Goal: Task Accomplishment & Management: Use online tool/utility

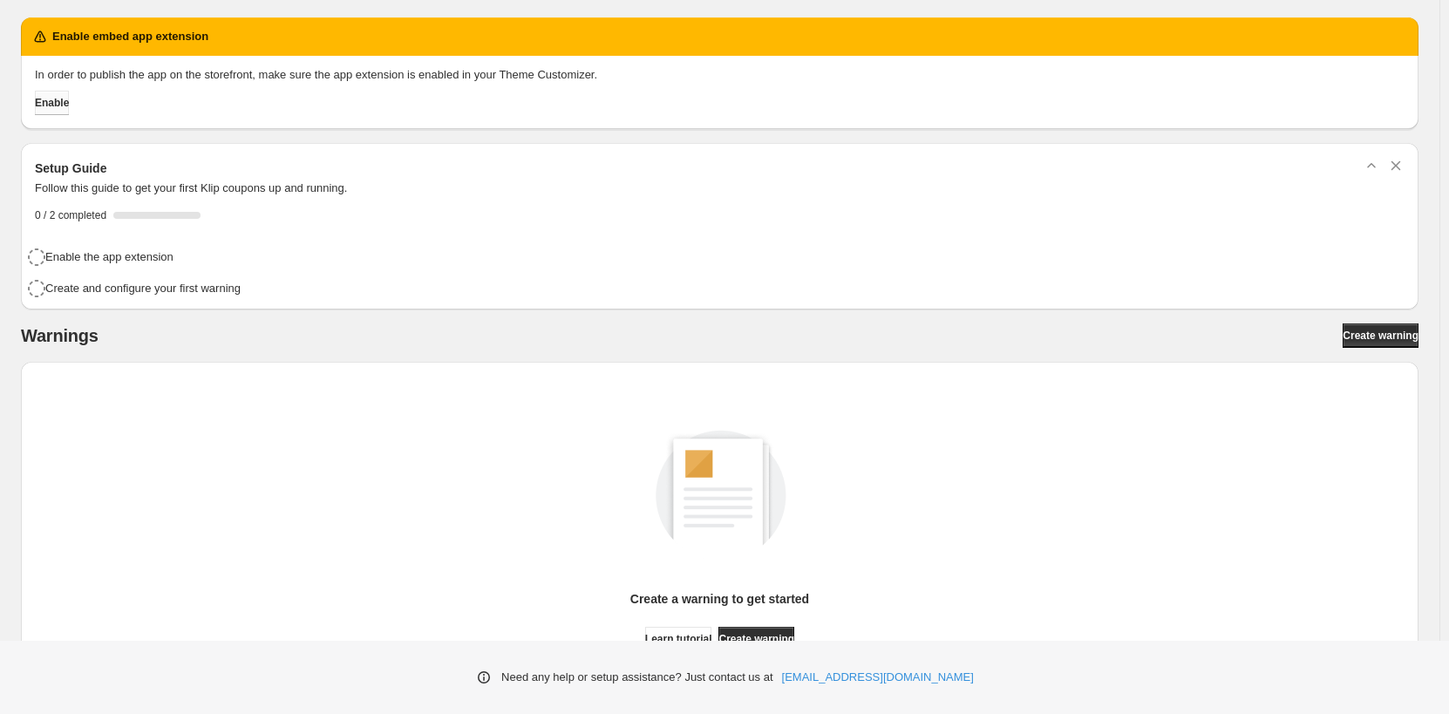
click at [57, 99] on span "Enable" at bounding box center [52, 103] width 34 height 14
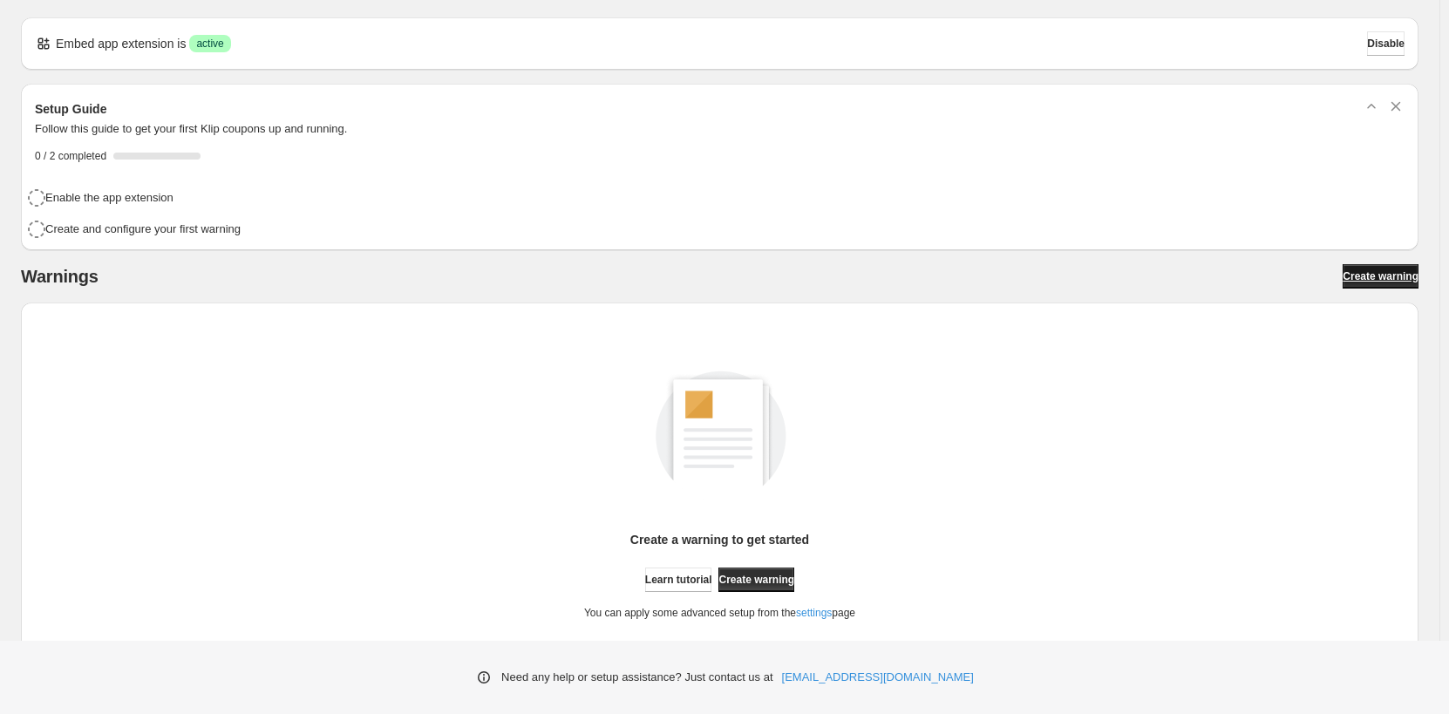
click at [1373, 283] on link "Create warning" at bounding box center [1381, 276] width 76 height 24
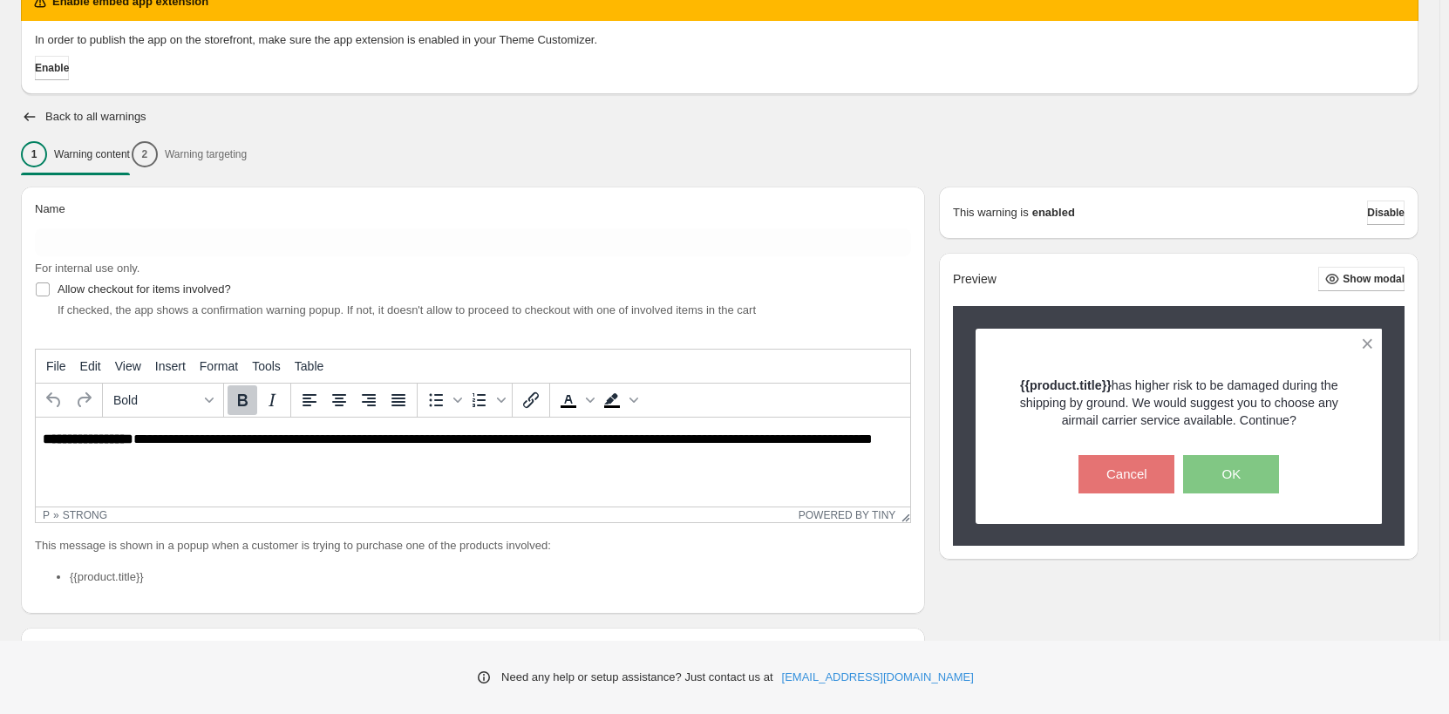
scroll to position [87, 0]
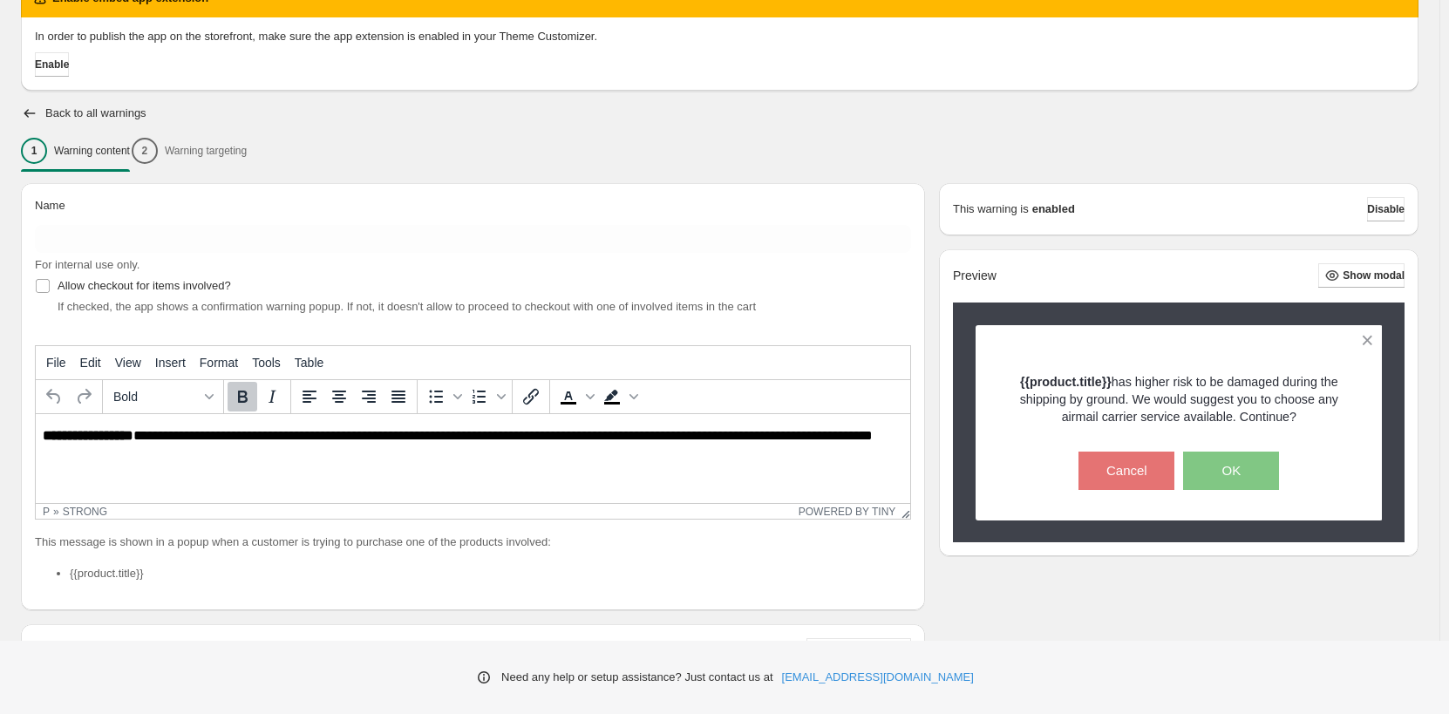
drag, startPoint x: 292, startPoint y: 241, endPoint x: 389, endPoint y: 156, distance: 128.5
click at [389, 156] on div "1 Warning content 2 Warning targeting" at bounding box center [720, 151] width 1398 height 37
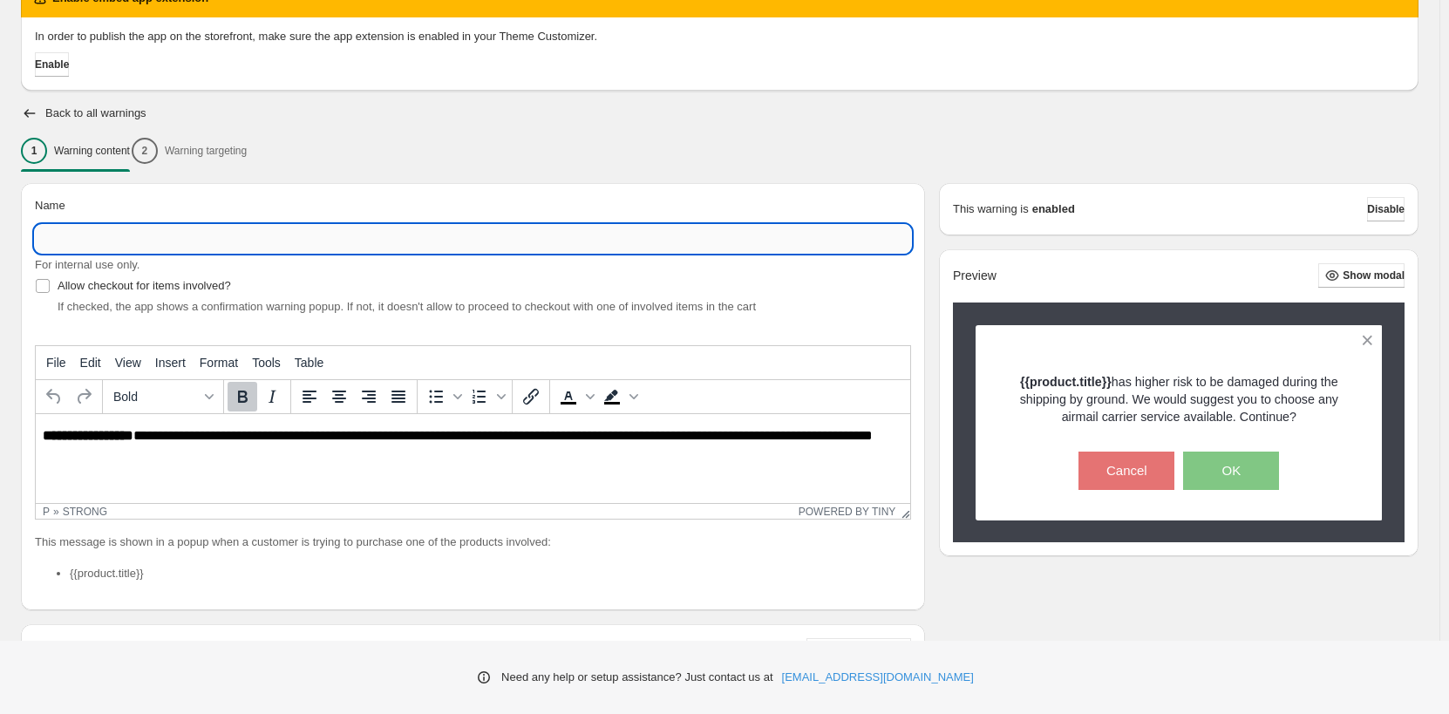
click at [140, 242] on input "Name" at bounding box center [473, 239] width 876 height 28
paste input "**********"
type input "**********"
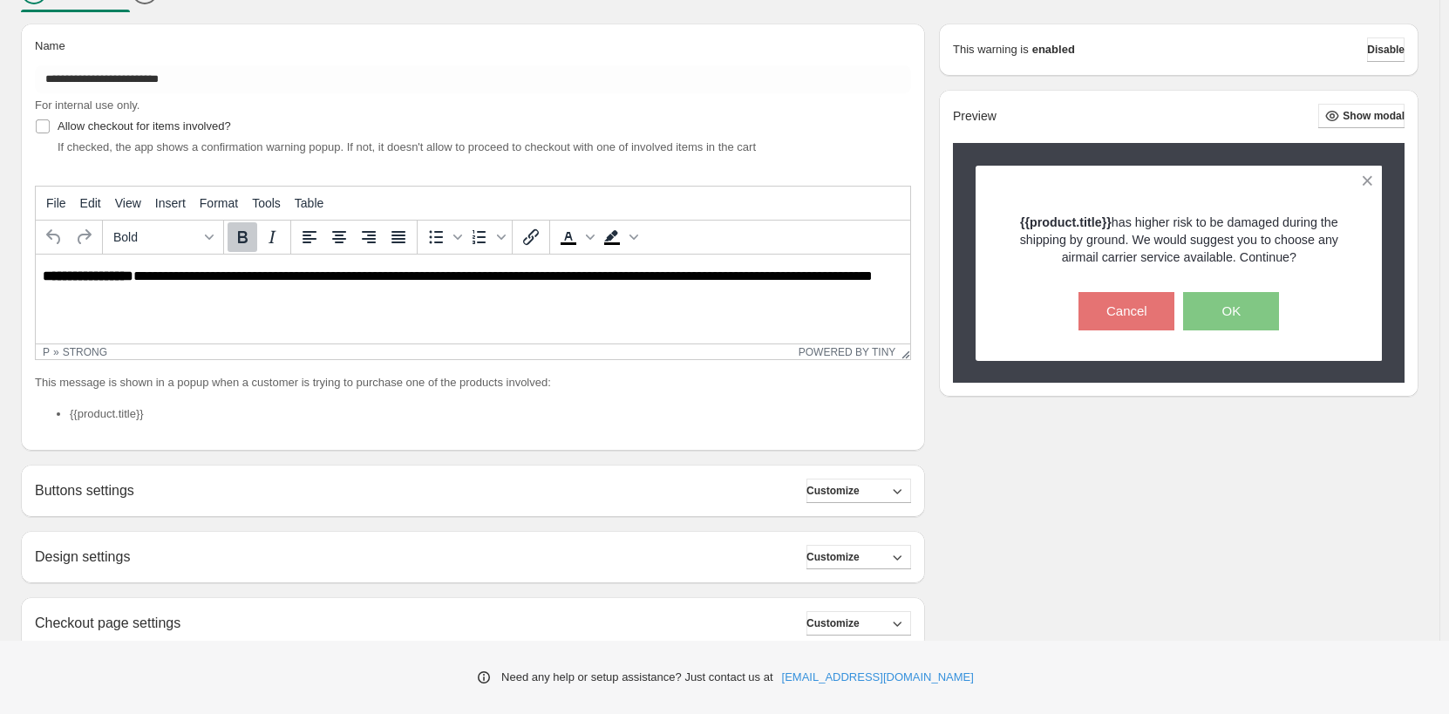
scroll to position [262, 0]
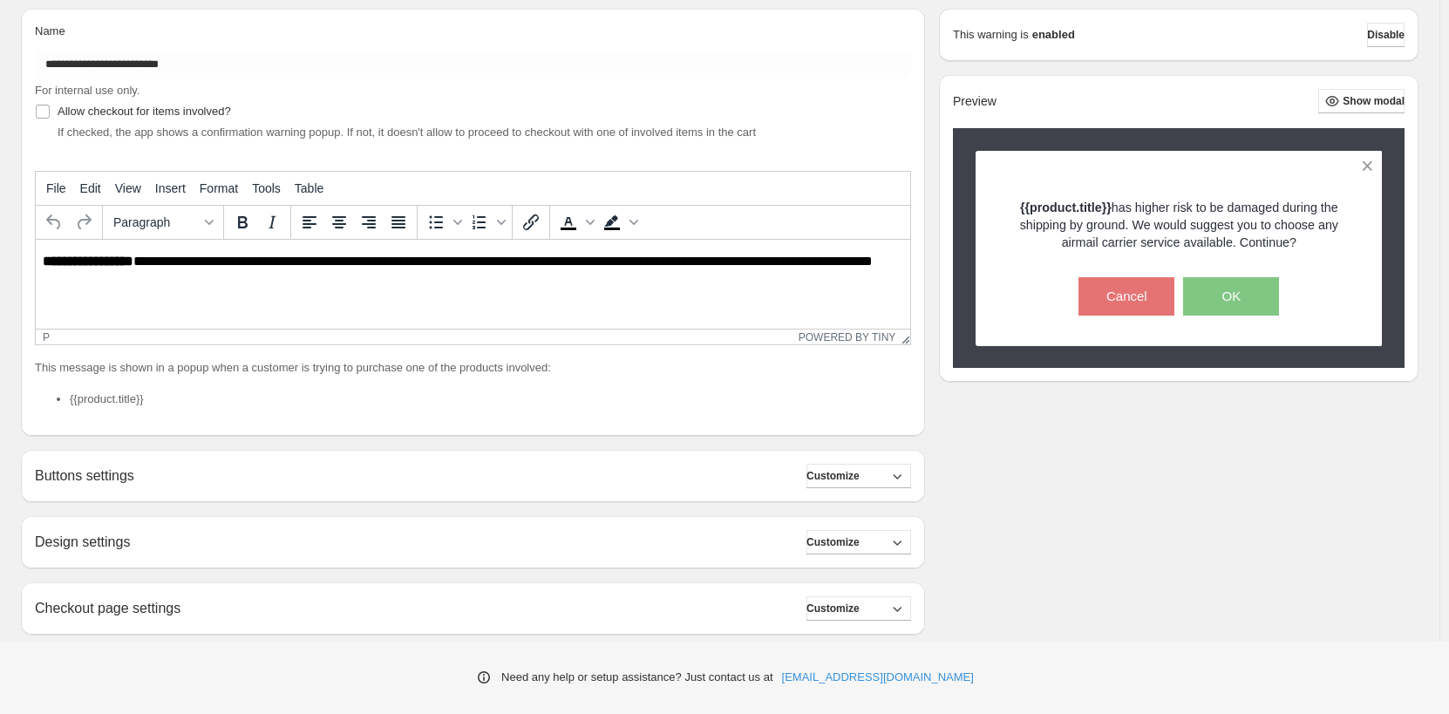
click at [187, 273] on p "**********" at bounding box center [477, 269] width 869 height 31
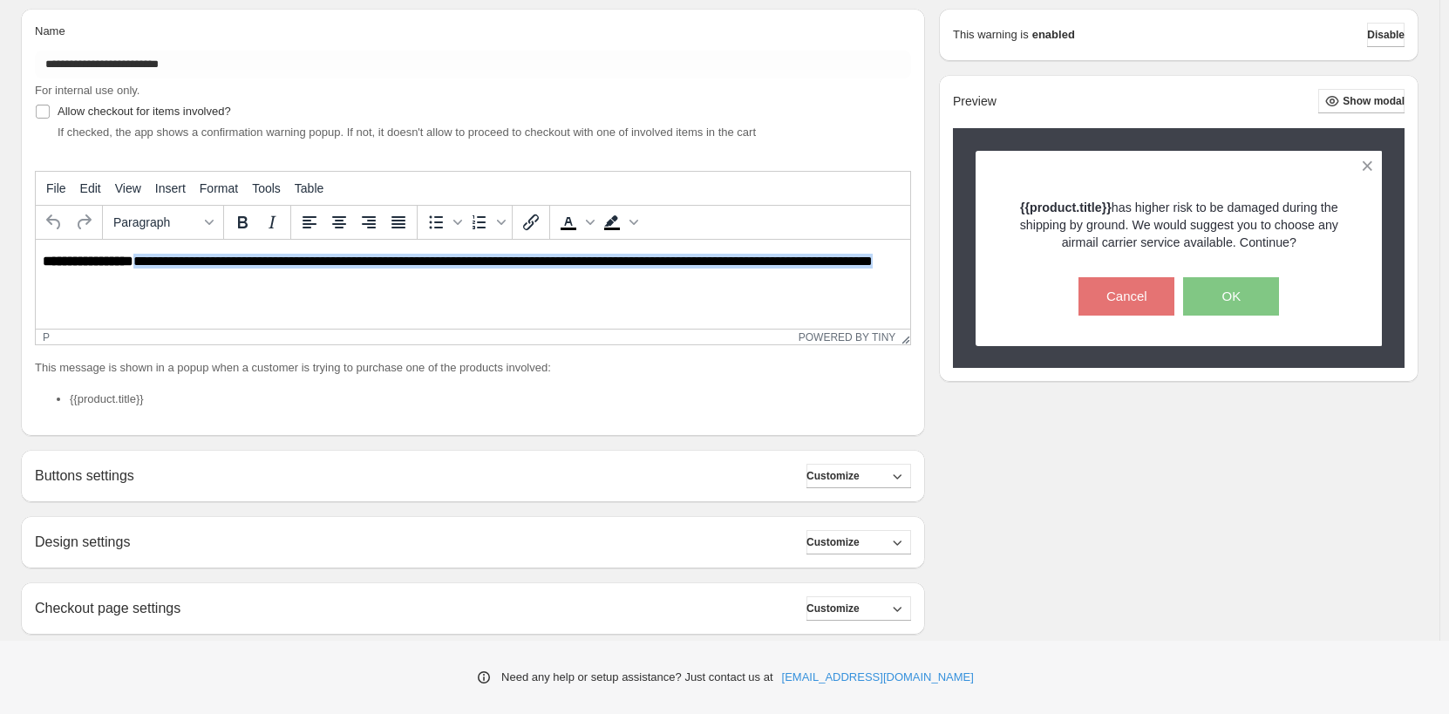
drag, startPoint x: 139, startPoint y: 260, endPoint x: 330, endPoint y: 301, distance: 195.3
click at [330, 299] on html "**********" at bounding box center [473, 269] width 875 height 59
paste body "Rich Text Area. Press ALT-0 for help."
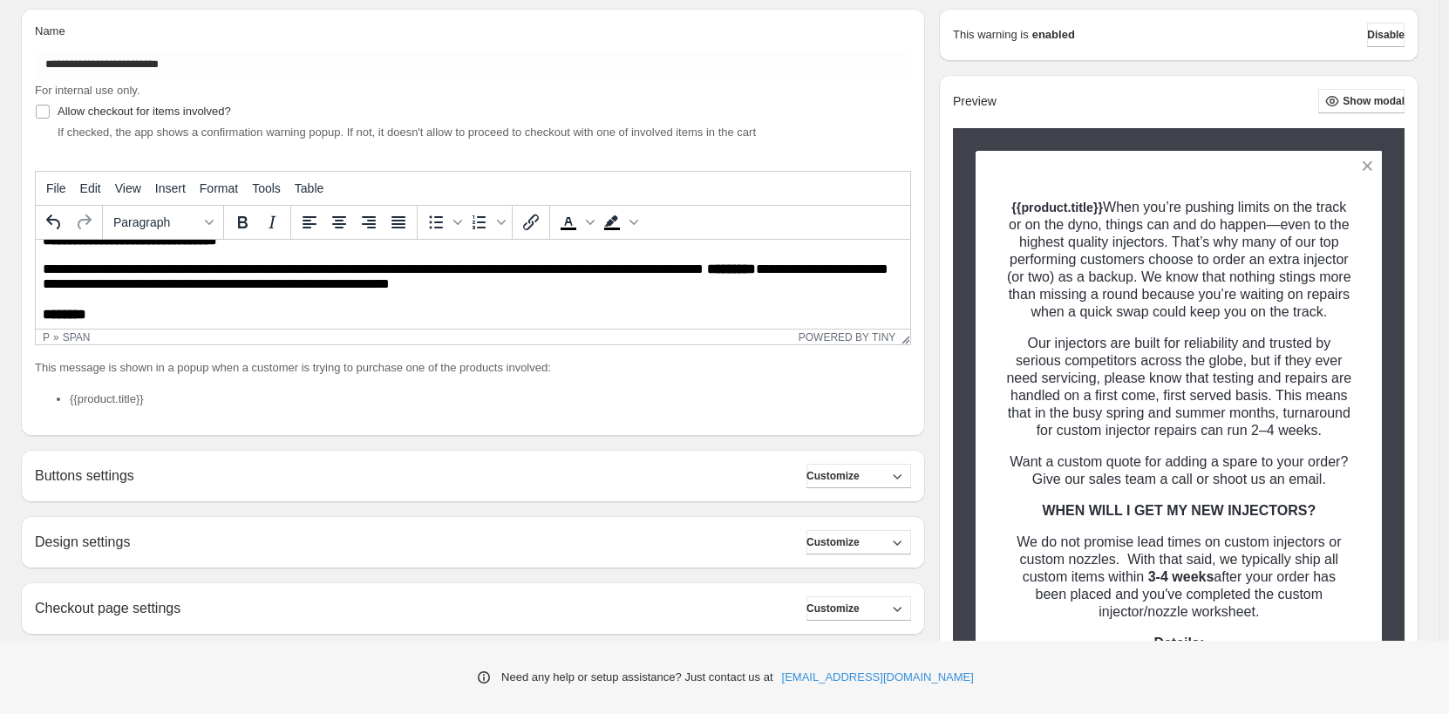
scroll to position [174, 0]
drag, startPoint x: 44, startPoint y: 303, endPoint x: 10, endPoint y: 298, distance: 34.3
click at [36, 298] on html "**********" at bounding box center [473, 198] width 875 height 262
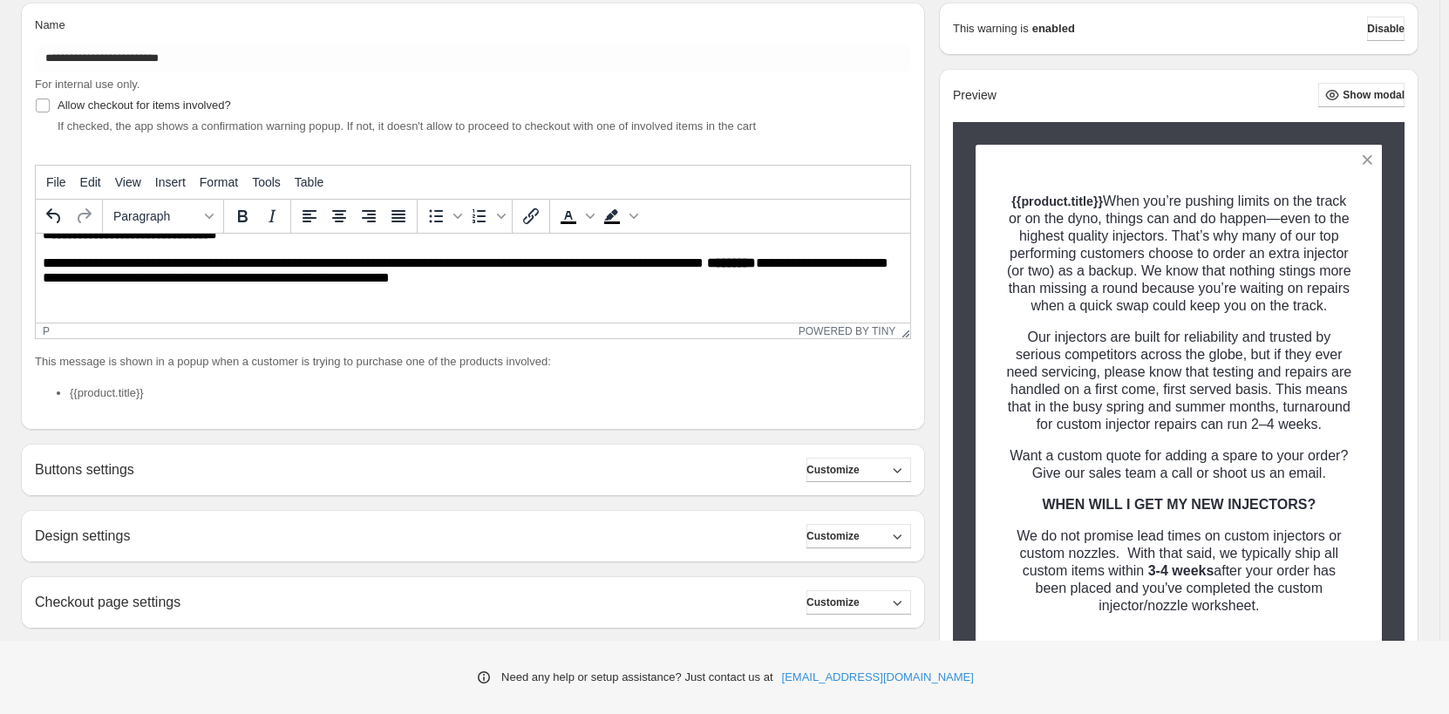
scroll to position [0, 0]
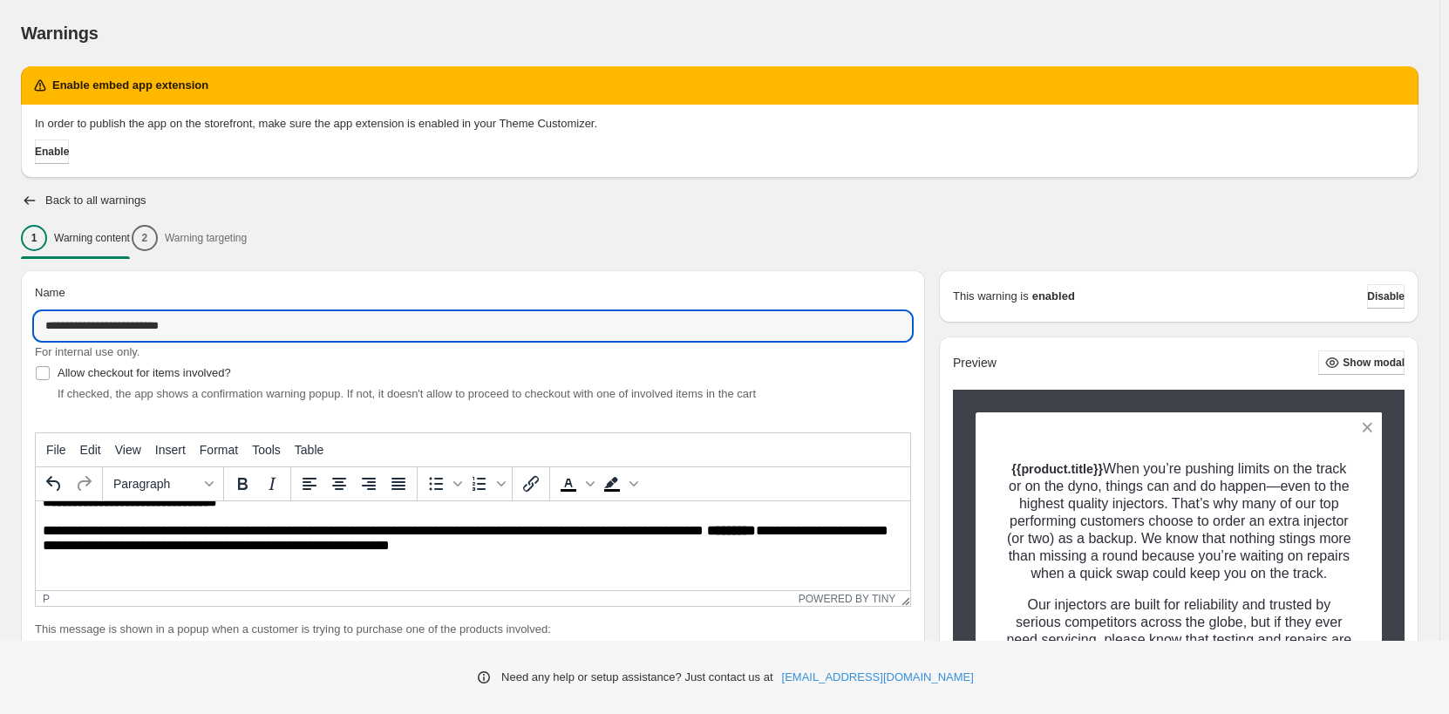
drag, startPoint x: 55, startPoint y: 310, endPoint x: -19, endPoint y: 292, distance: 76.1
click at [0, 292] on html "**********" at bounding box center [724, 357] width 1449 height 714
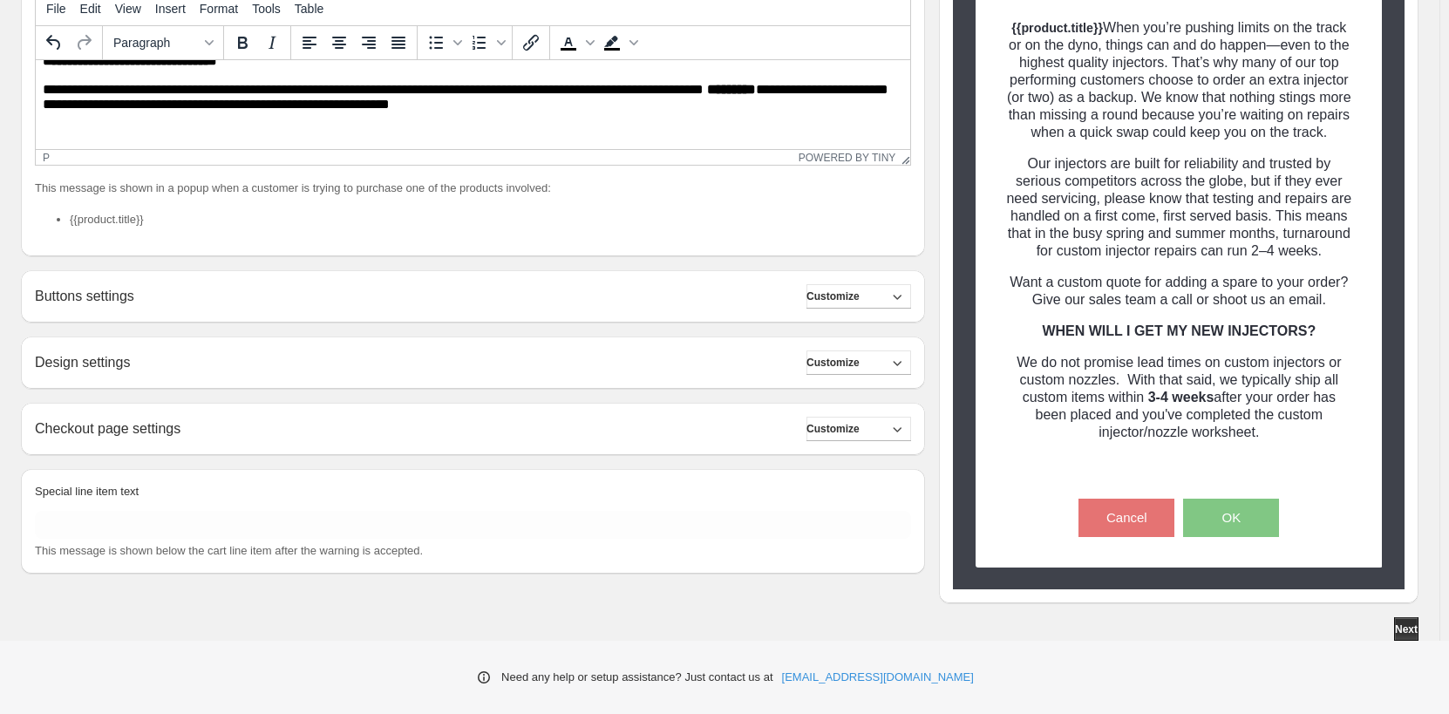
scroll to position [443, 0]
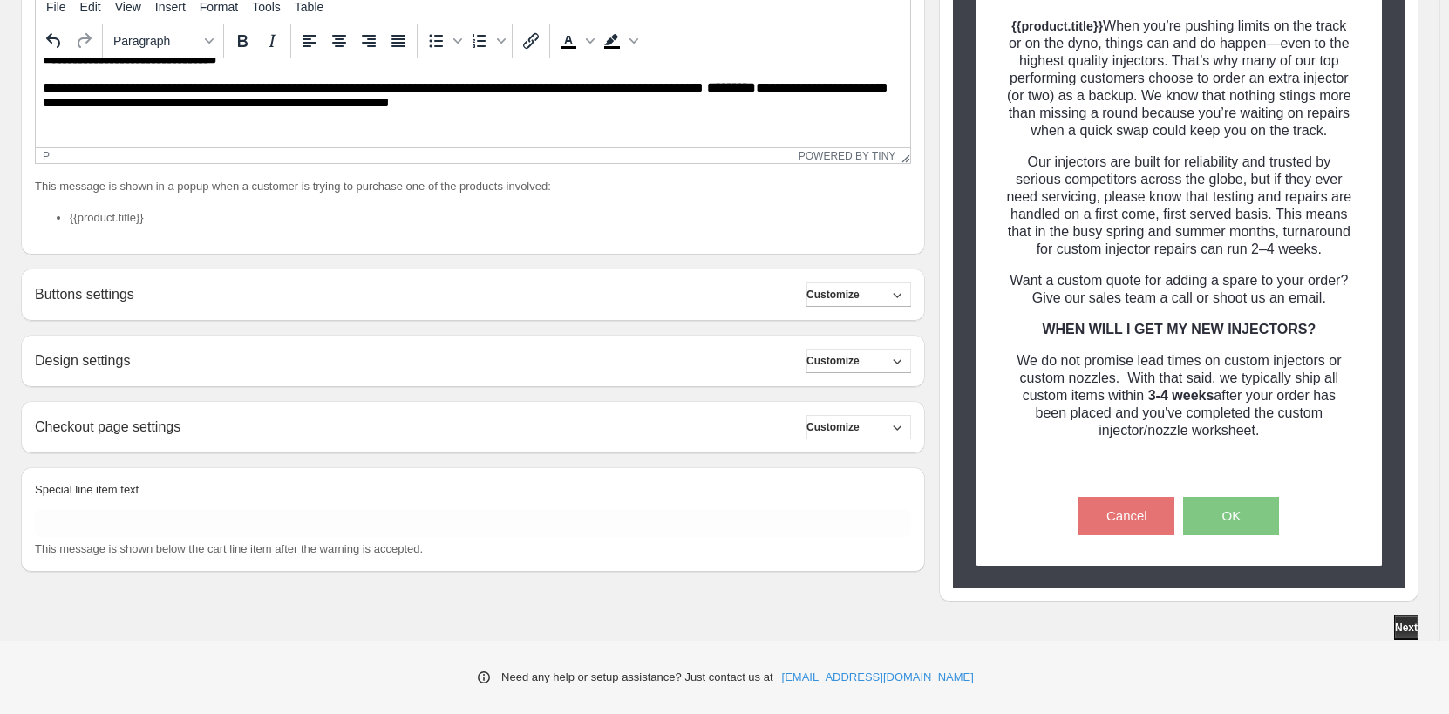
type input "**********"
click at [593, 290] on div "Buttons settings Customize" at bounding box center [473, 295] width 876 height 24
click at [860, 298] on span "Customize" at bounding box center [833, 295] width 53 height 14
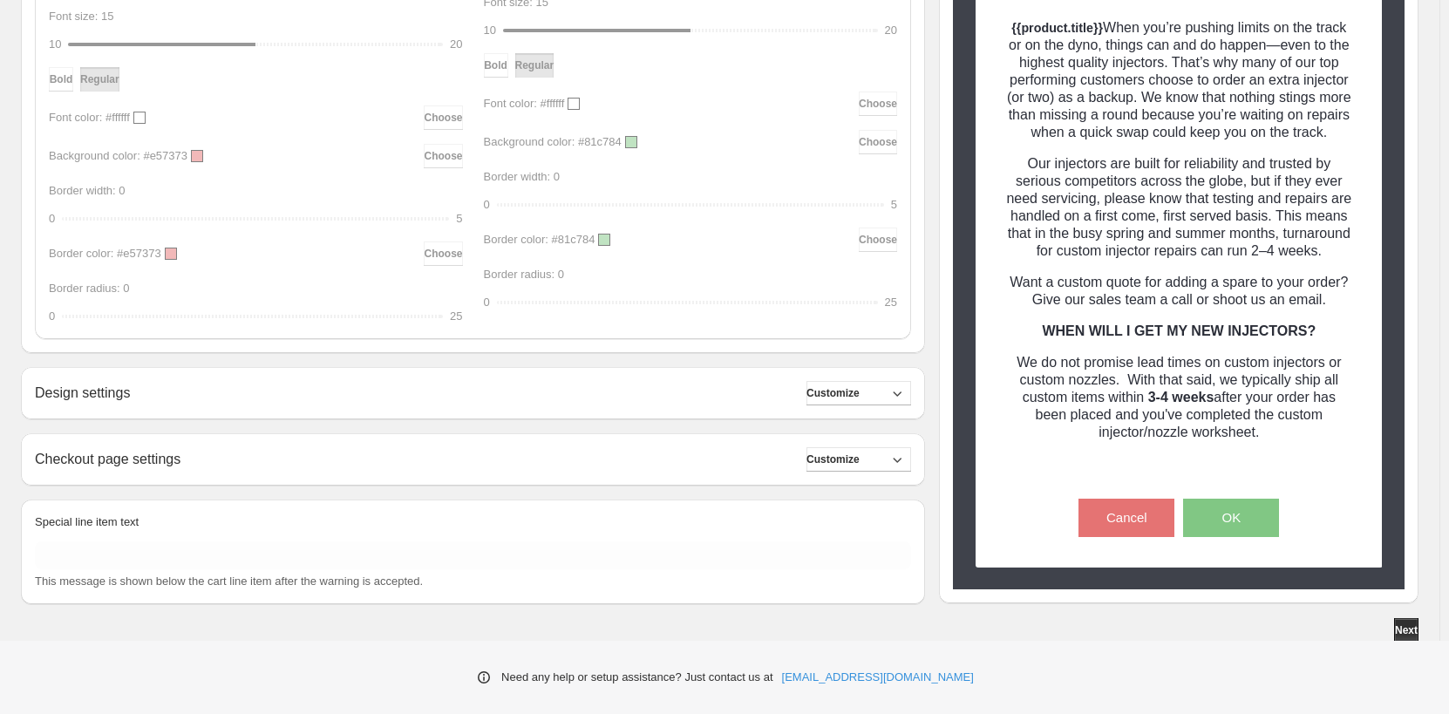
scroll to position [930, 0]
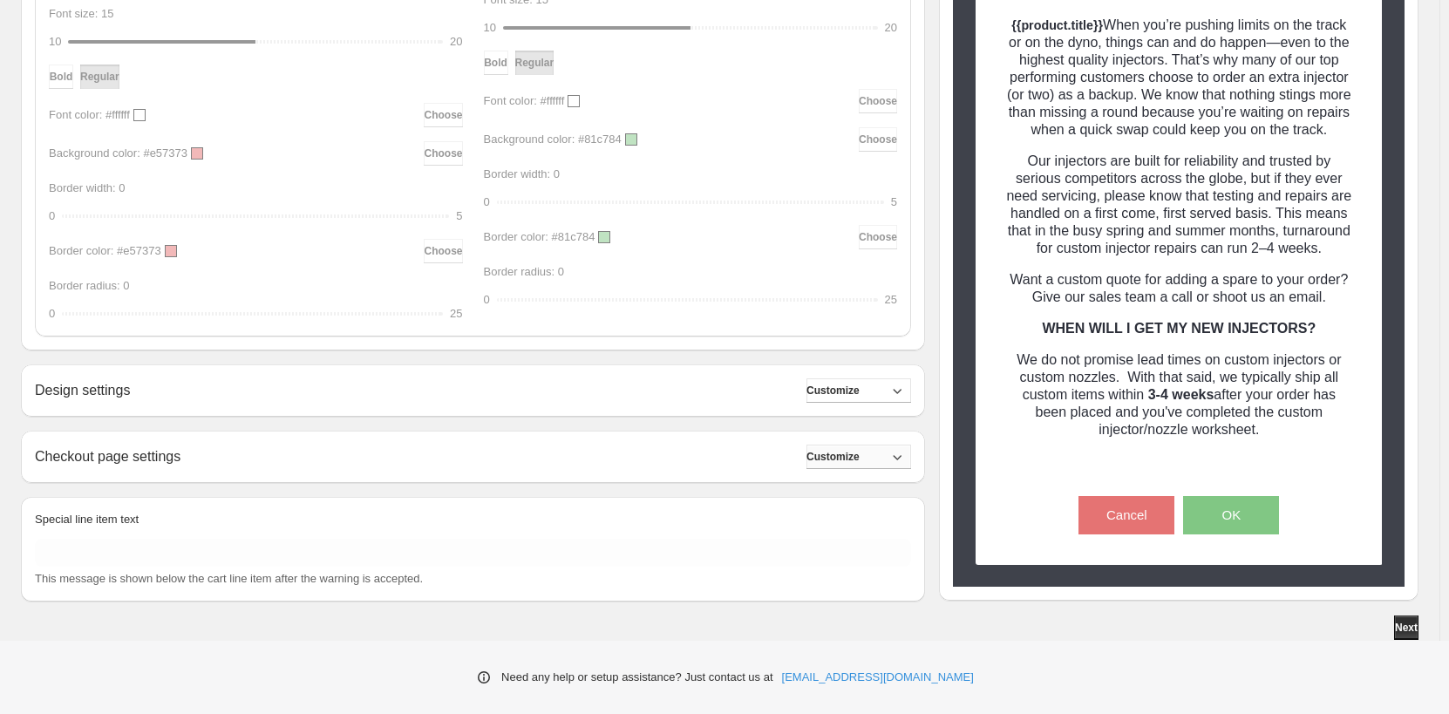
click at [877, 463] on button "Customize" at bounding box center [859, 457] width 105 height 24
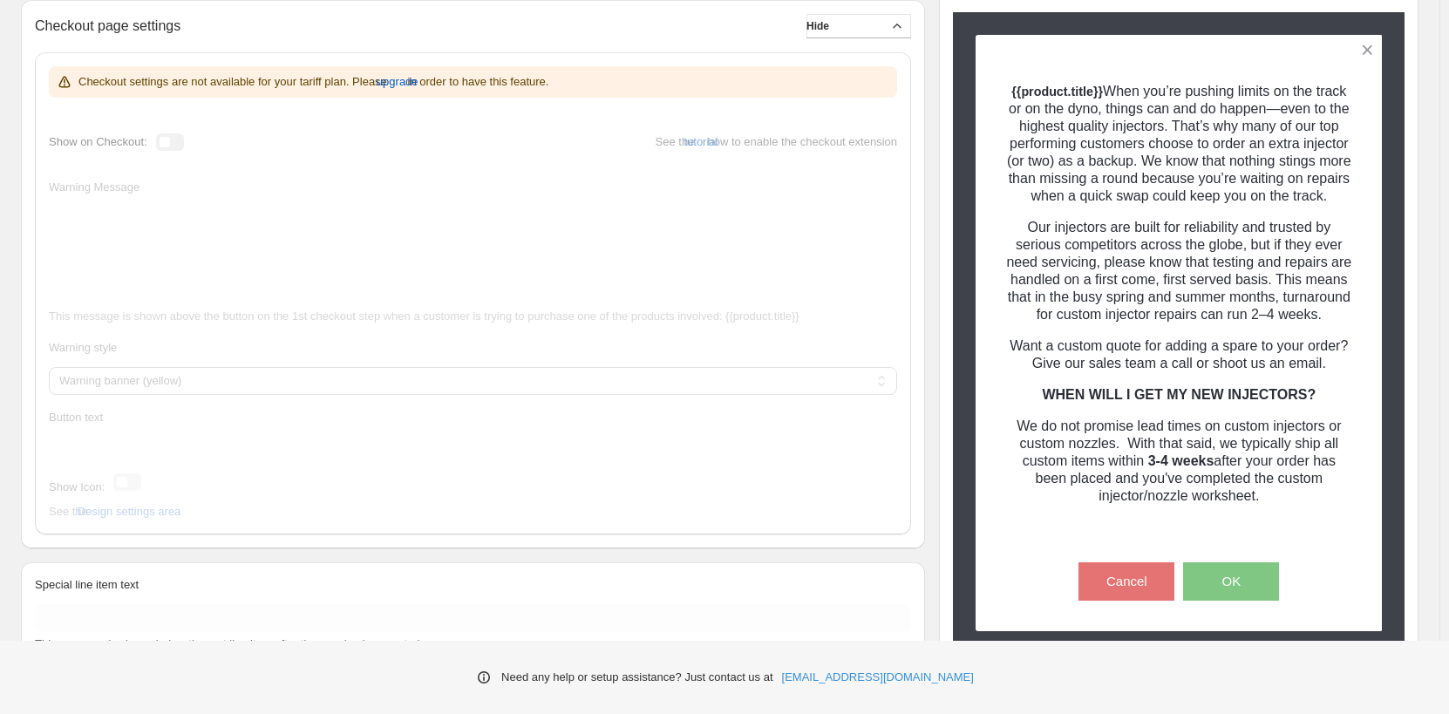
scroll to position [1426, 0]
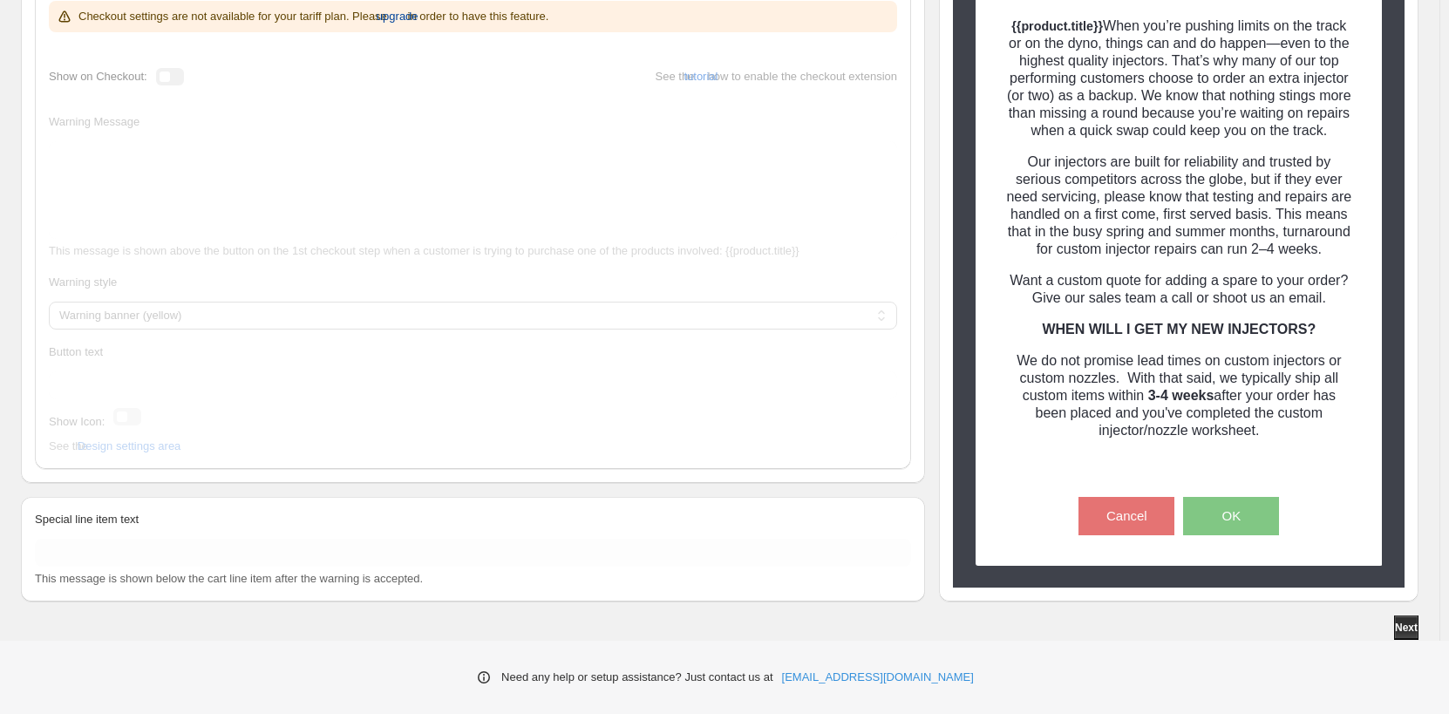
click at [396, 18] on span "upgrade" at bounding box center [398, 16] width 42 height 17
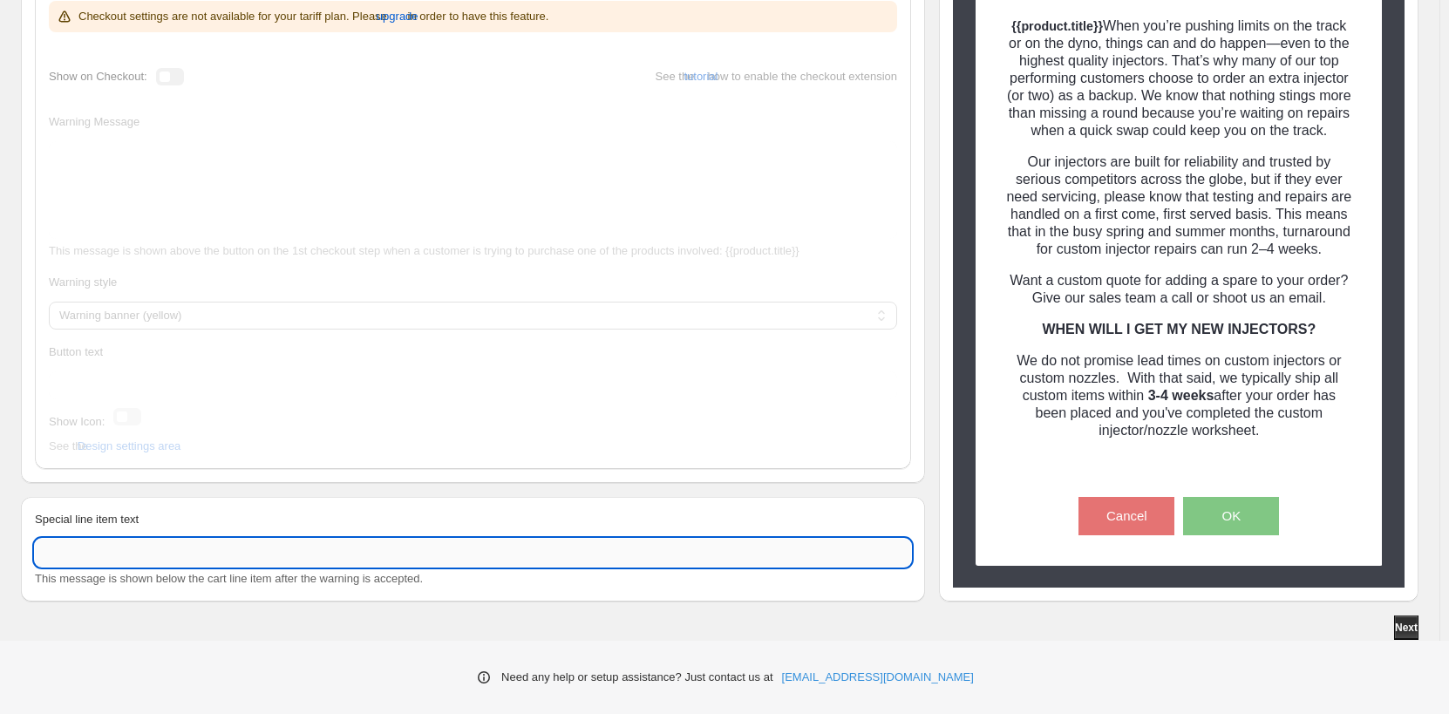
click at [194, 544] on input "Special line item text" at bounding box center [473, 553] width 876 height 28
click at [1412, 627] on span "Next" at bounding box center [1406, 628] width 23 height 14
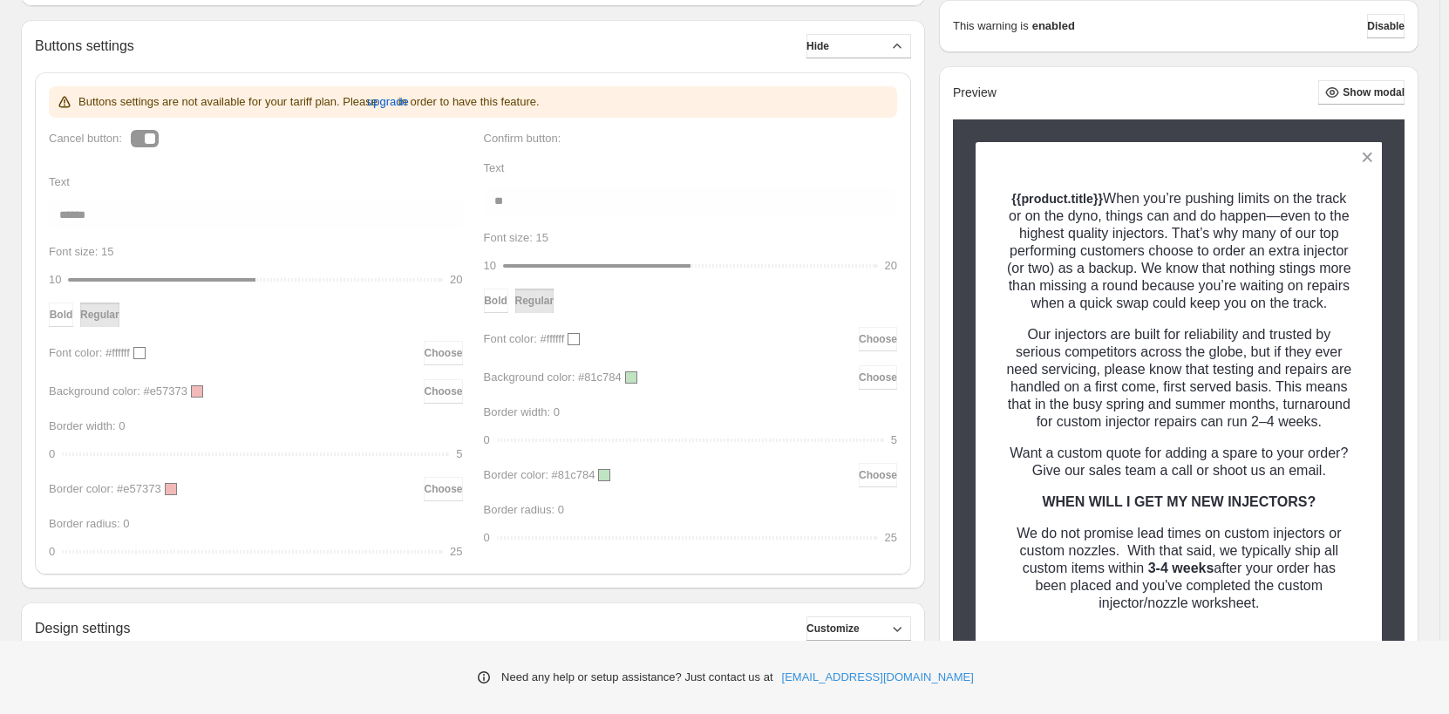
scroll to position [379, 0]
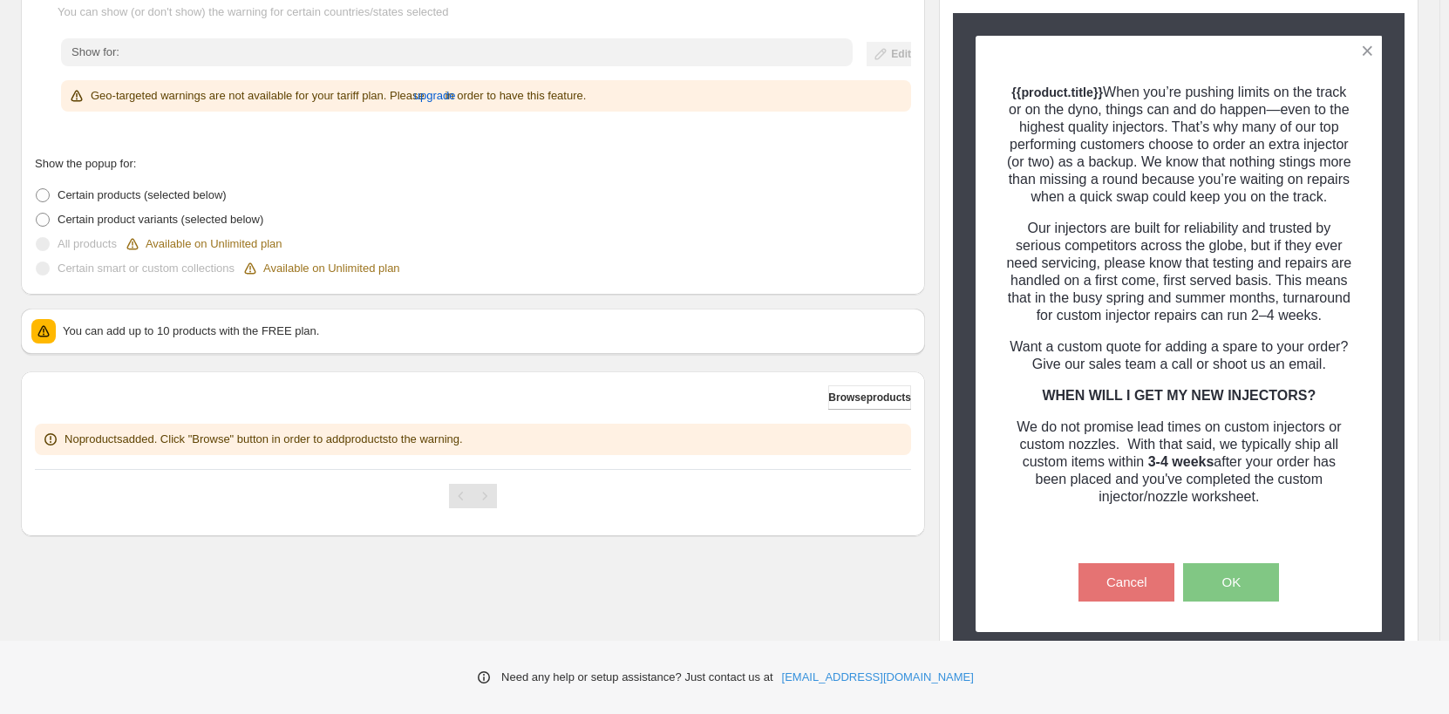
scroll to position [436, 0]
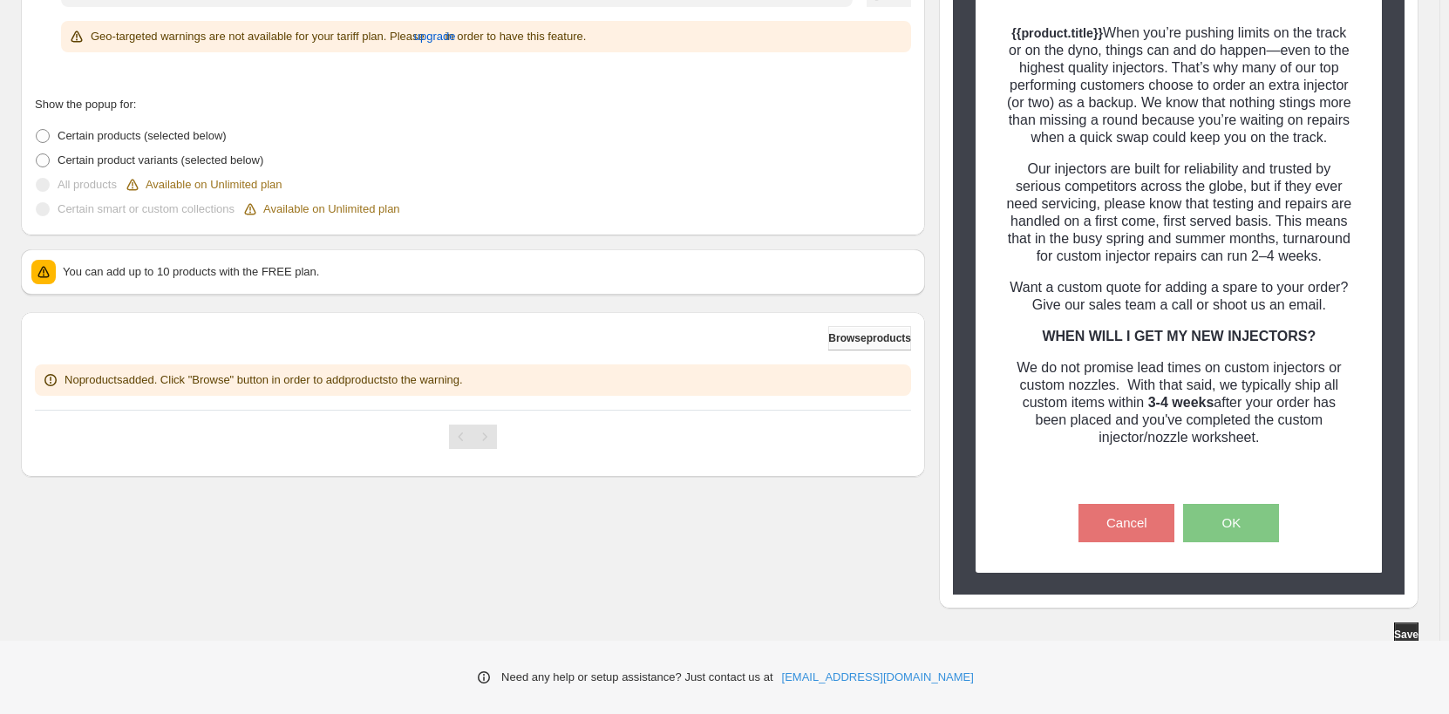
click at [850, 344] on span "Browse products" at bounding box center [869, 338] width 83 height 14
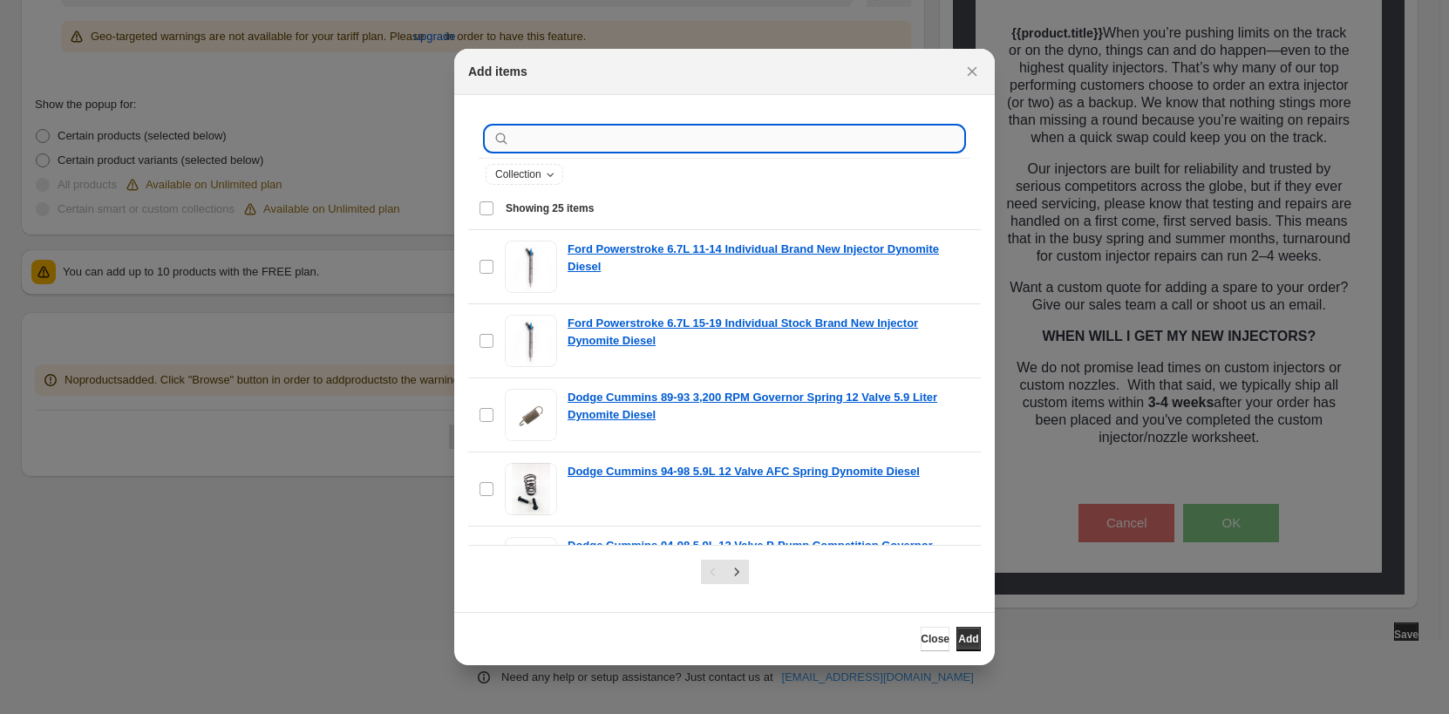
click at [534, 134] on input ":r2e:" at bounding box center [739, 138] width 450 height 24
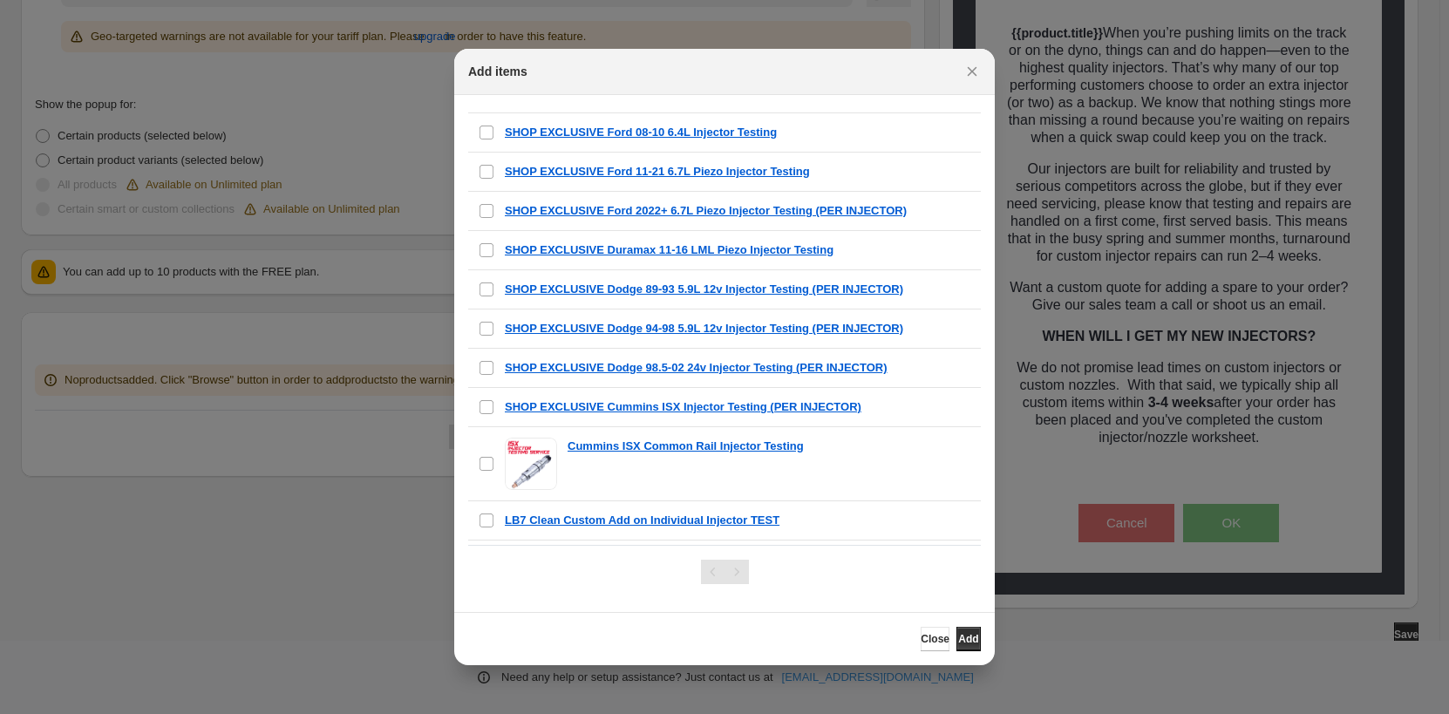
scroll to position [757, 0]
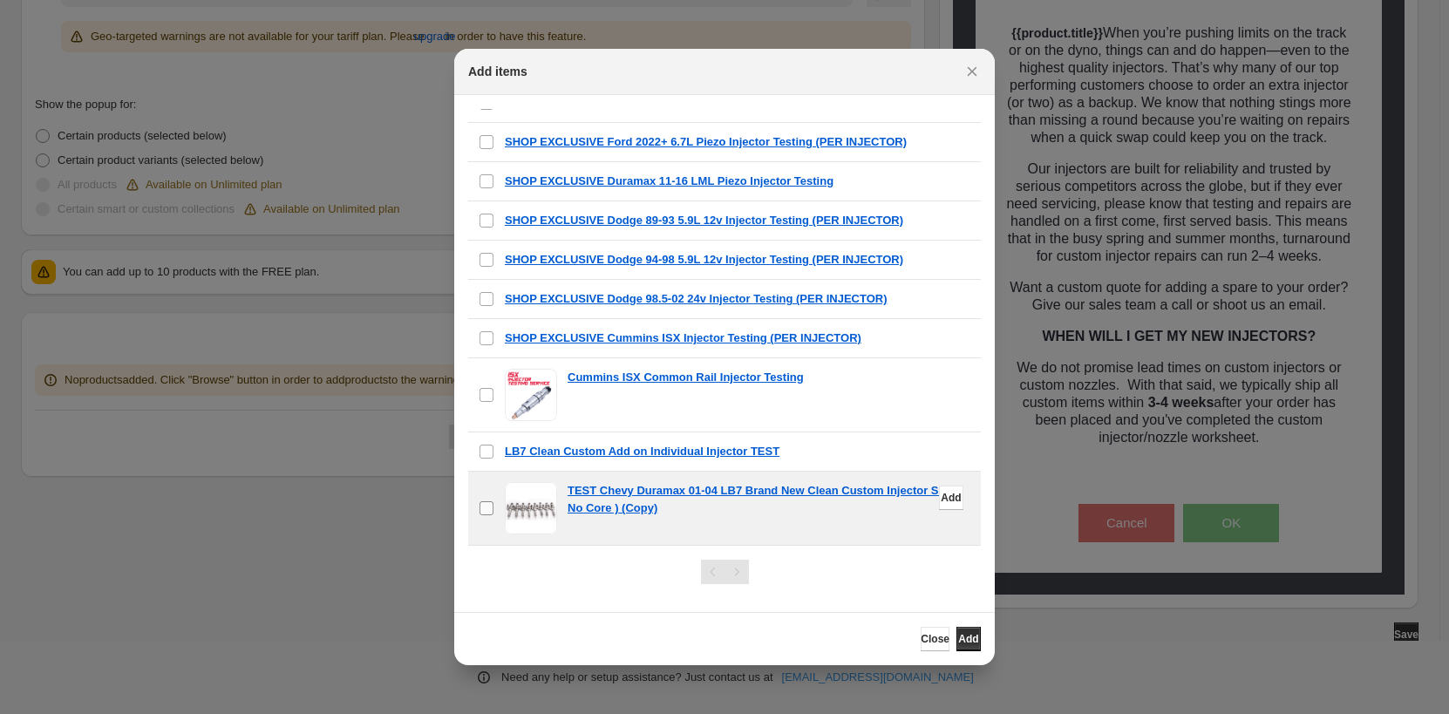
type input "****"
click at [958, 645] on span "Add" at bounding box center [968, 639] width 20 height 14
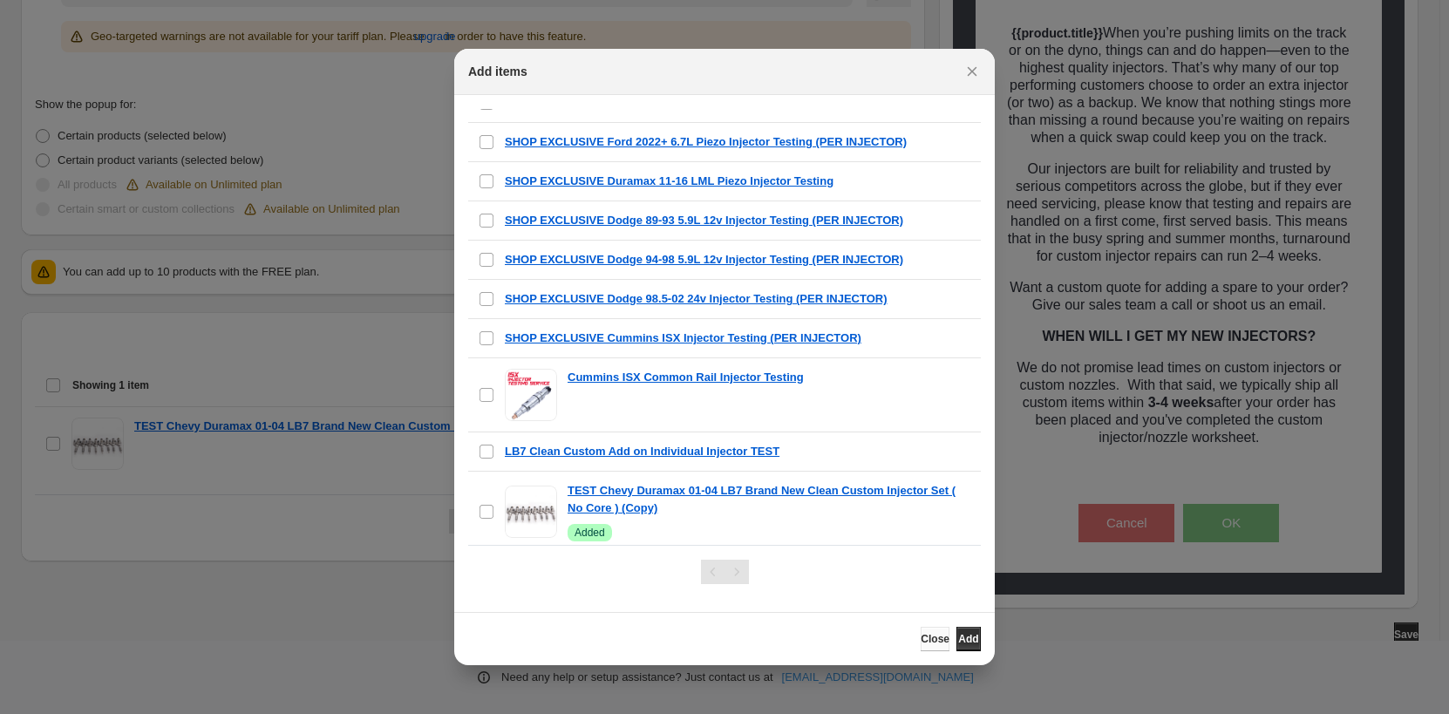
click at [921, 645] on span "Close" at bounding box center [935, 639] width 29 height 14
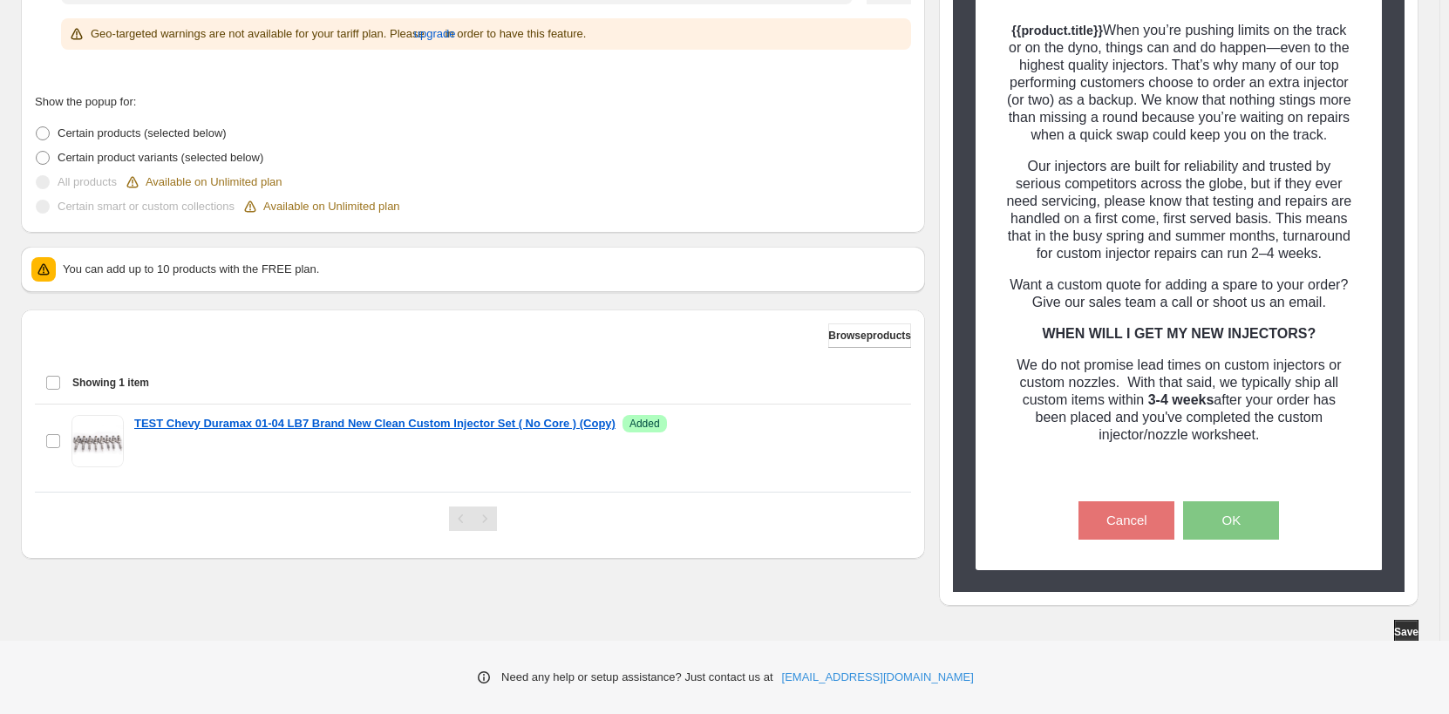
scroll to position [443, 0]
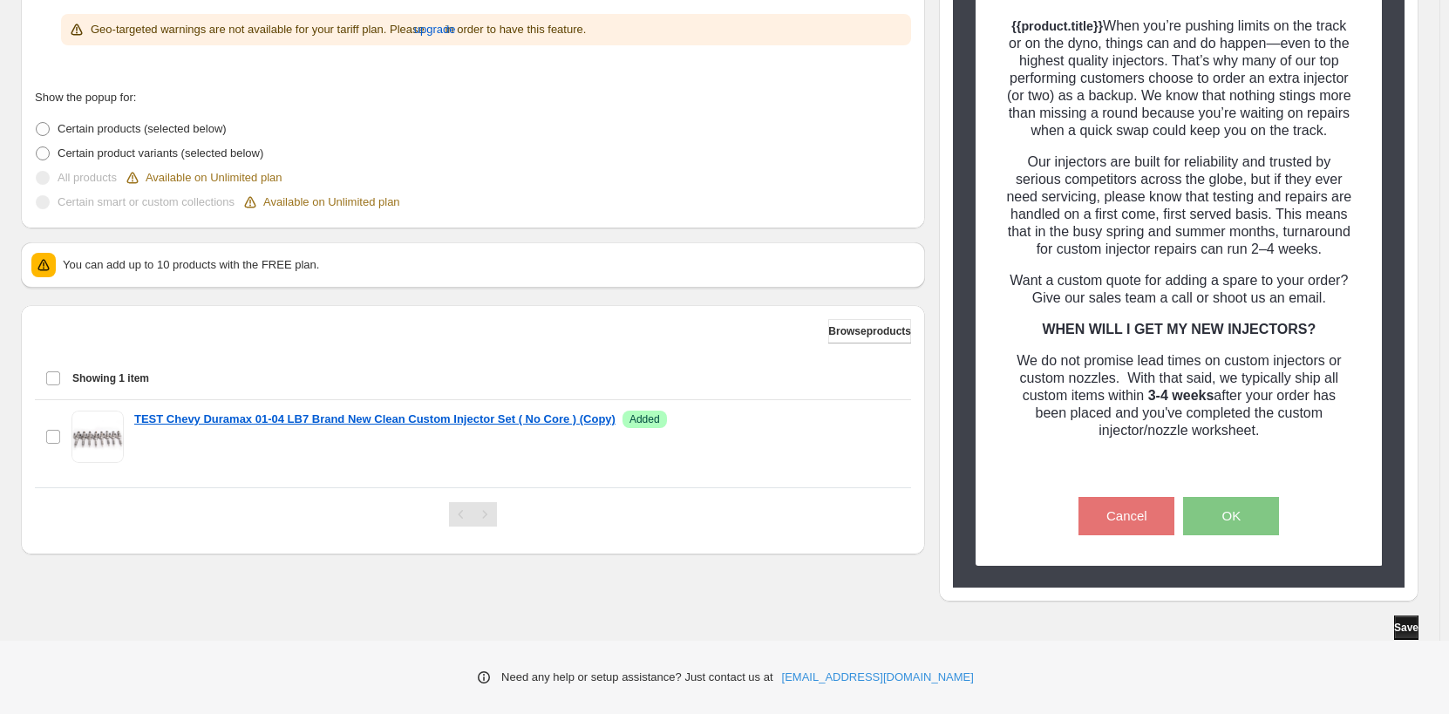
click at [1400, 632] on span "Save" at bounding box center [1406, 628] width 24 height 14
click at [1408, 632] on span "Save" at bounding box center [1406, 628] width 24 height 14
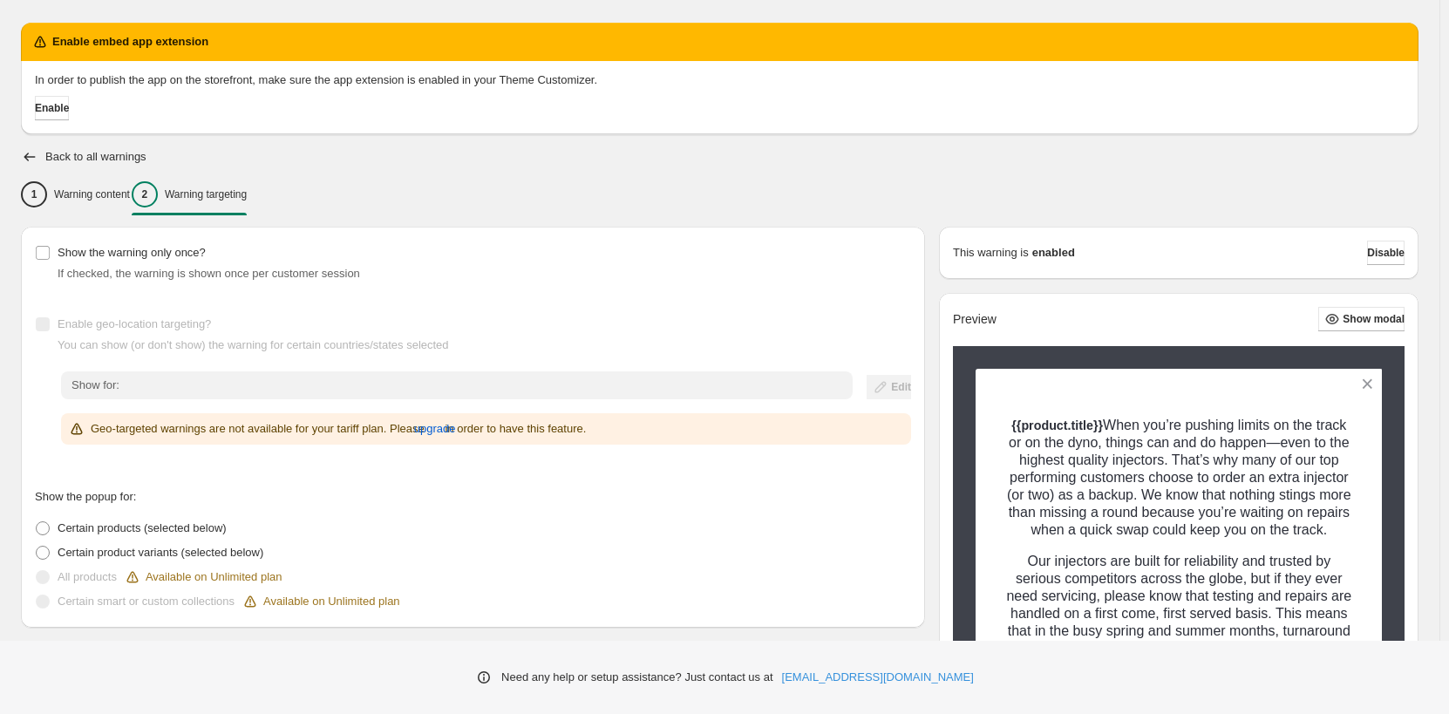
scroll to position [0, 0]
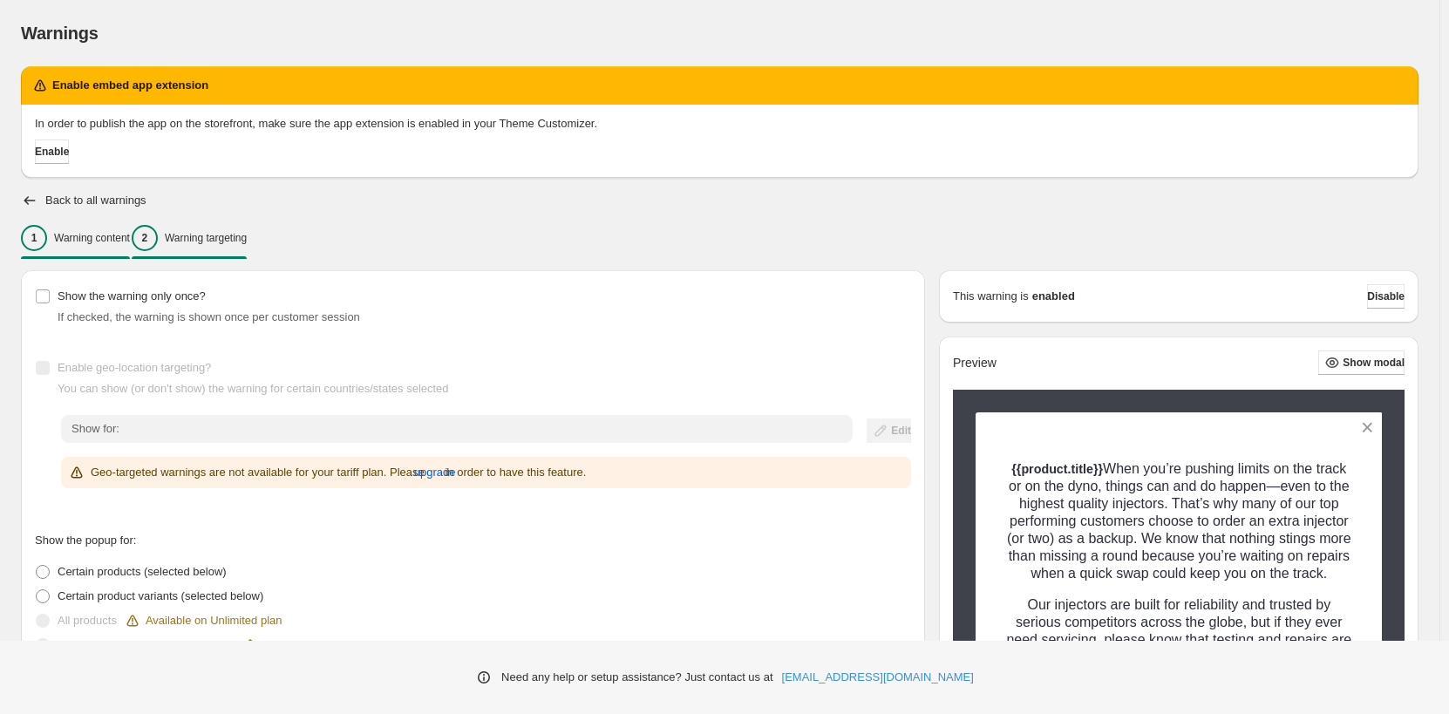
click at [97, 244] on p "Warning content" at bounding box center [92, 238] width 76 height 14
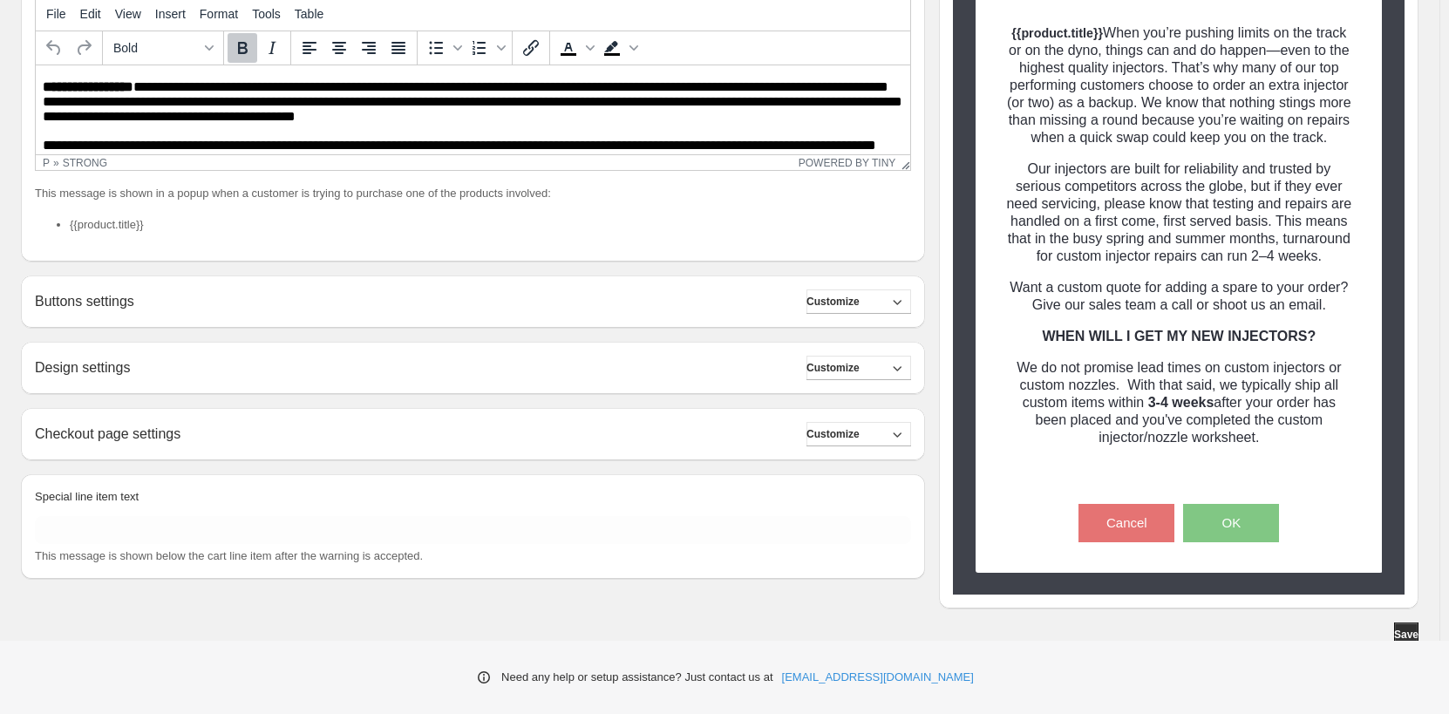
scroll to position [443, 0]
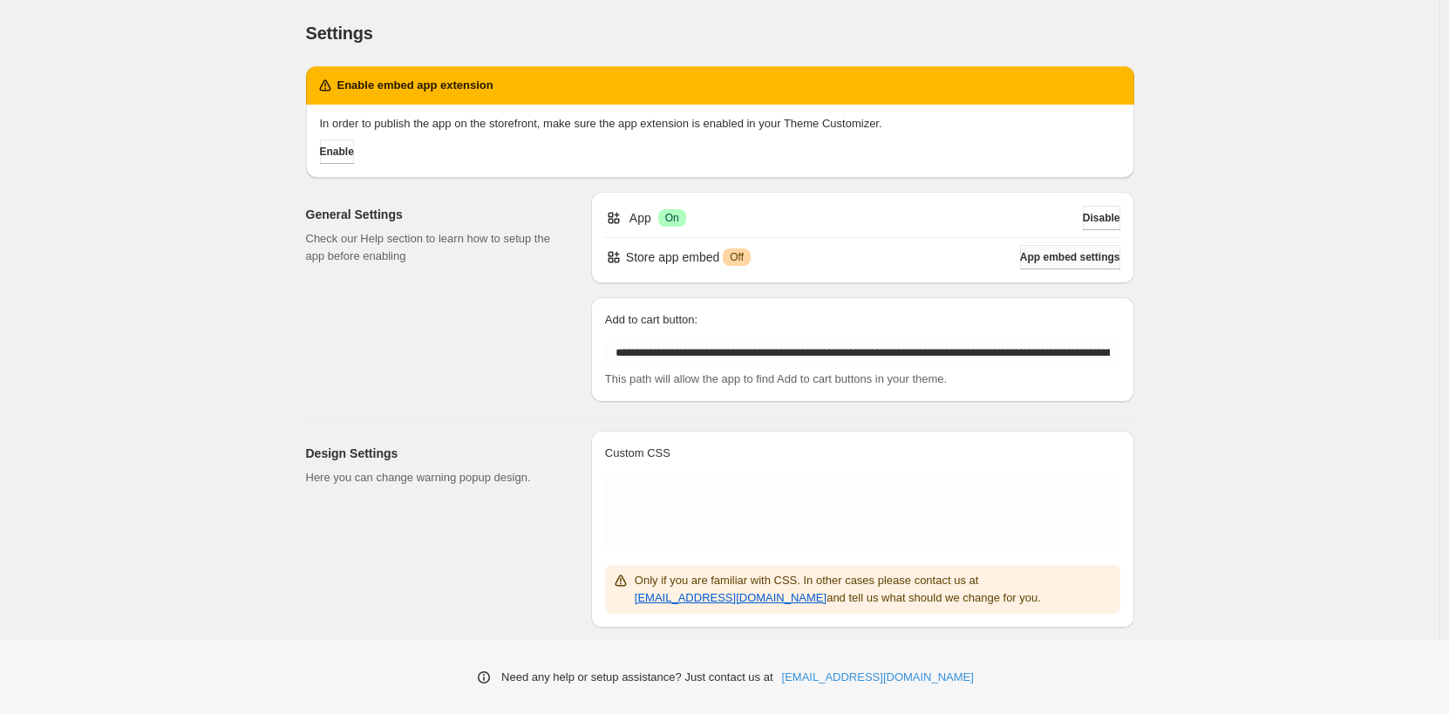
click at [1073, 265] on button "App embed settings" at bounding box center [1070, 257] width 100 height 24
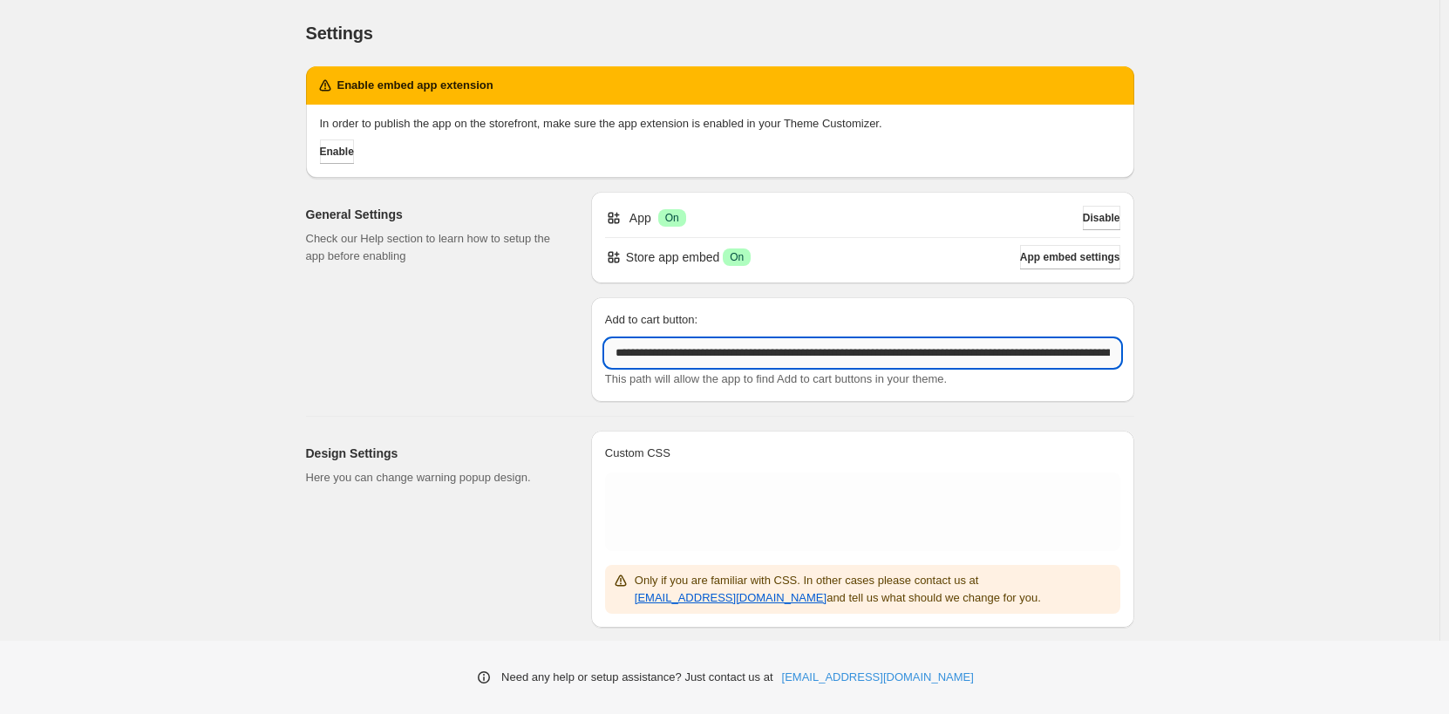
click at [1012, 354] on input "**********" at bounding box center [862, 353] width 515 height 28
drag, startPoint x: 992, startPoint y: 356, endPoint x: 1250, endPoint y: 361, distance: 258.2
click at [1250, 361] on div "**********" at bounding box center [720, 436] width 1440 height 873
click at [851, 358] on input "**********" at bounding box center [862, 353] width 515 height 28
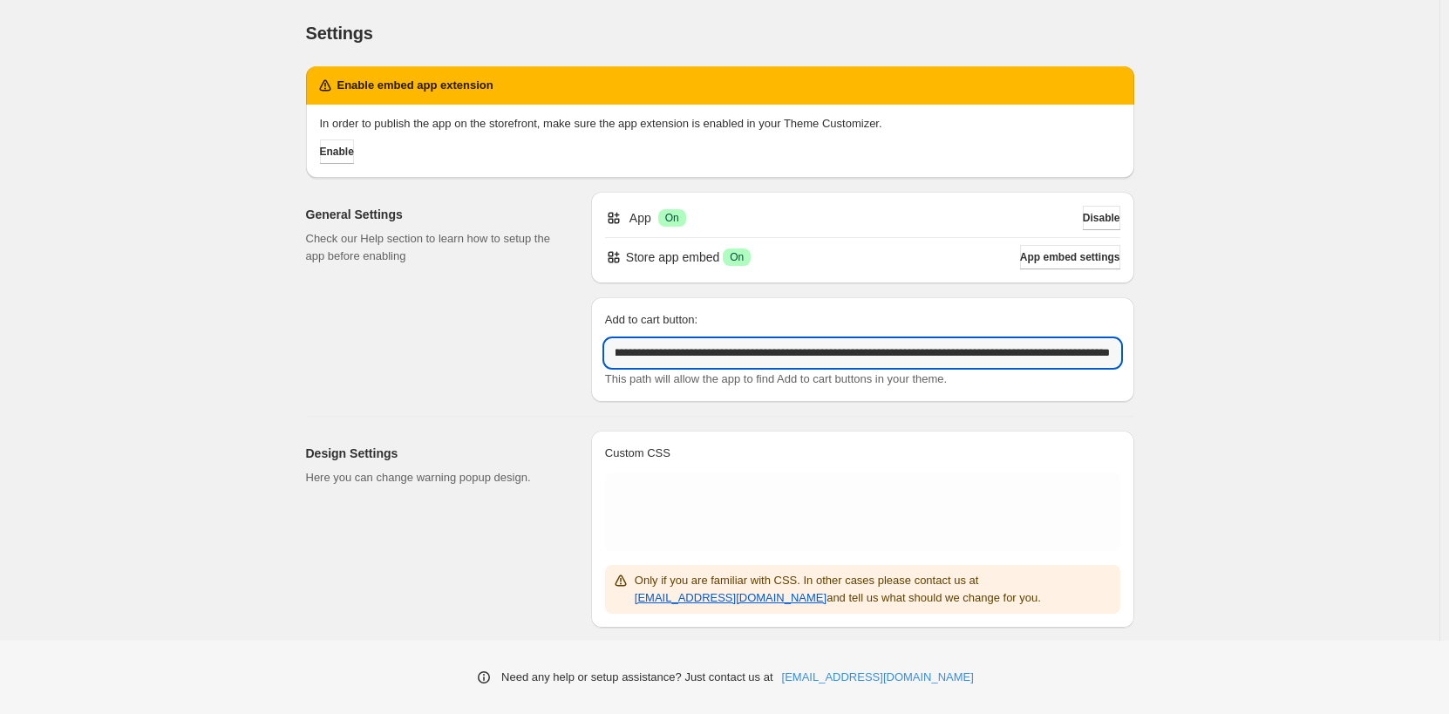
scroll to position [0, 0]
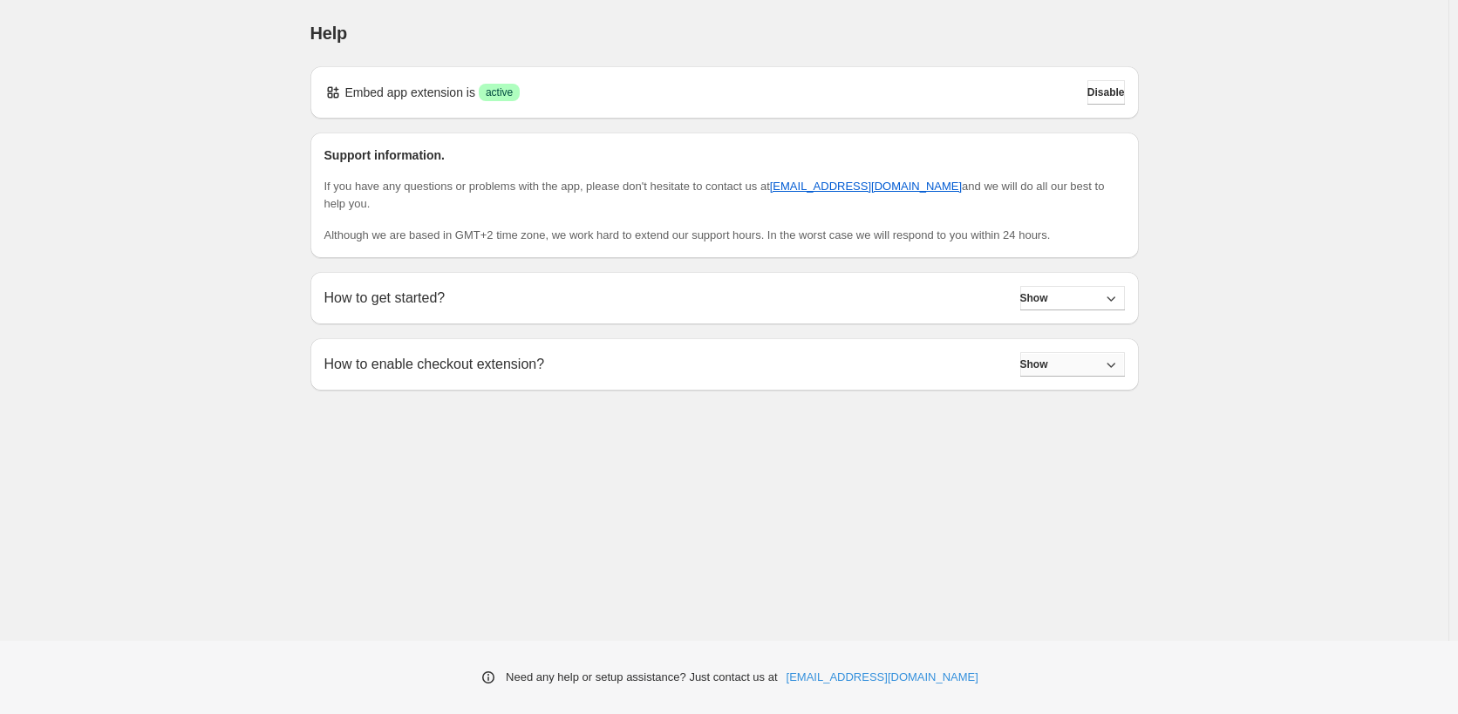
click at [1061, 352] on button "Show" at bounding box center [1072, 364] width 105 height 24
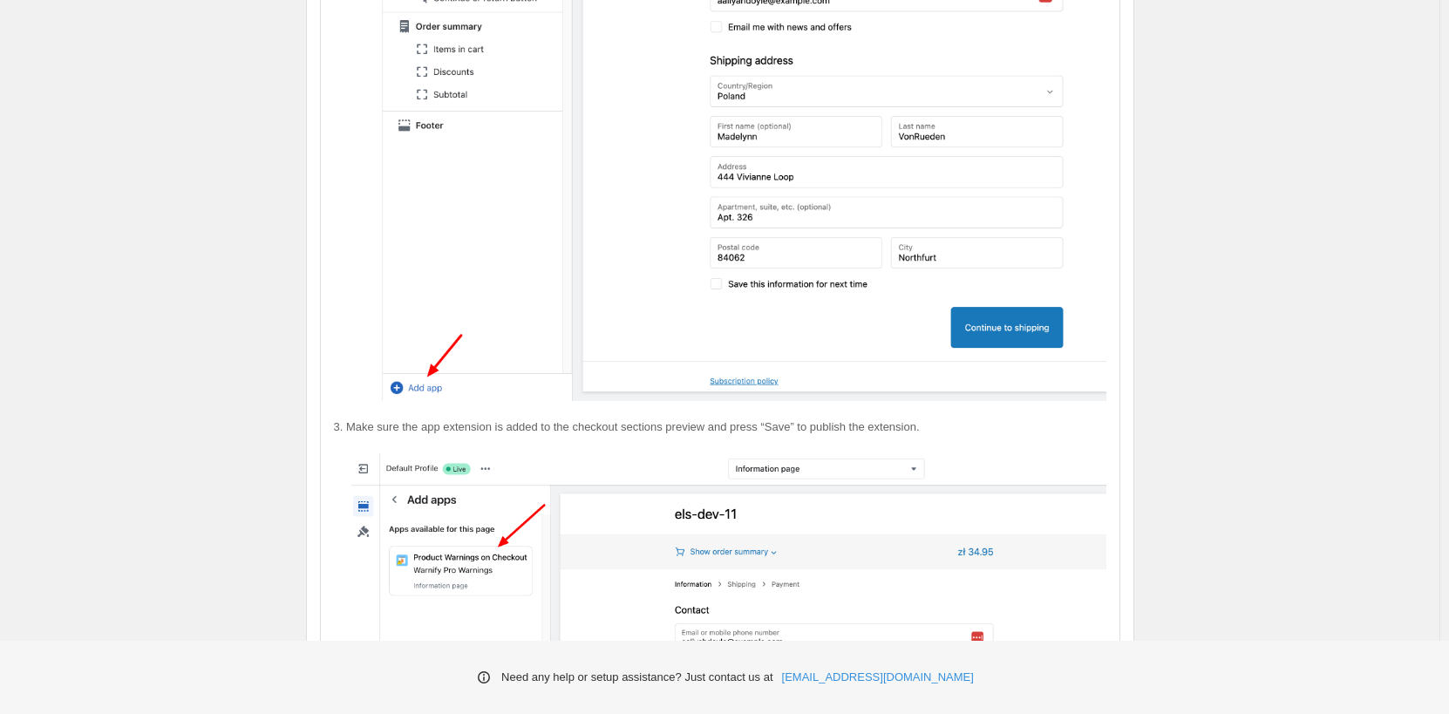
scroll to position [872, 0]
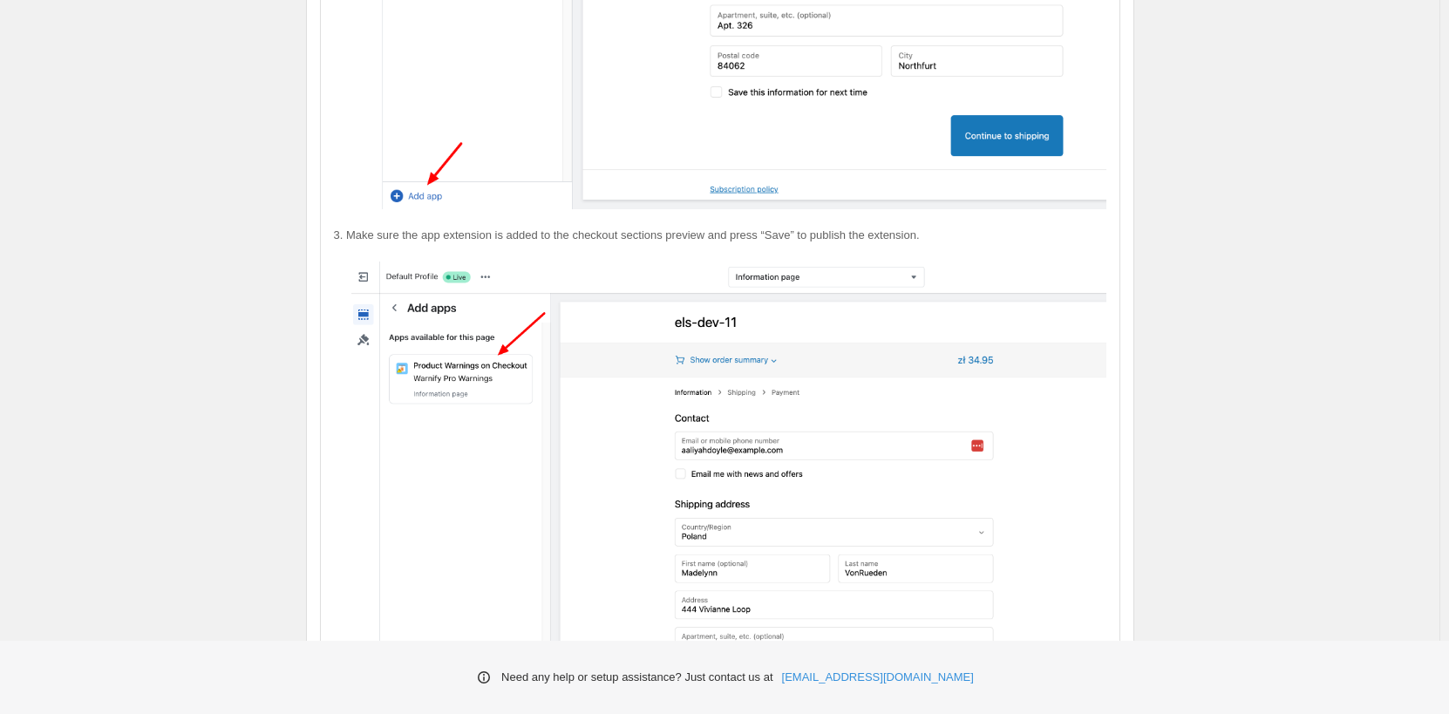
drag, startPoint x: 606, startPoint y: 298, endPoint x: 623, endPoint y: 243, distance: 57.6
click at [623, 262] on img at bounding box center [728, 452] width 755 height 381
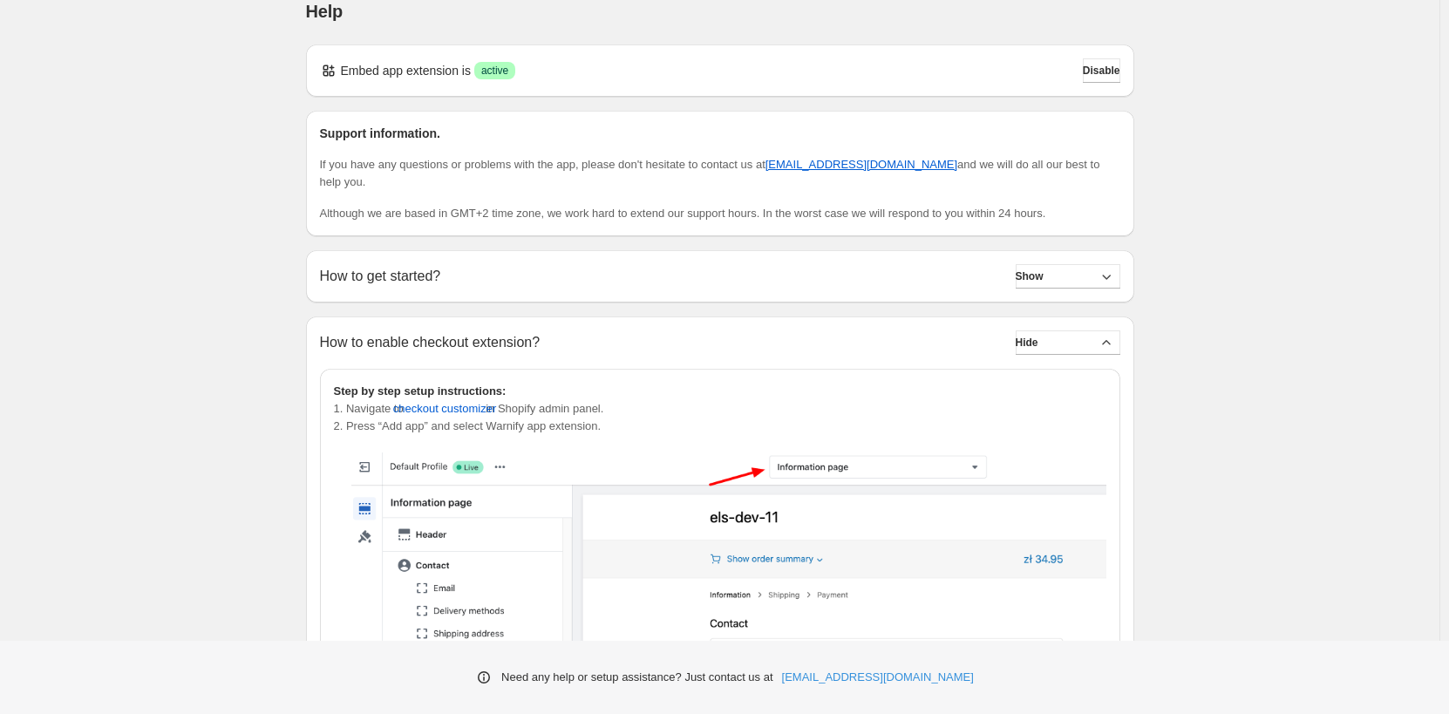
scroll to position [0, 0]
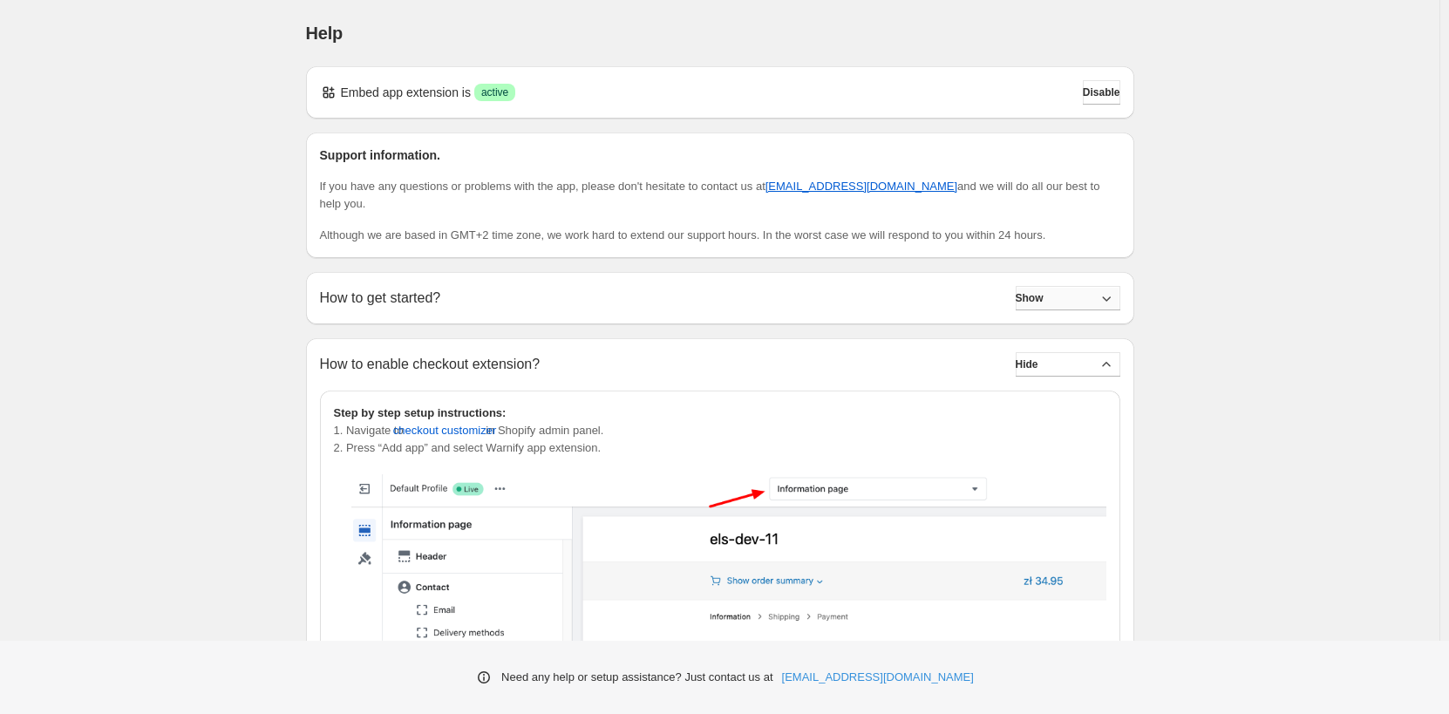
click at [1039, 291] on span "Show" at bounding box center [1030, 298] width 28 height 14
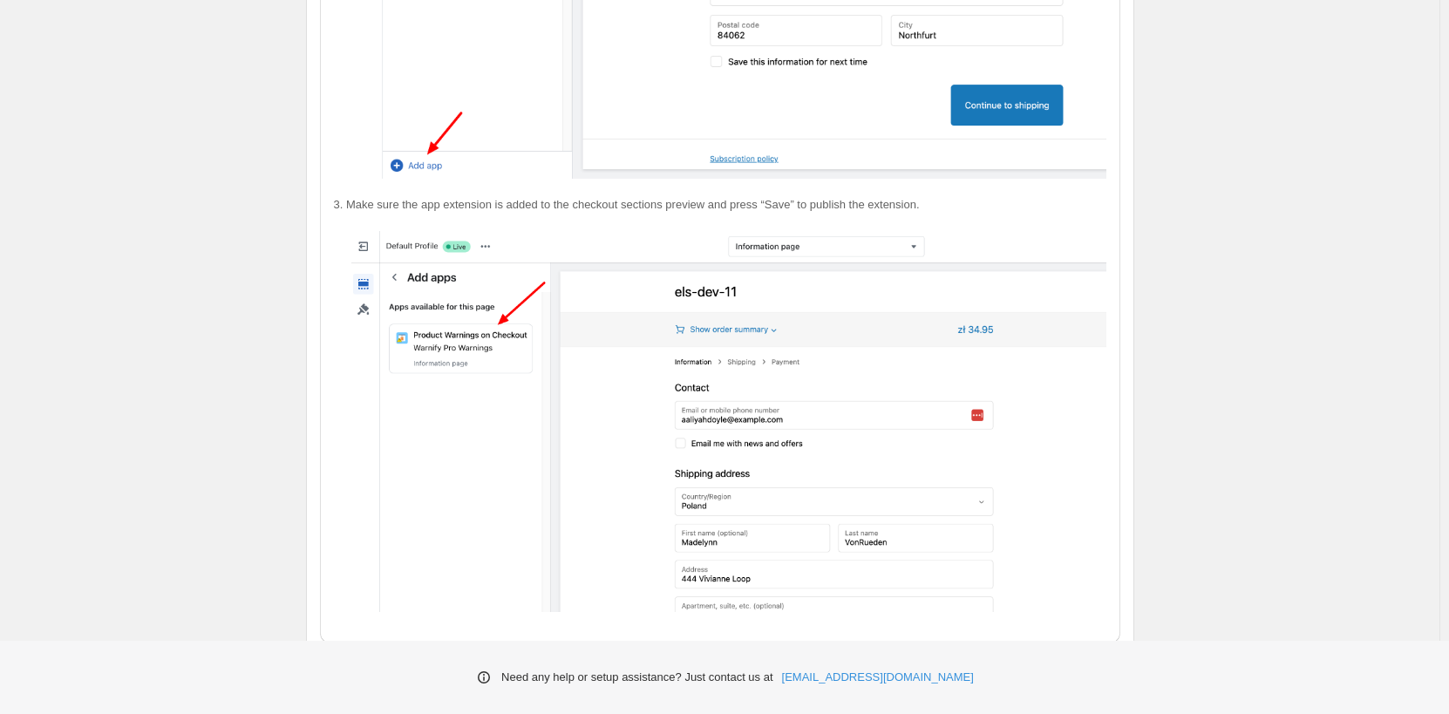
scroll to position [3495, 0]
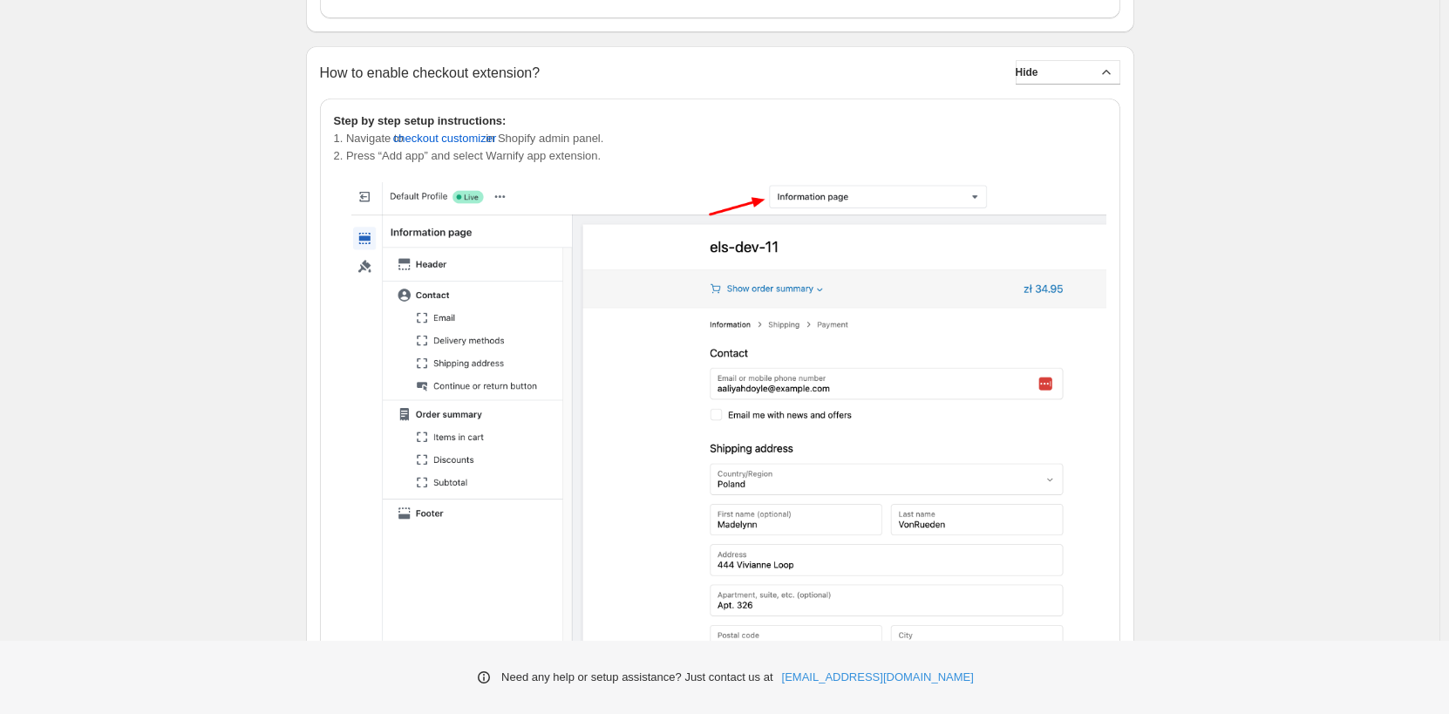
click at [525, 228] on img at bounding box center [728, 485] width 755 height 607
click at [462, 130] on span "checkout customizer" at bounding box center [445, 138] width 104 height 17
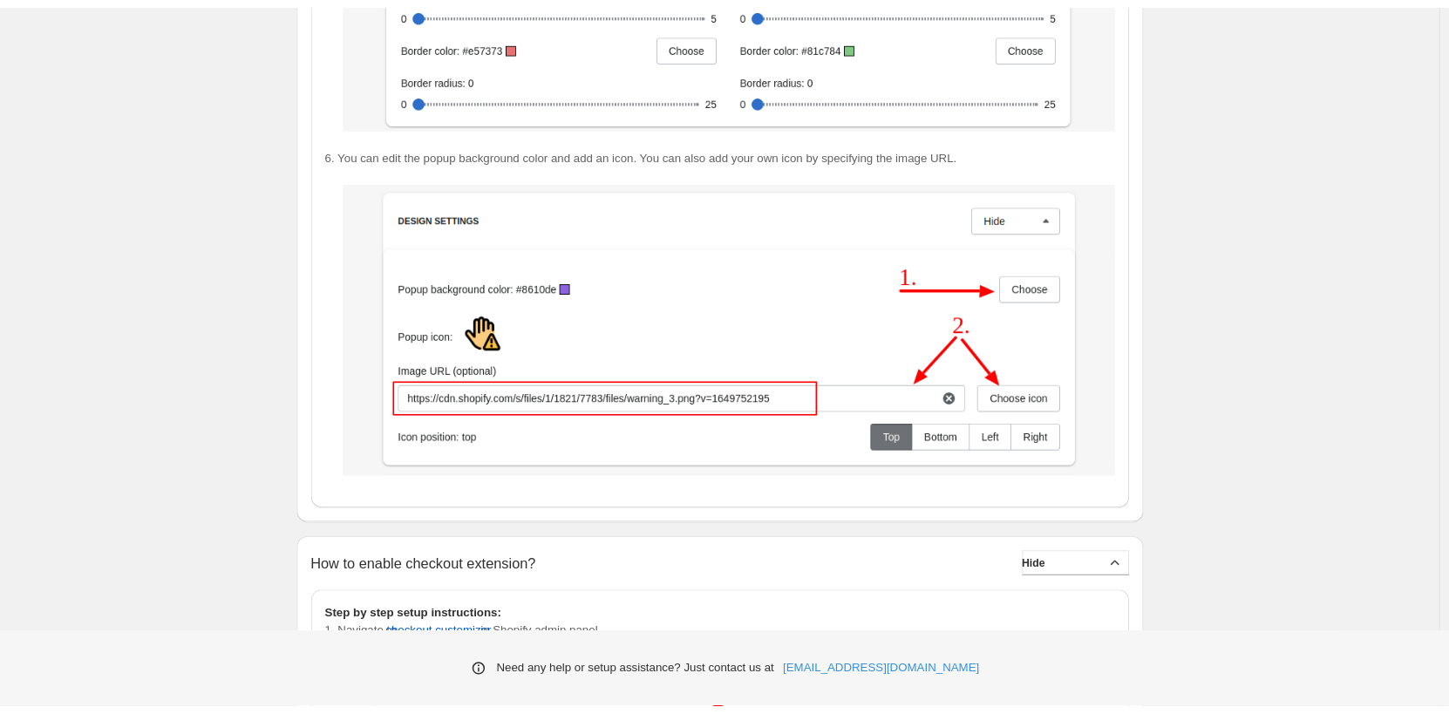
scroll to position [3177, 0]
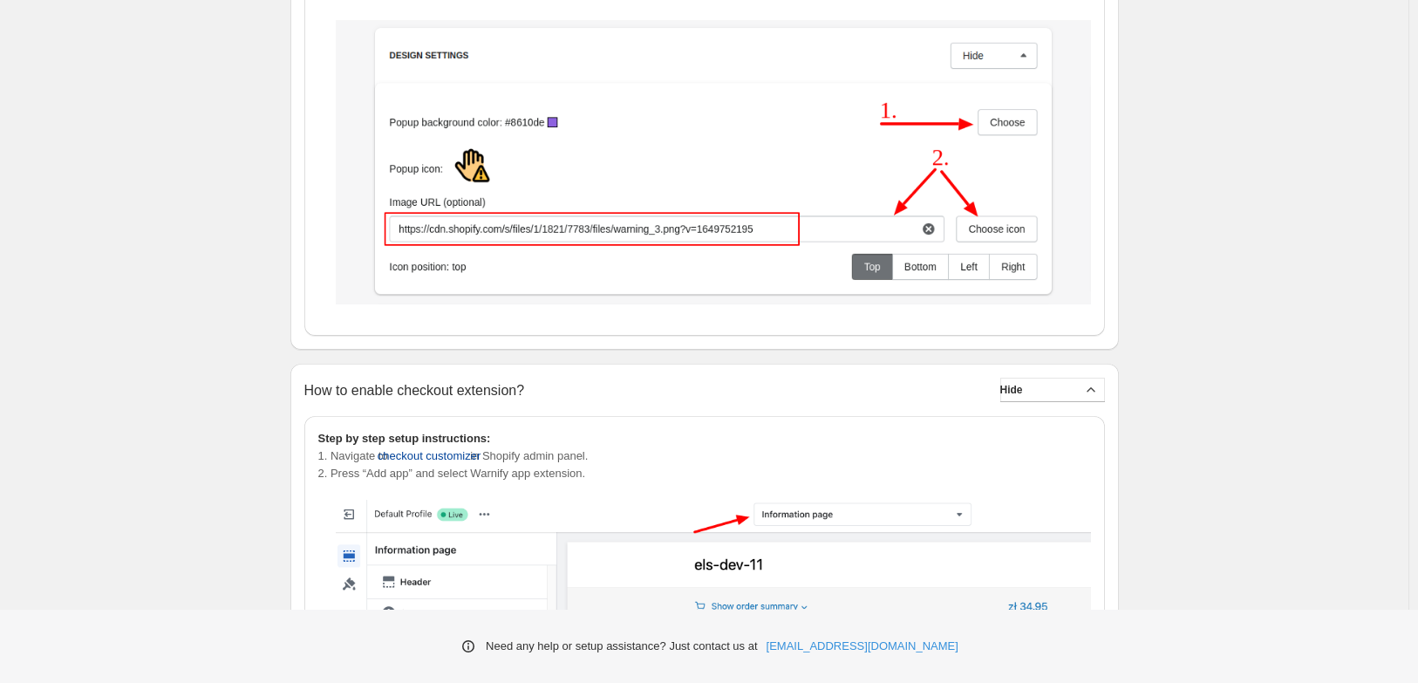
click at [420, 447] on span "checkout customizer" at bounding box center [430, 455] width 104 height 17
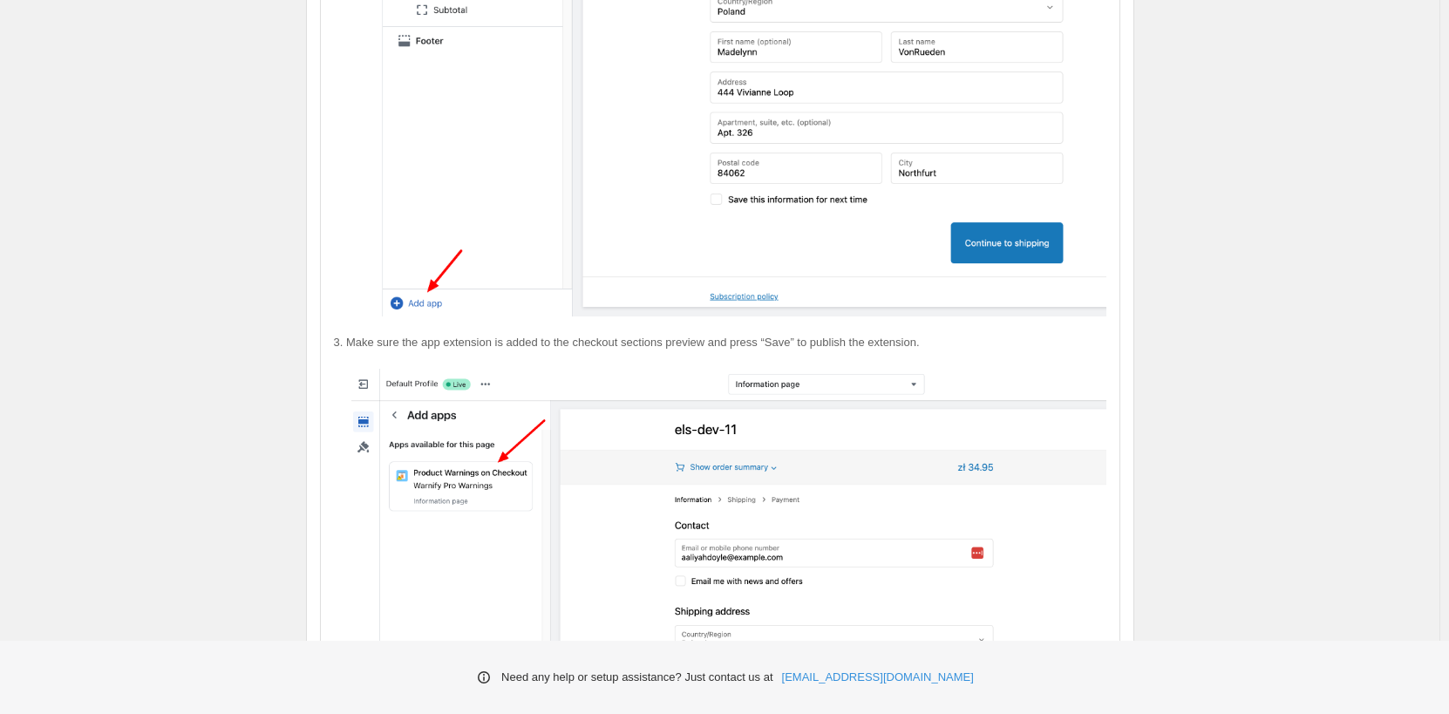
scroll to position [4105, 0]
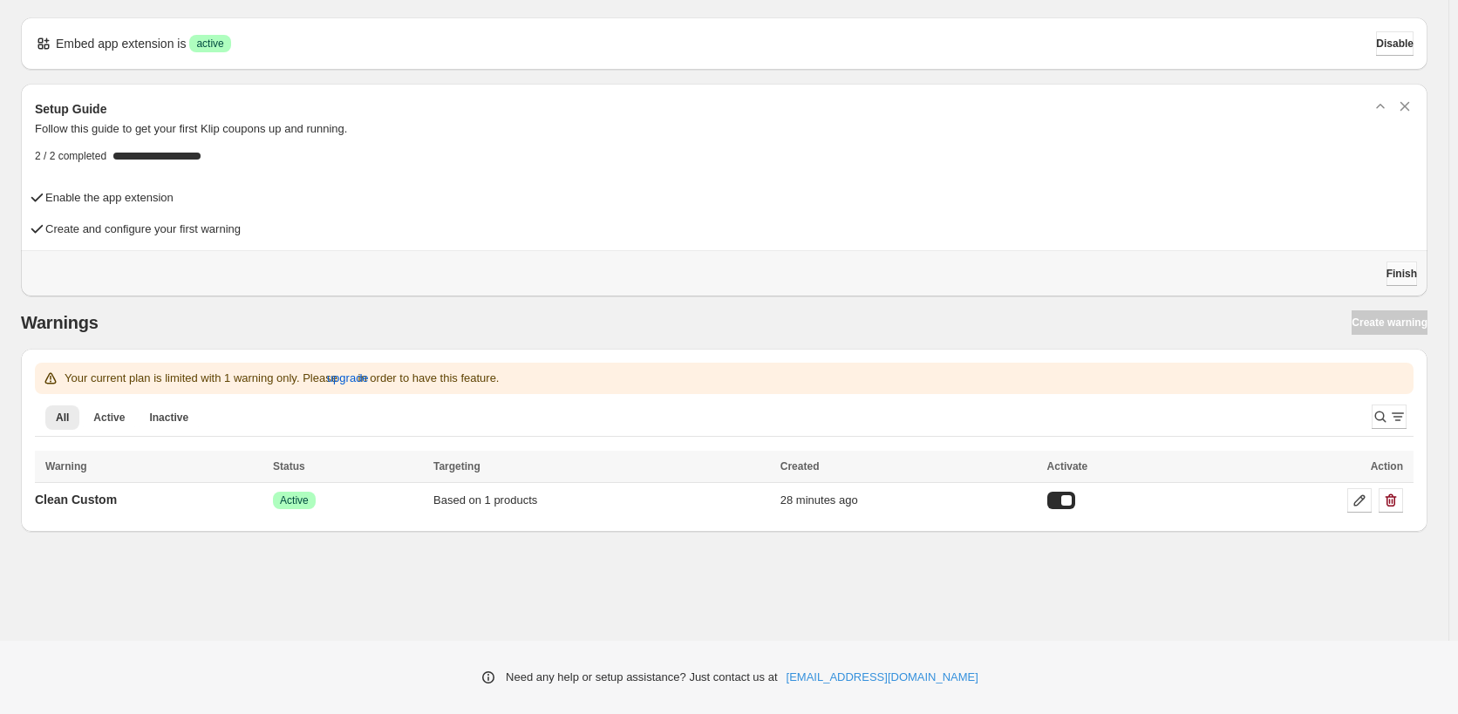
click at [1402, 271] on span "Finish" at bounding box center [1401, 274] width 31 height 14
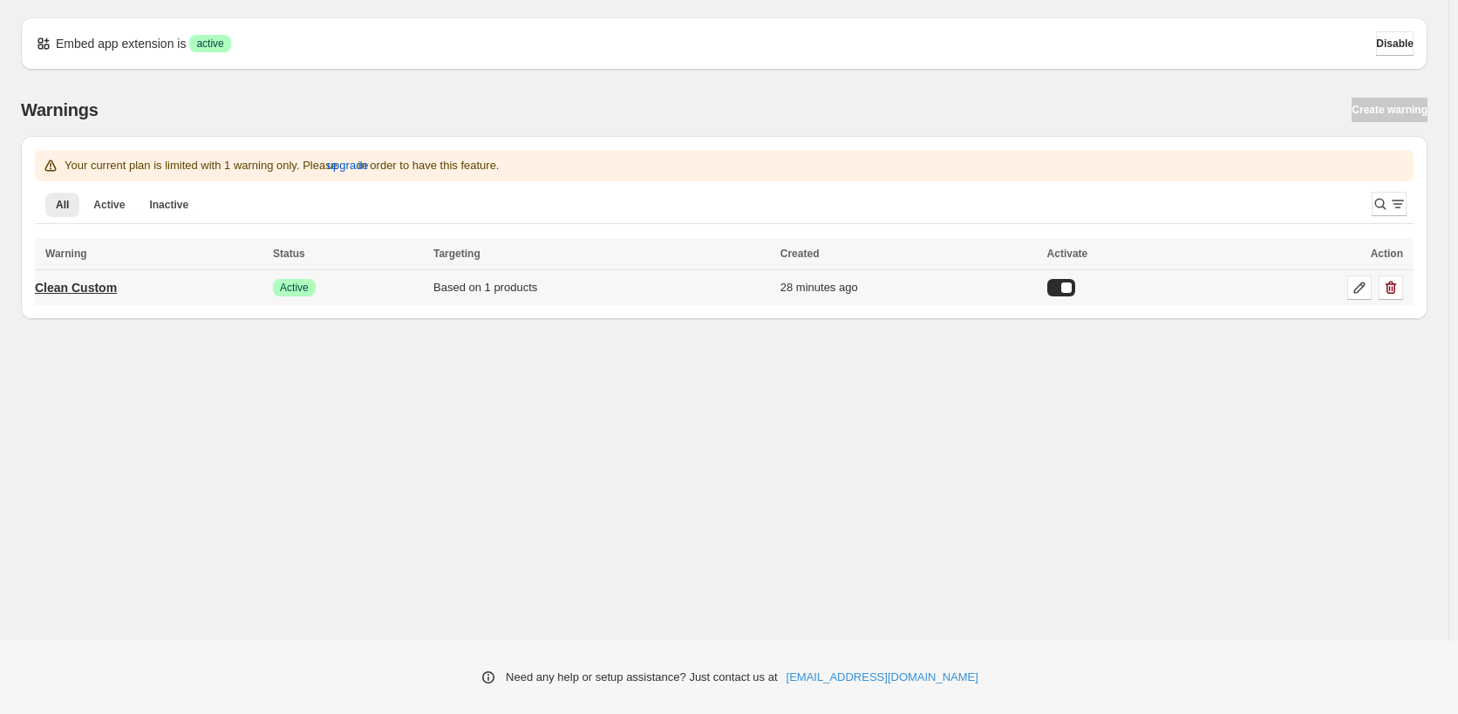
click at [95, 287] on p "Clean Custom" at bounding box center [76, 287] width 82 height 17
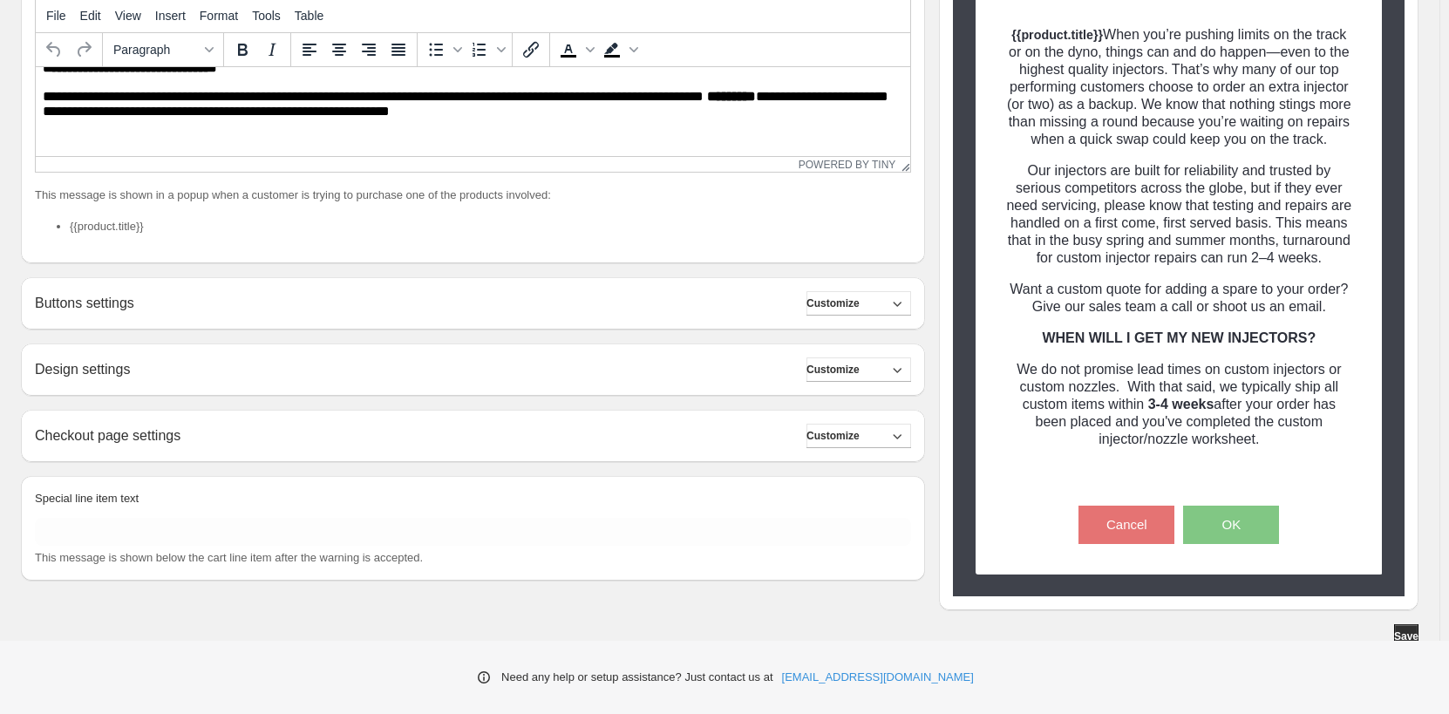
scroll to position [384, 0]
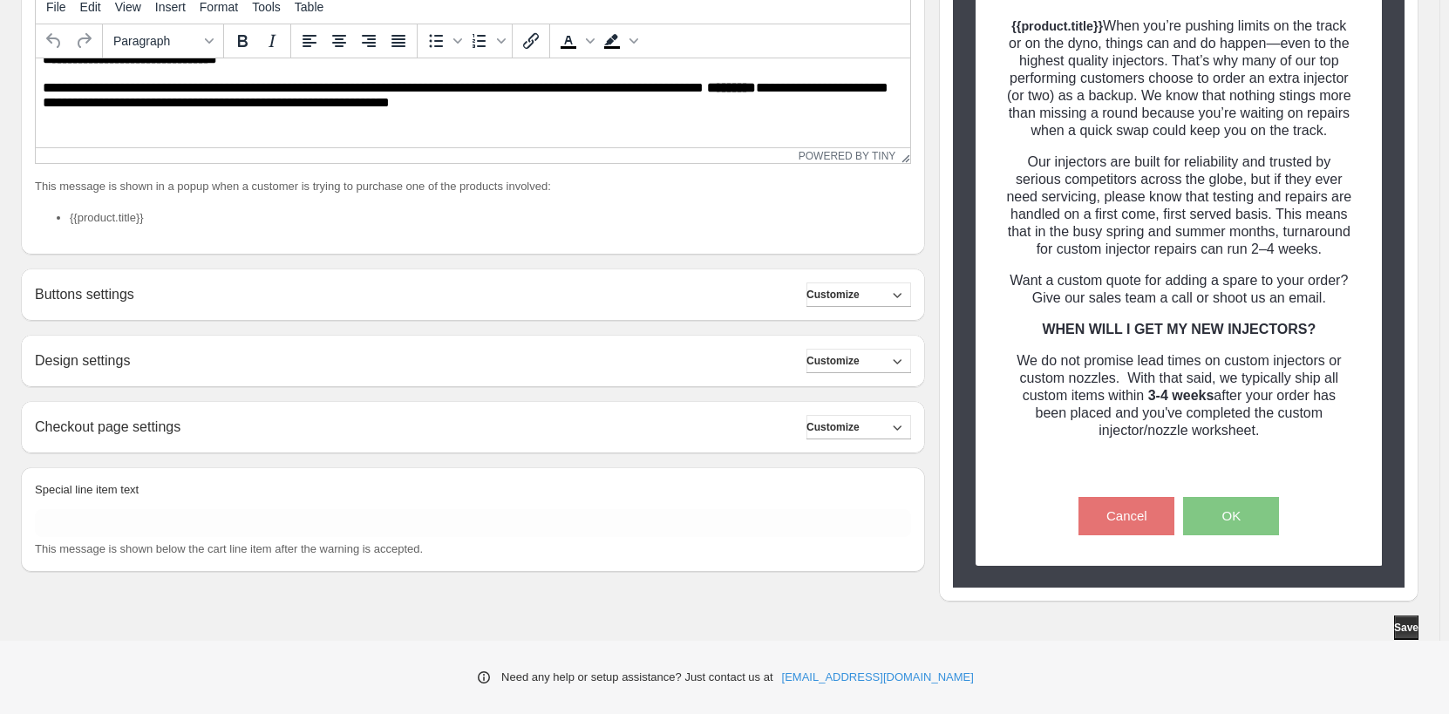
click at [718, 424] on div "Checkout page settings Customize" at bounding box center [473, 427] width 876 height 24
click at [840, 428] on span "Customize" at bounding box center [833, 427] width 53 height 14
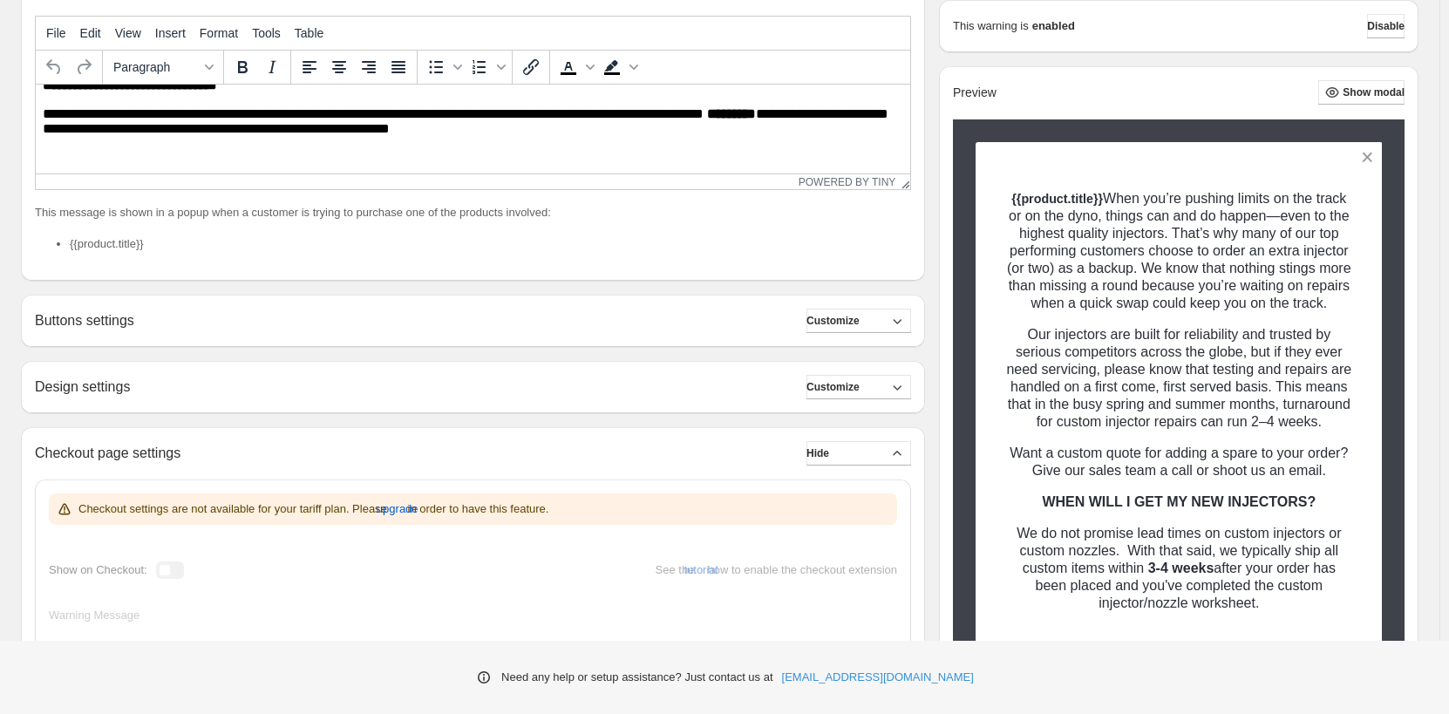
scroll to position [328, 0]
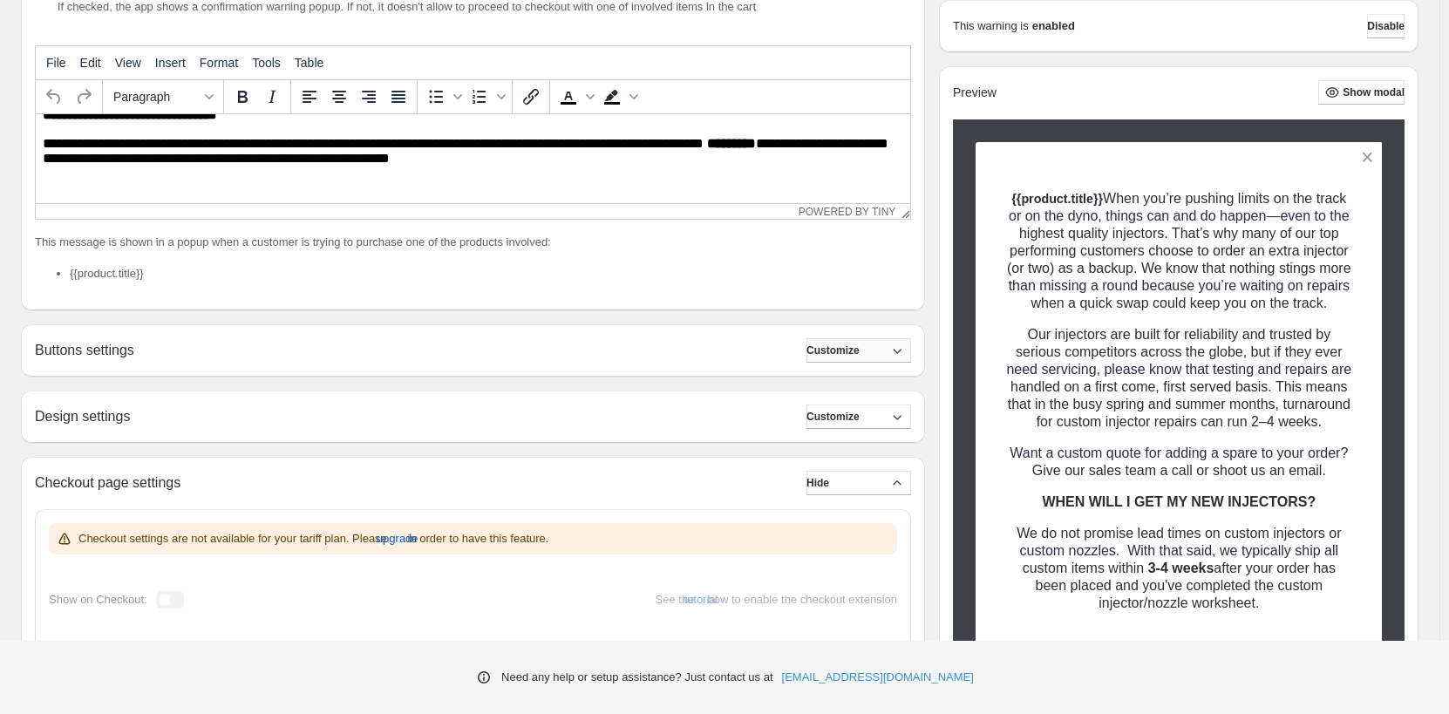
click at [883, 351] on button "Customize" at bounding box center [859, 350] width 105 height 24
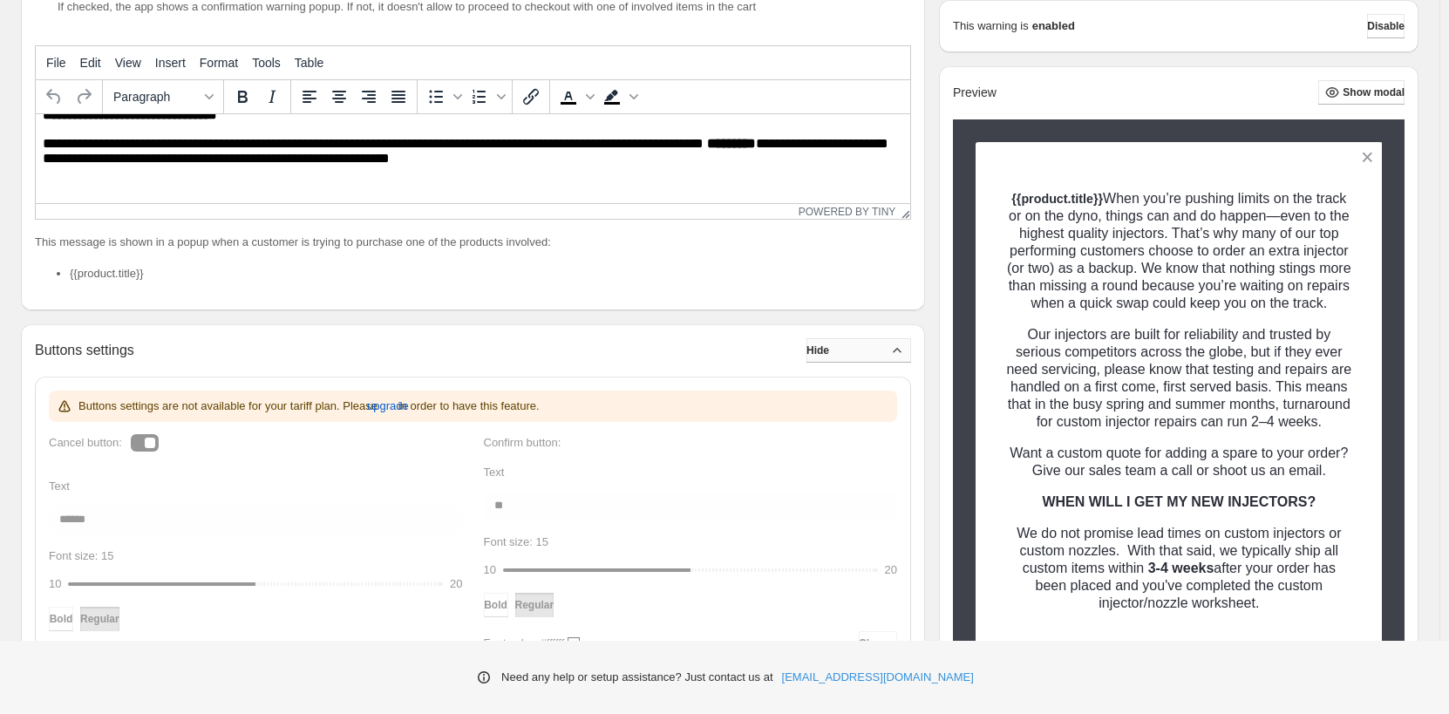
click at [877, 353] on button "Hide" at bounding box center [859, 350] width 105 height 24
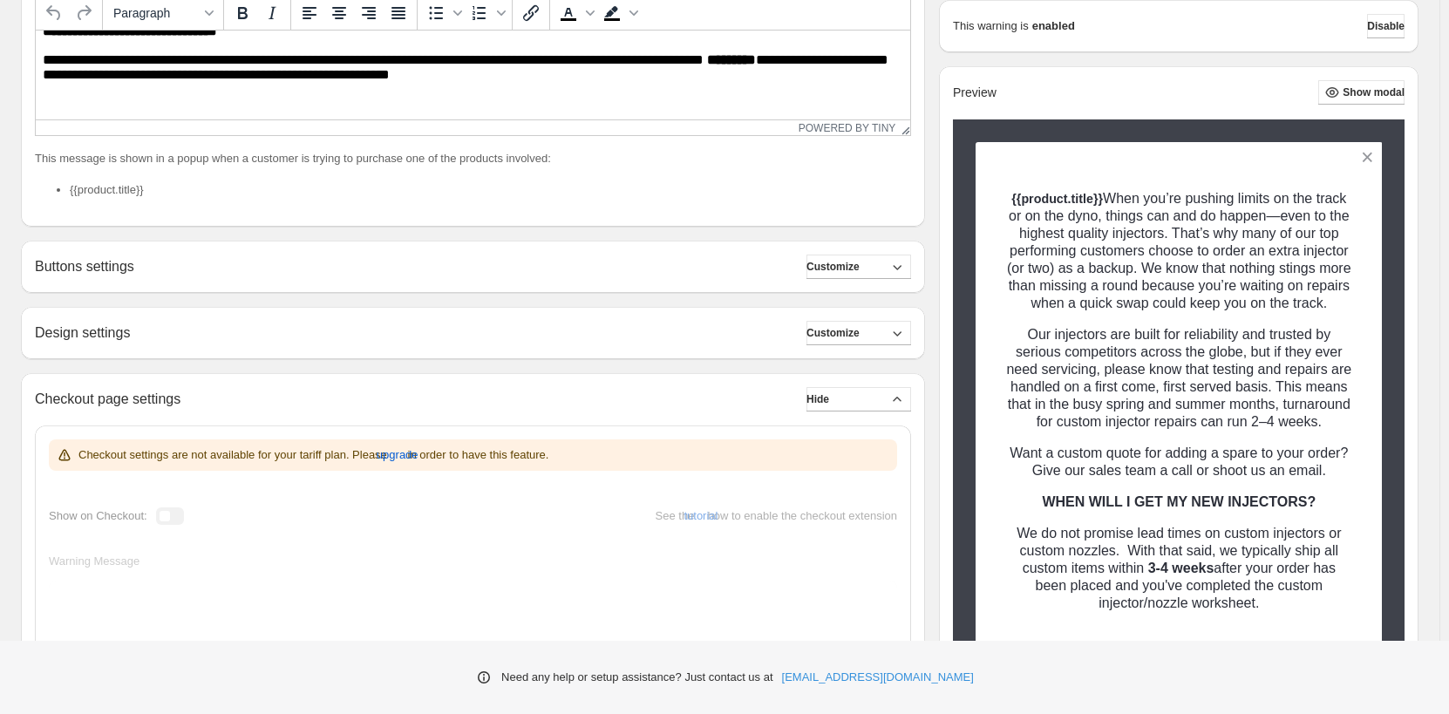
scroll to position [415, 0]
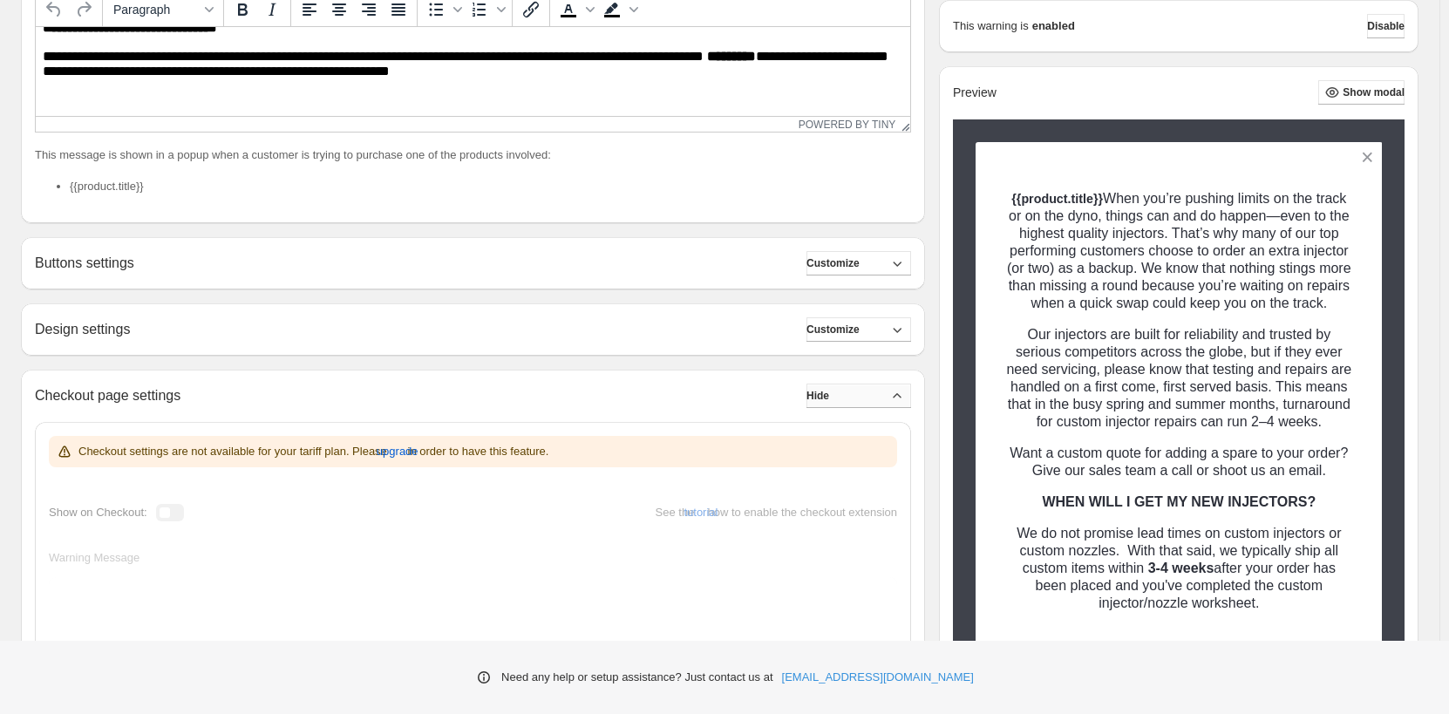
click at [829, 395] on span "Hide" at bounding box center [818, 396] width 23 height 14
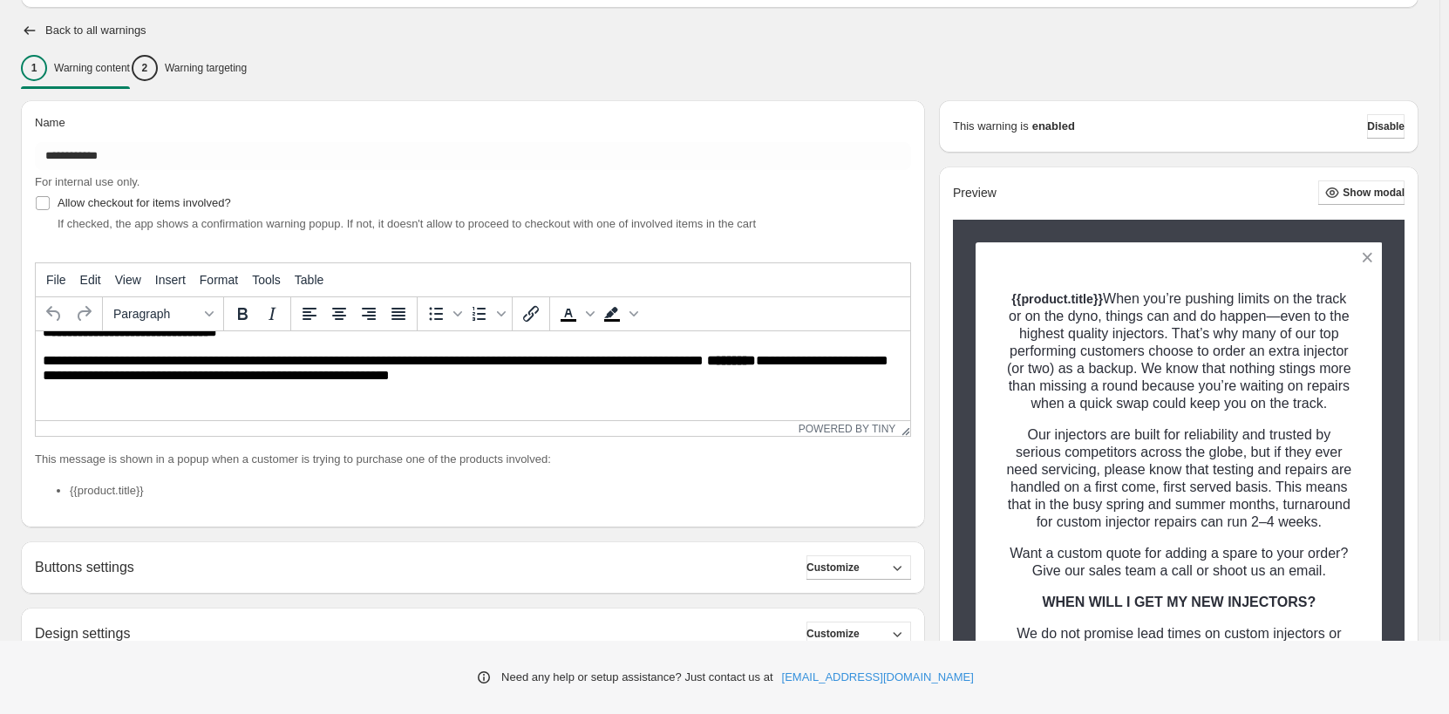
scroll to position [35, 0]
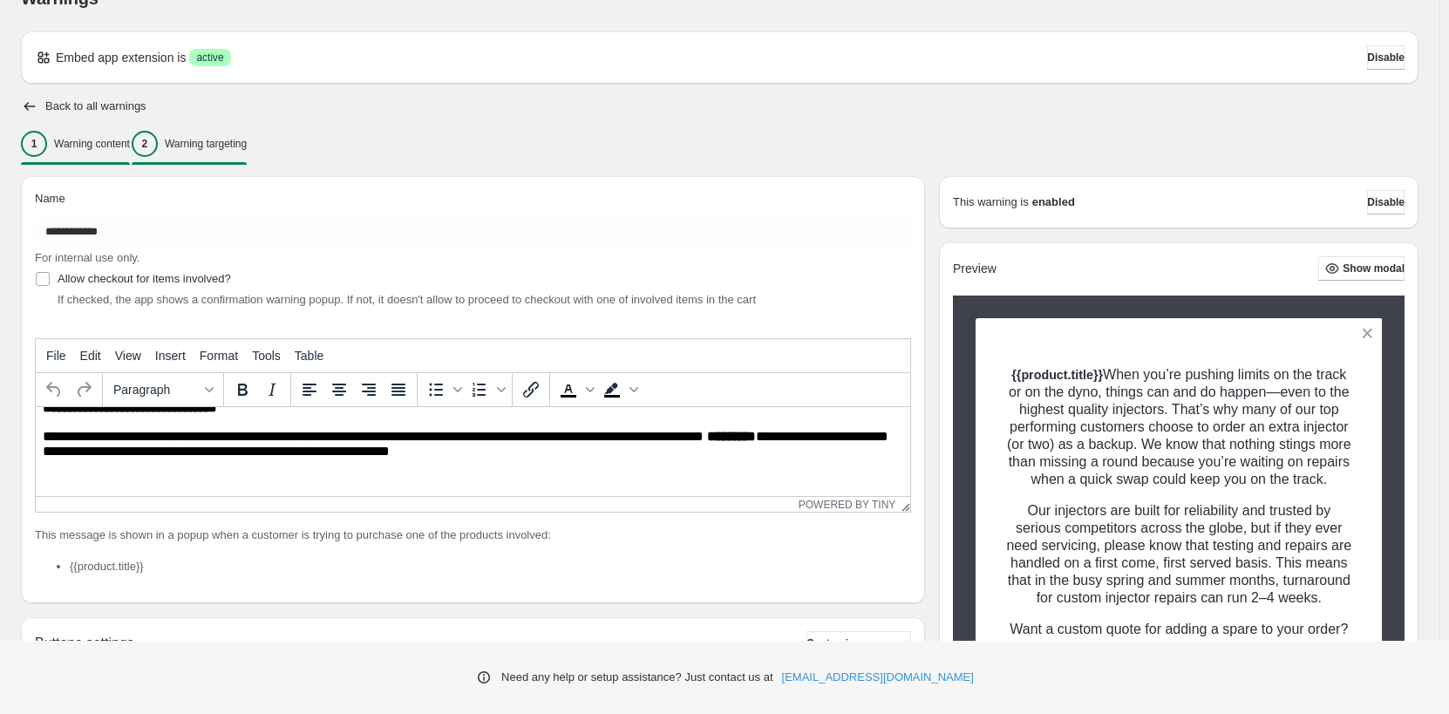
click at [222, 147] on p "Warning targeting" at bounding box center [206, 144] width 82 height 14
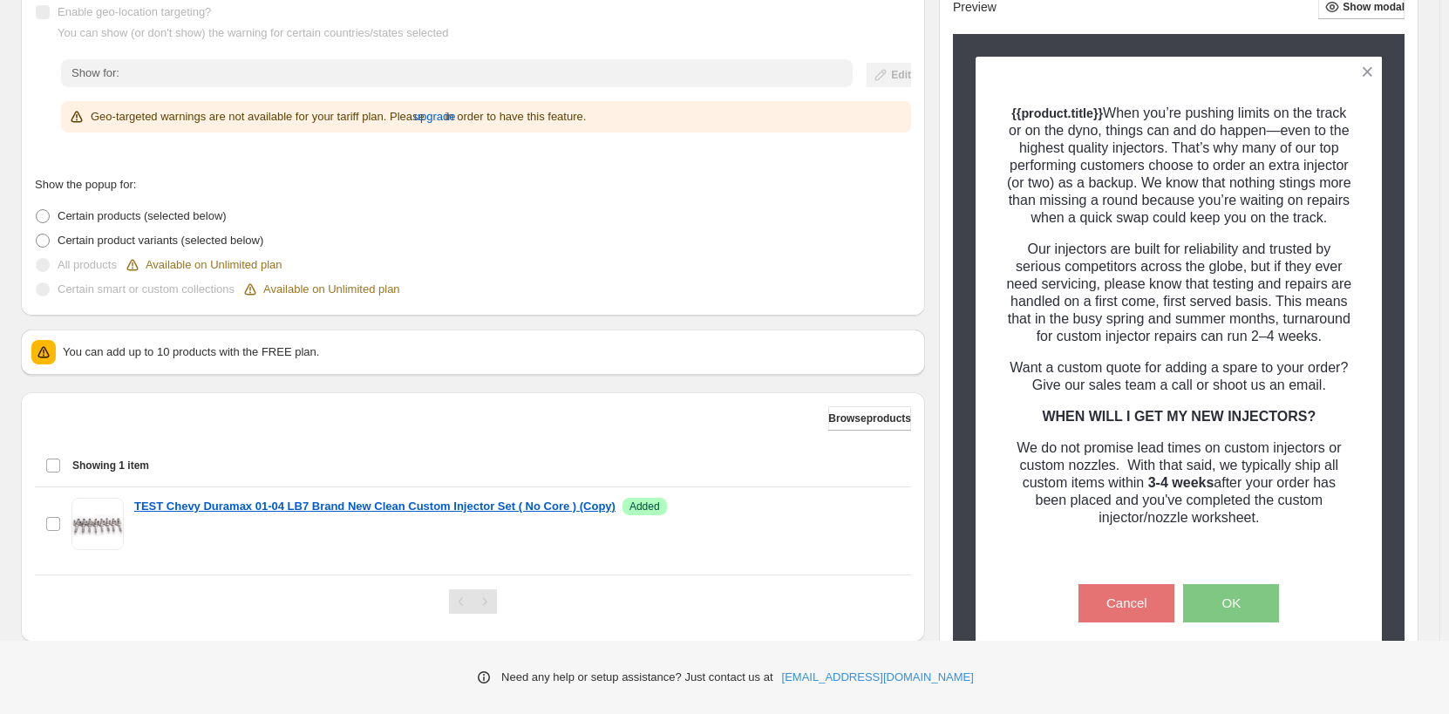
scroll to position [384, 0]
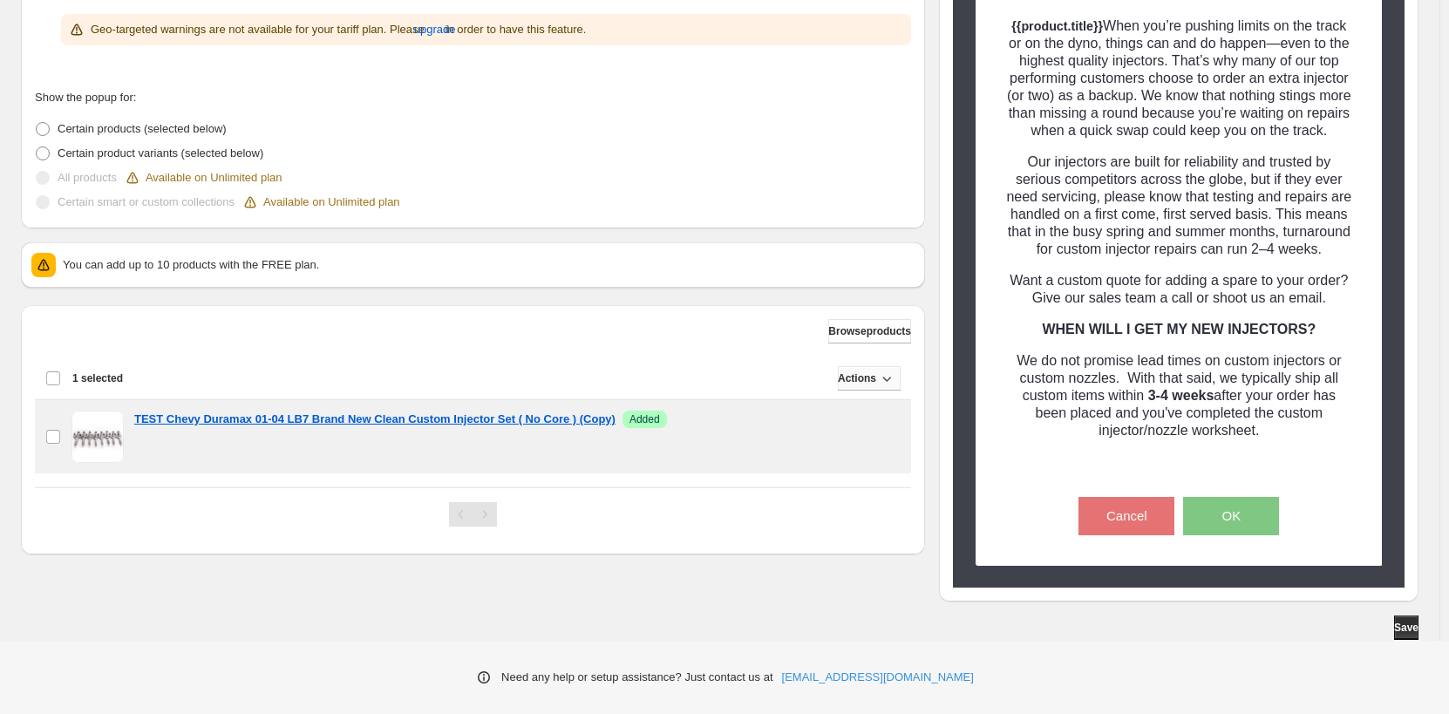
click at [862, 380] on span "Actions" at bounding box center [857, 378] width 38 height 14
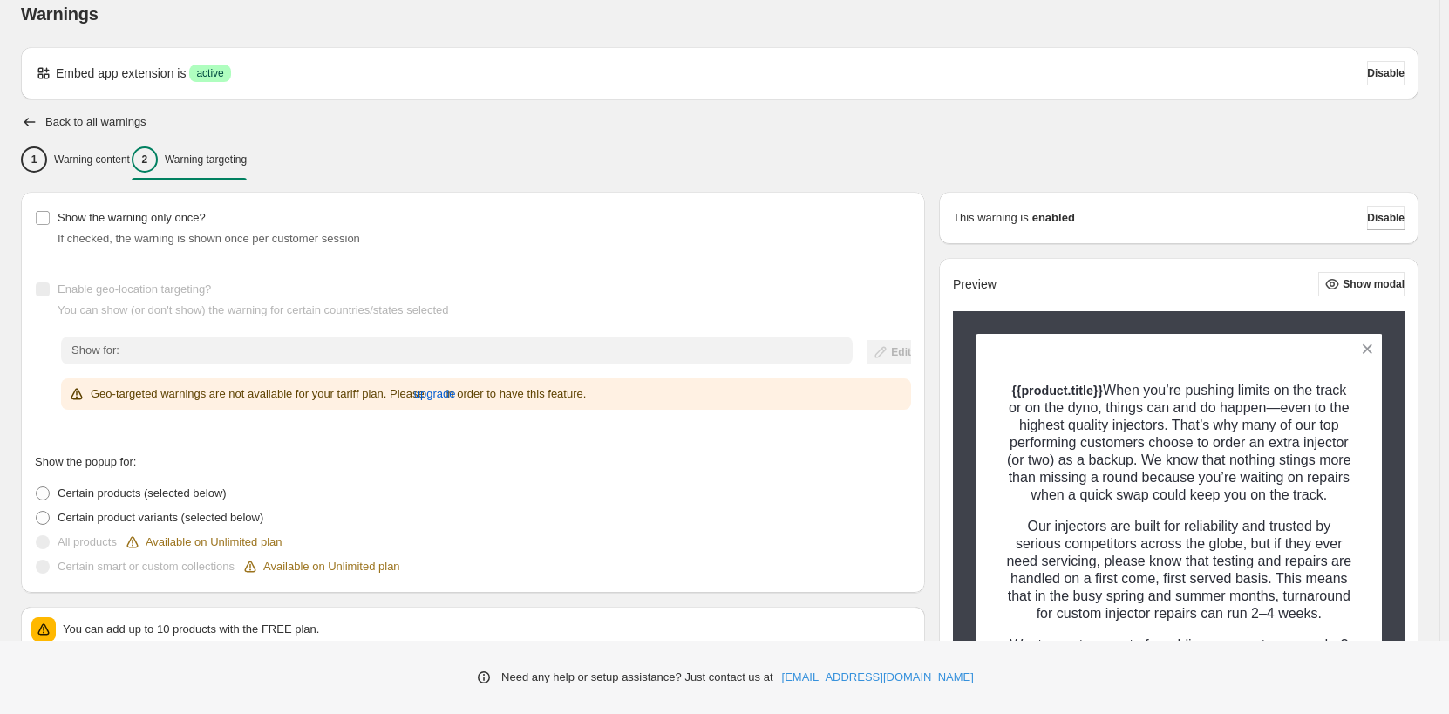
scroll to position [0, 0]
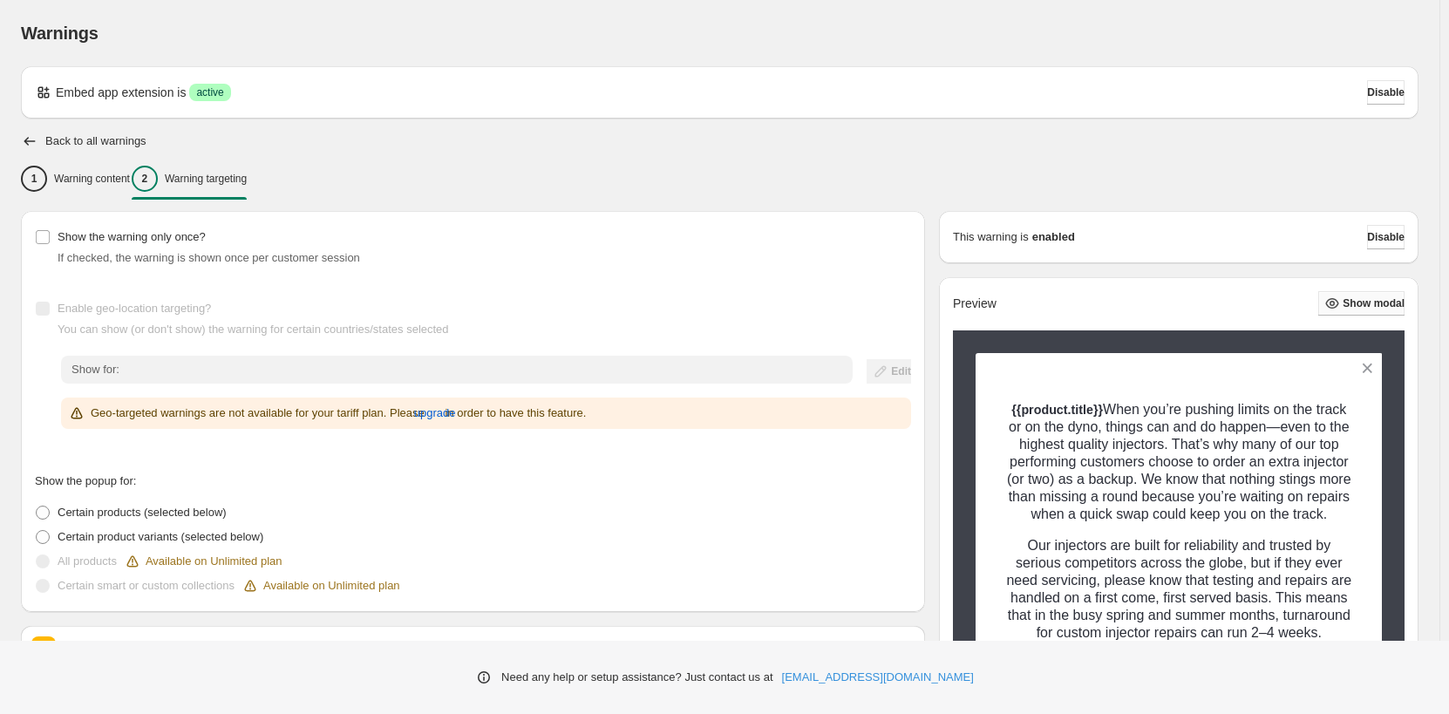
click at [1369, 308] on span "Show modal" at bounding box center [1374, 303] width 62 height 14
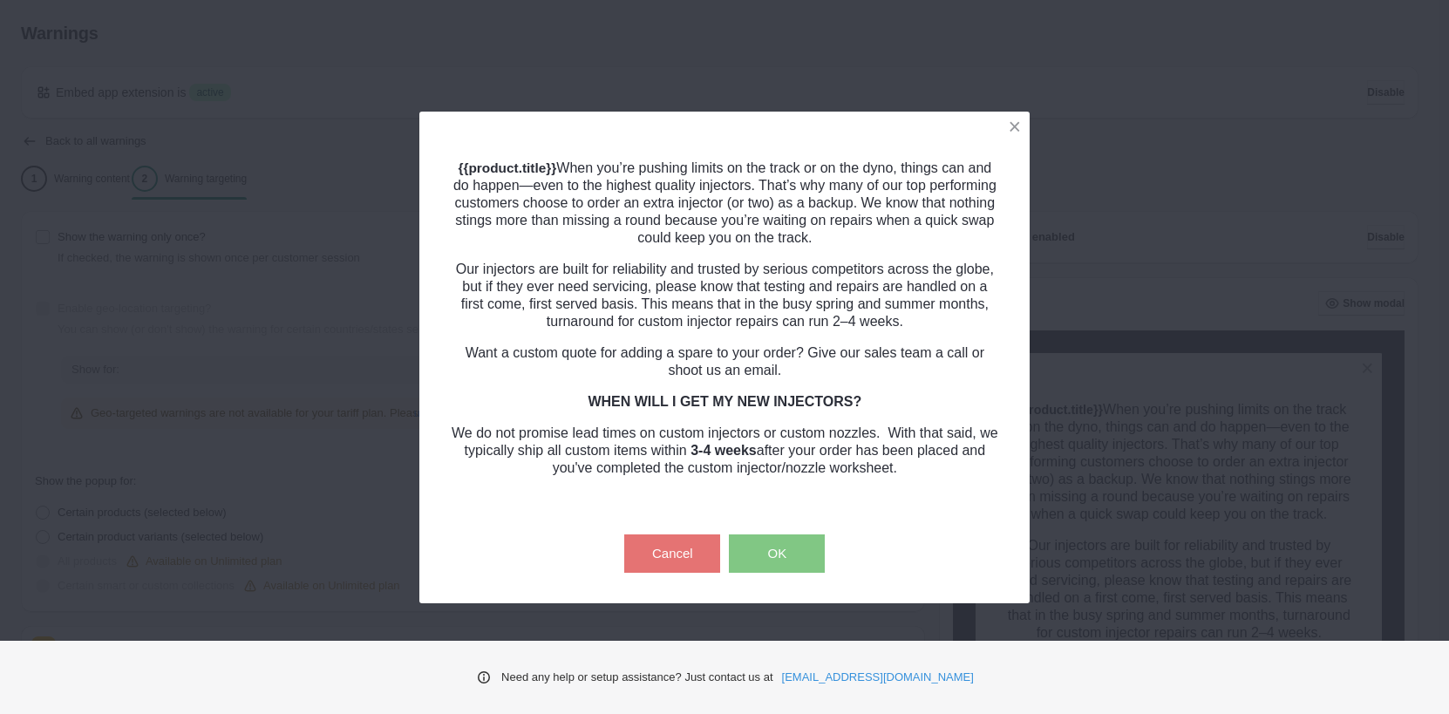
click at [689, 554] on button "Cancel" at bounding box center [672, 554] width 96 height 38
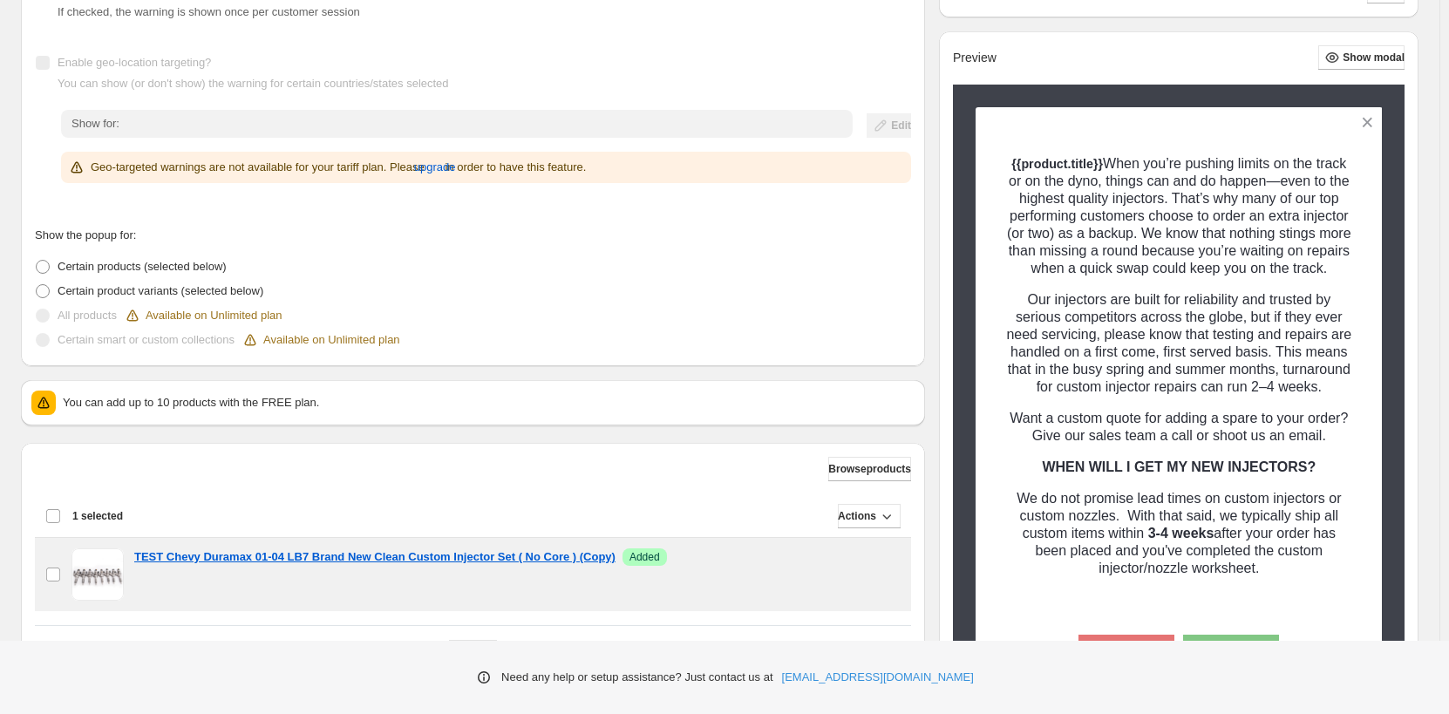
scroll to position [384, 0]
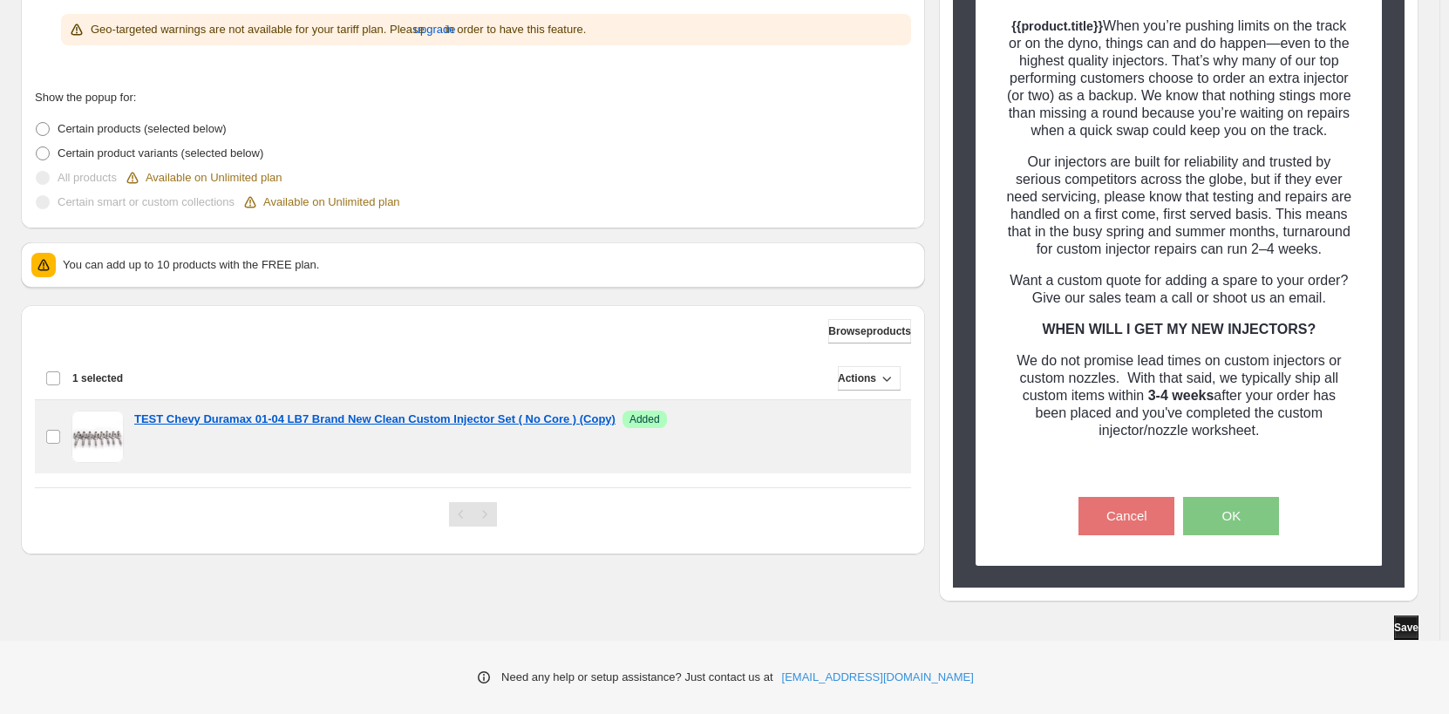
click at [1402, 626] on span "Save" at bounding box center [1406, 628] width 24 height 14
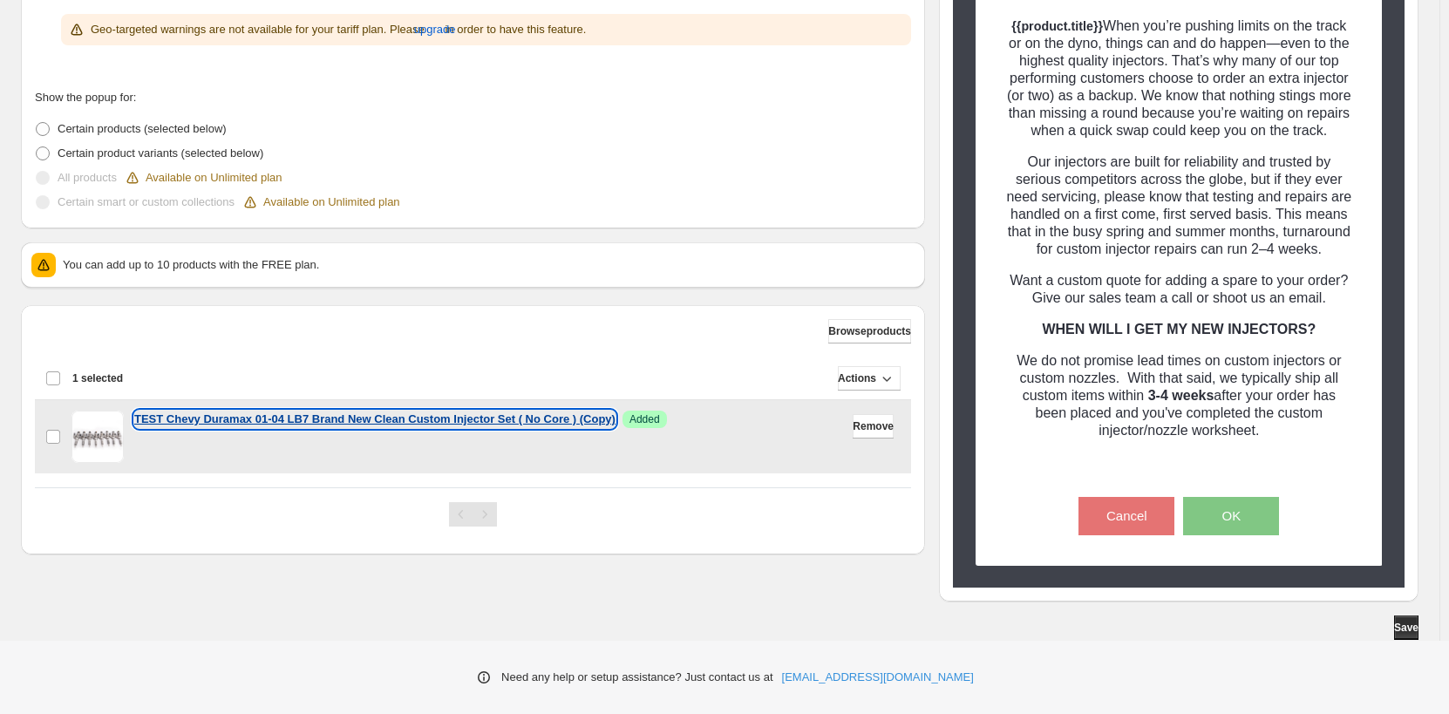
click at [364, 422] on p "TEST Chevy Duramax 01-04 LB7 Brand New Clean Custom Injector Set ( No Core ) (C…" at bounding box center [374, 419] width 481 height 17
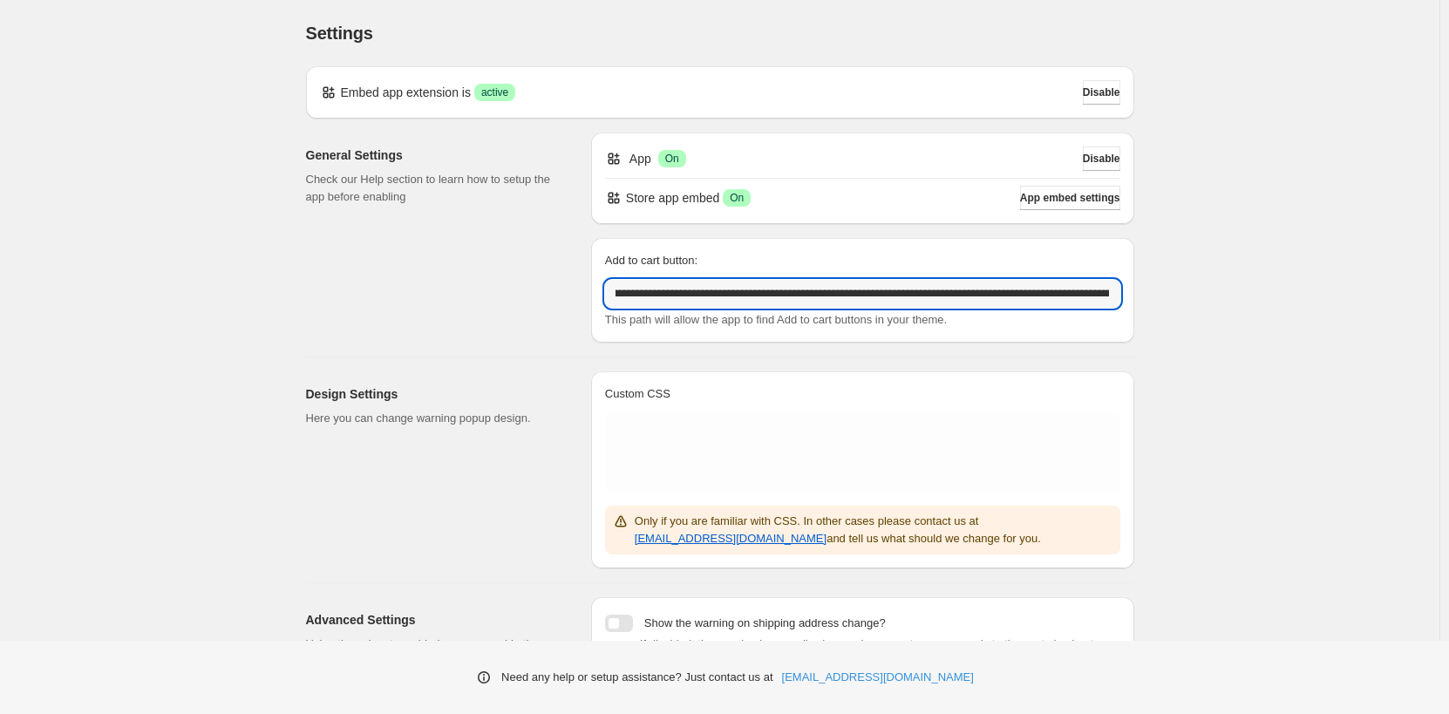
scroll to position [0, 556]
drag, startPoint x: 886, startPoint y: 295, endPoint x: 1260, endPoint y: 303, distance: 374.2
click at [1260, 303] on div "**********" at bounding box center [720, 407] width 1440 height 814
click at [999, 298] on input "**********" at bounding box center [862, 294] width 515 height 28
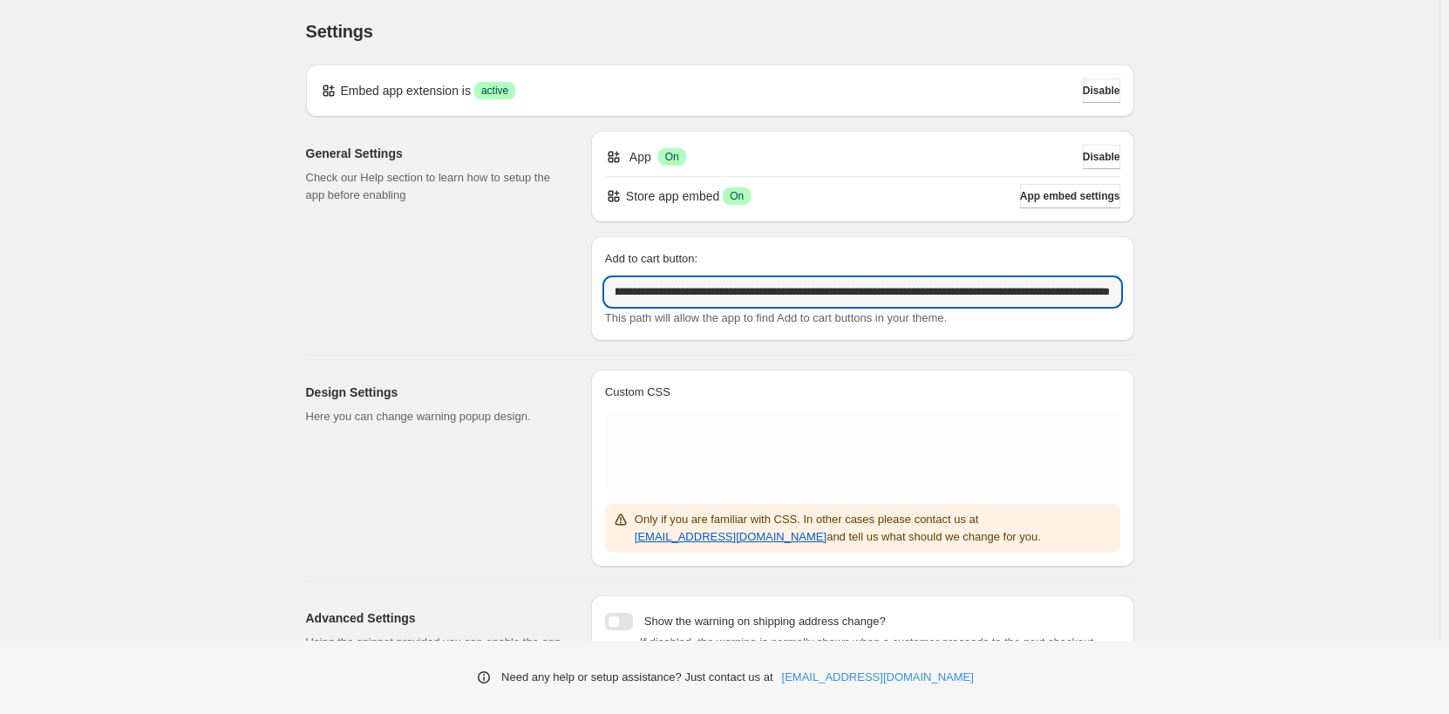
scroll to position [0, 0]
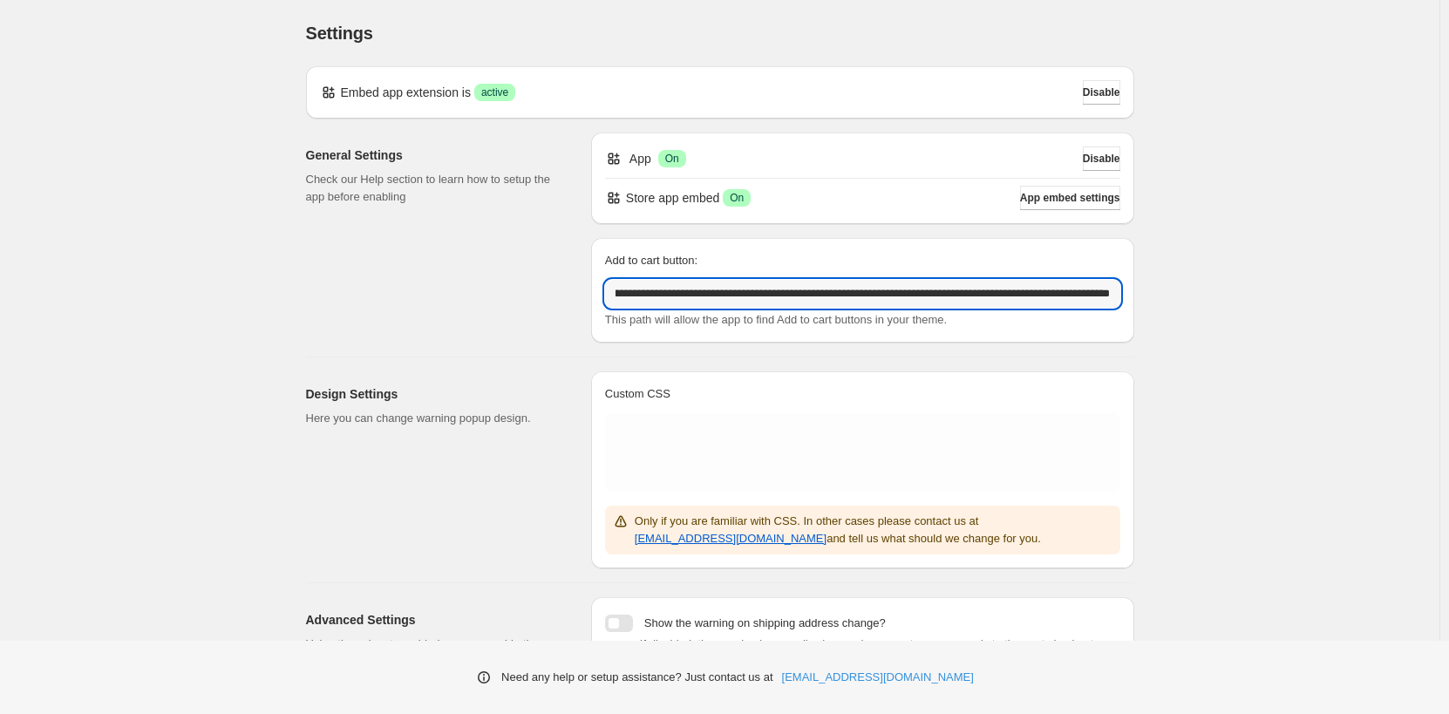
drag, startPoint x: 1064, startPoint y: 298, endPoint x: 1249, endPoint y: 301, distance: 184.9
click at [1251, 300] on div "**********" at bounding box center [720, 407] width 1440 height 814
drag, startPoint x: 1070, startPoint y: 296, endPoint x: 406, endPoint y: 283, distance: 663.7
click at [406, 283] on div "**********" at bounding box center [713, 231] width 842 height 224
click at [796, 298] on input "**********" at bounding box center [862, 294] width 515 height 28
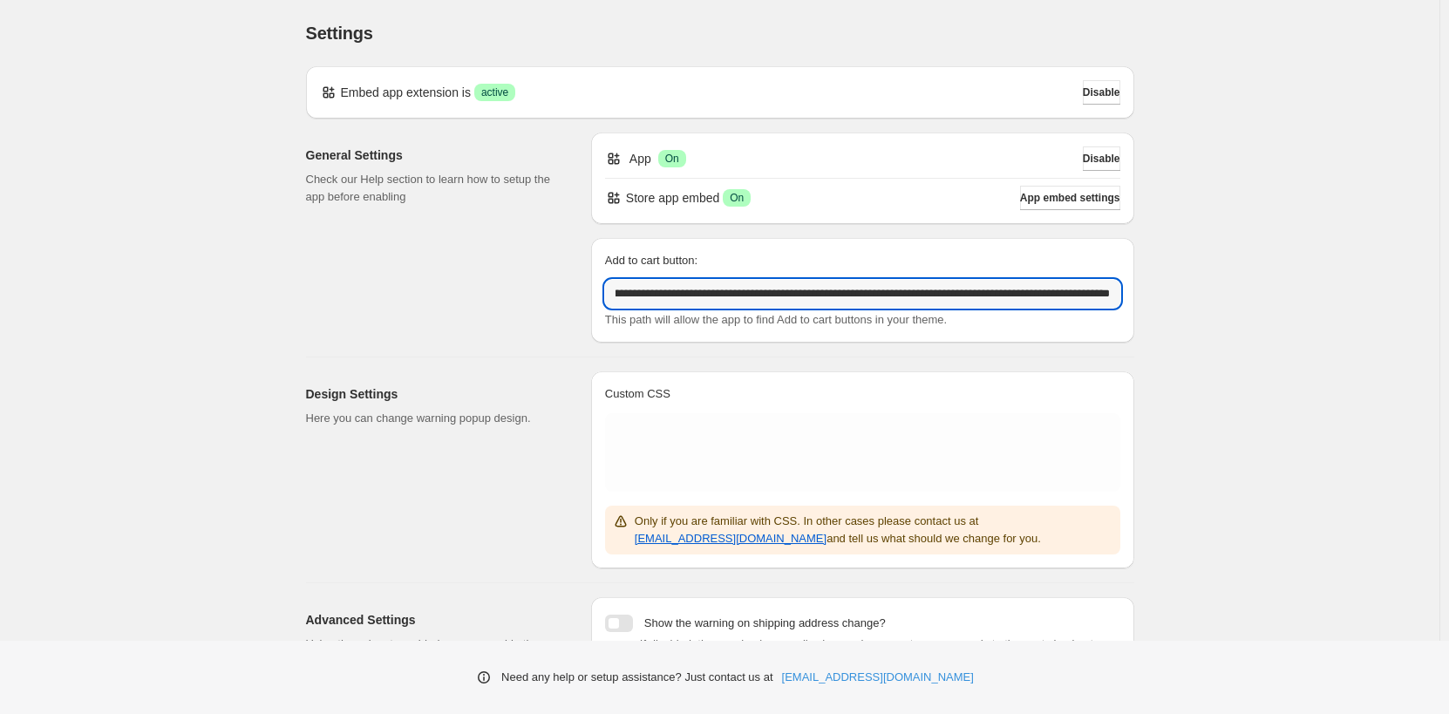
scroll to position [0, 556]
drag, startPoint x: 798, startPoint y: 298, endPoint x: 1324, endPoint y: 328, distance: 526.6
click at [1324, 328] on div "**********" at bounding box center [720, 407] width 1440 height 814
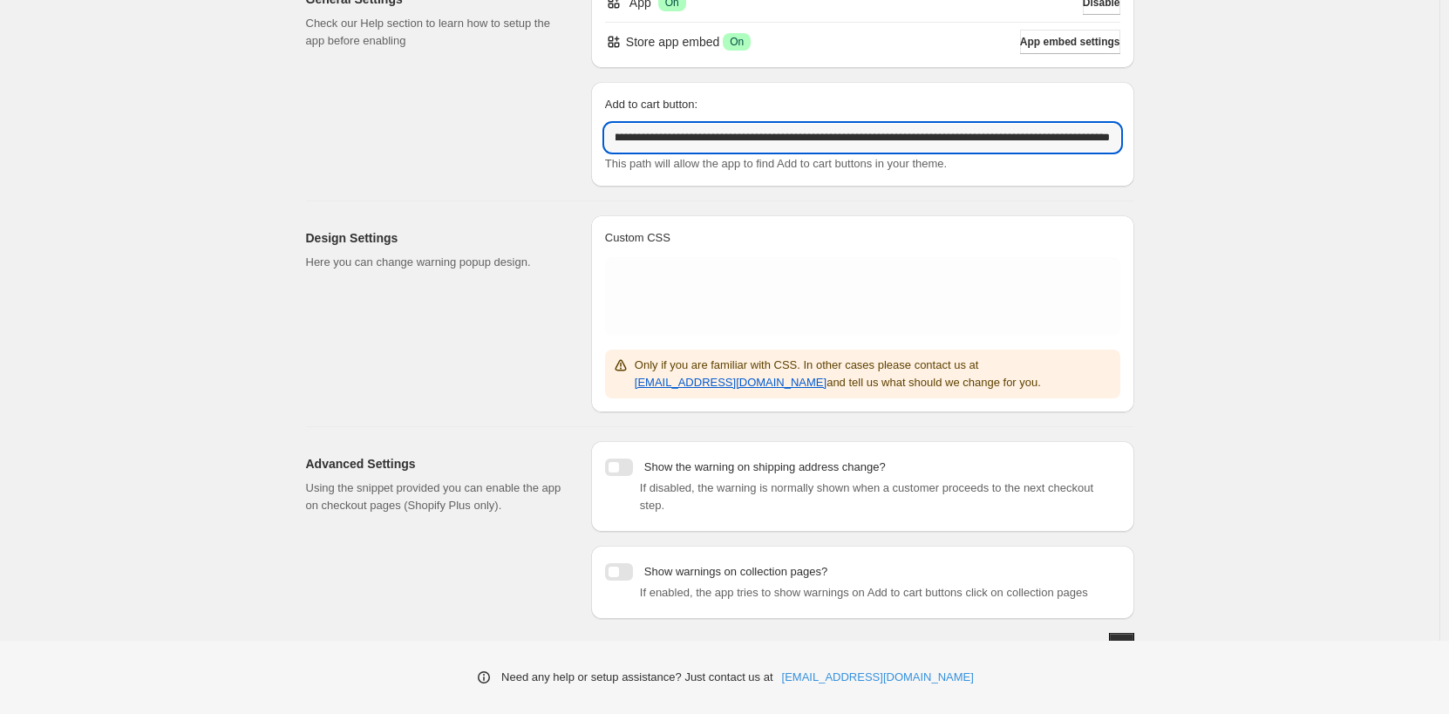
scroll to position [0, 0]
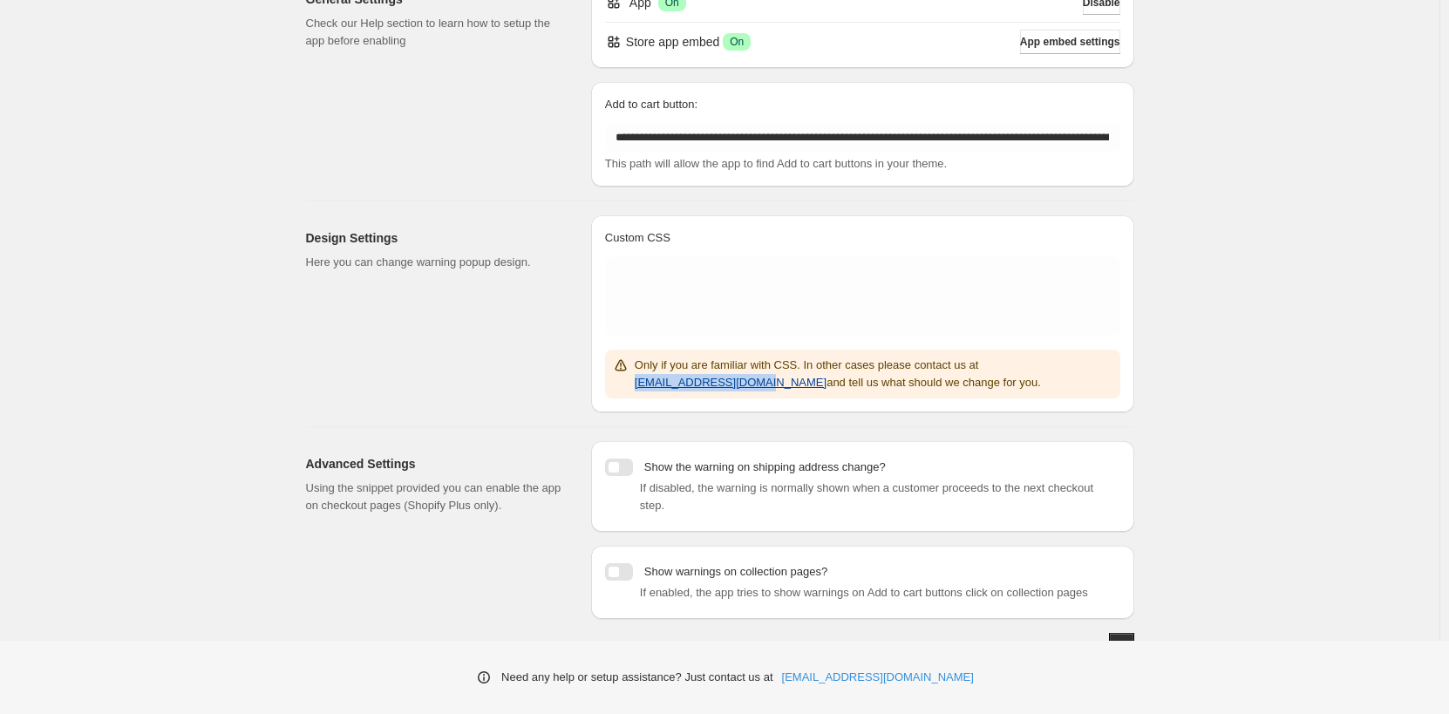
drag, startPoint x: 1091, startPoint y: 365, endPoint x: 980, endPoint y: 364, distance: 110.7
click at [980, 364] on p "Only if you are familiar with CSS. In other cases please contact us at [EMAIL_A…" at bounding box center [874, 374] width 479 height 35
copy span "[EMAIL_ADDRESS][DOMAIN_NAME]"
